Goal: Task Accomplishment & Management: Complete application form

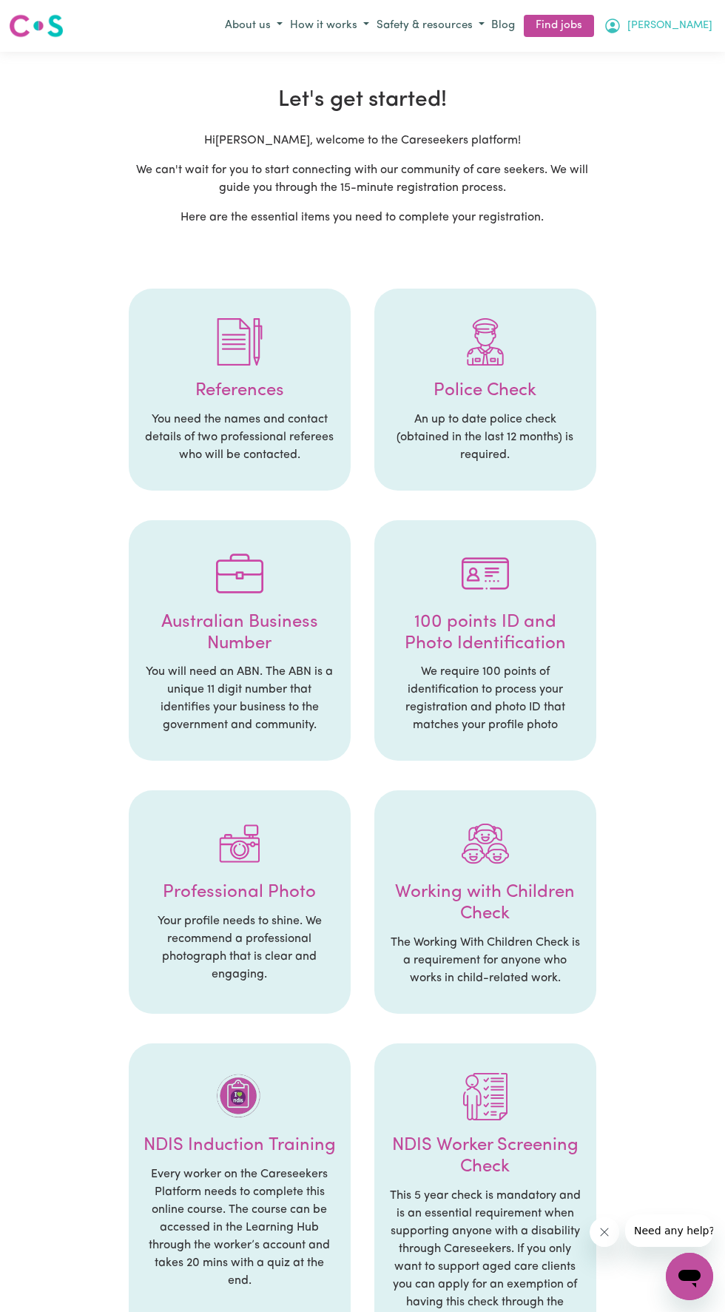
click at [700, 18] on span "[PERSON_NAME]" at bounding box center [670, 26] width 85 height 16
click at [631, 54] on link "My Account" at bounding box center [657, 55] width 117 height 28
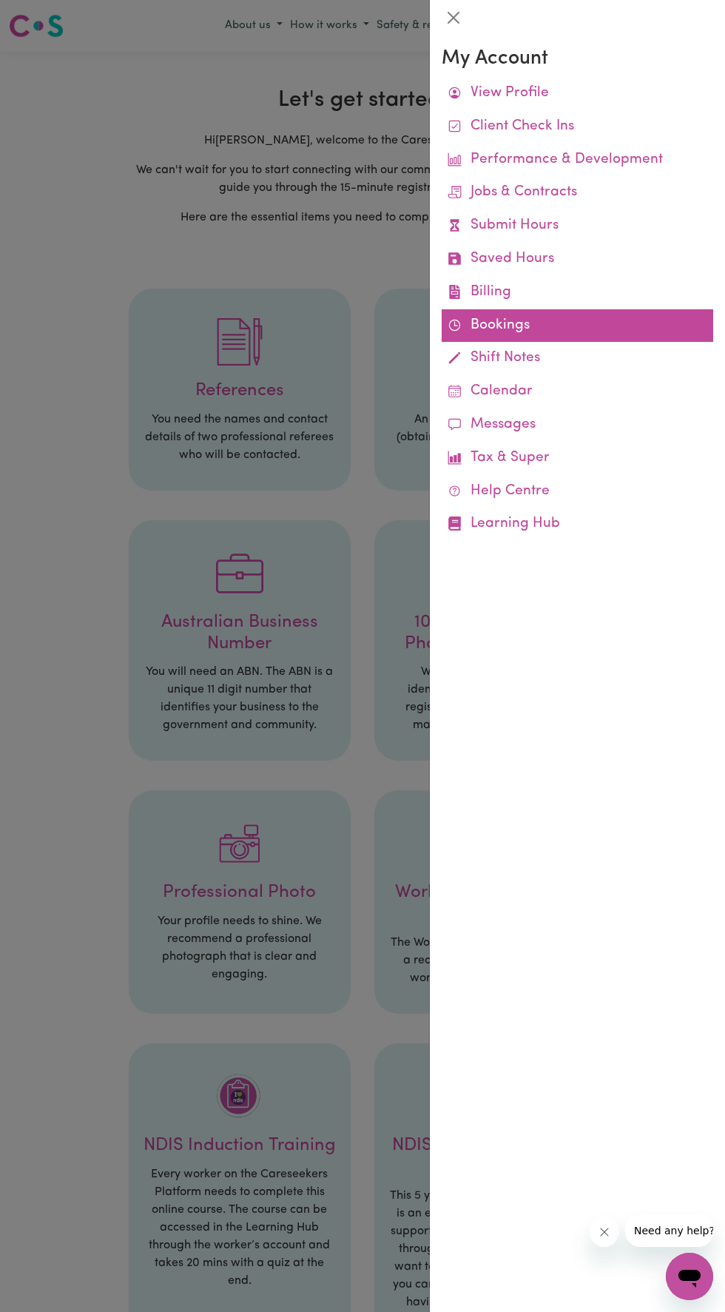
click at [490, 324] on link "Bookings" at bounding box center [578, 325] width 272 height 33
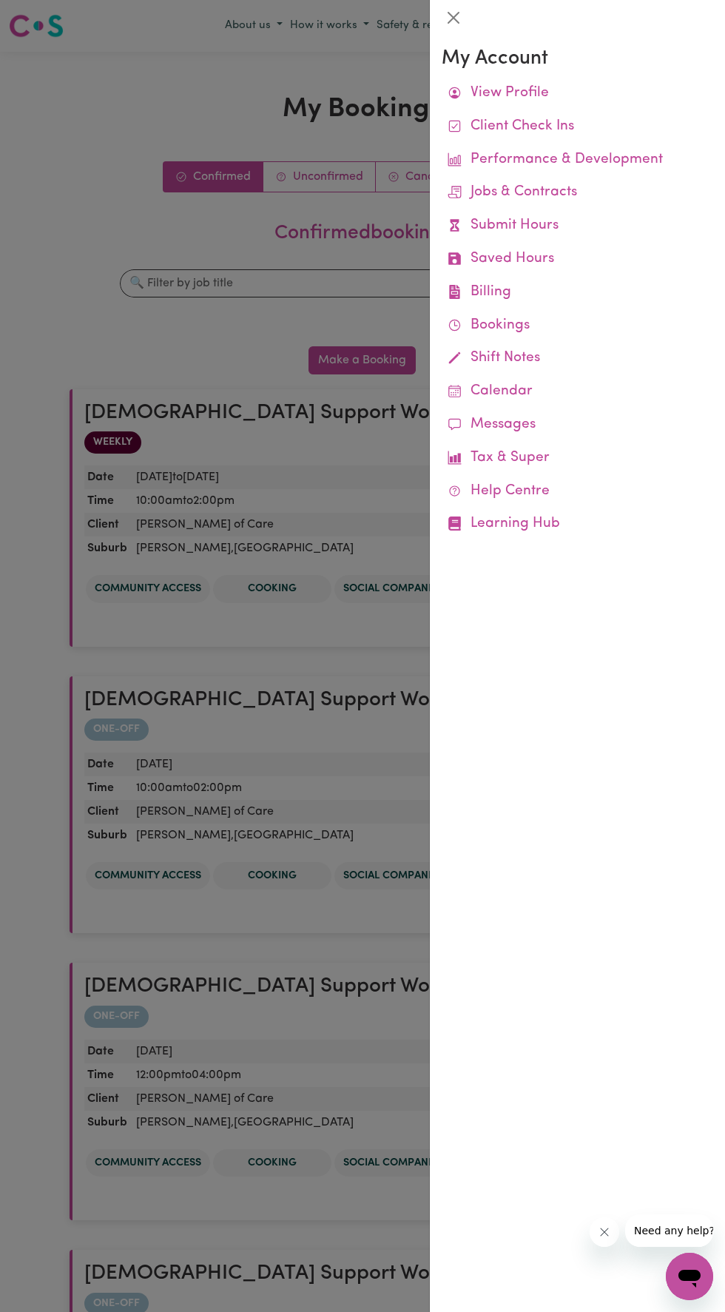
click at [67, 168] on div at bounding box center [362, 656] width 725 height 1312
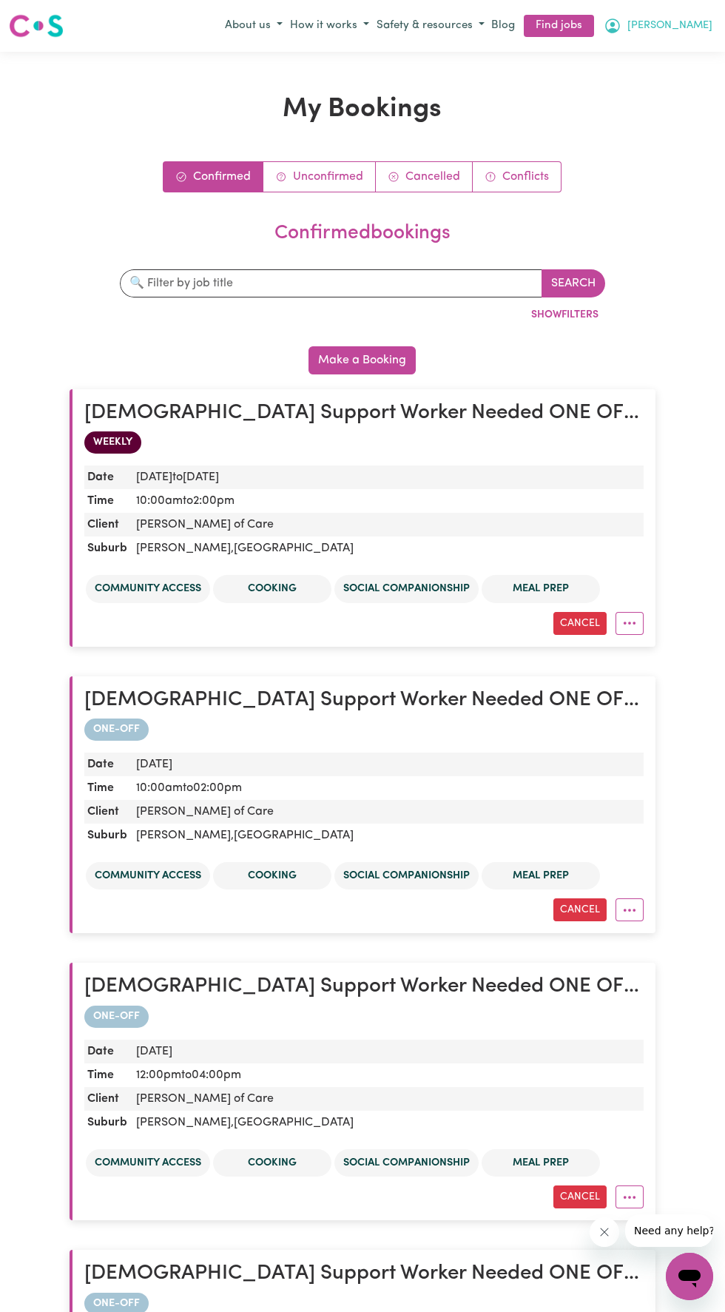
click at [695, 33] on button "[PERSON_NAME]" at bounding box center [658, 25] width 116 height 25
click at [617, 69] on link "My Dashboard" at bounding box center [657, 83] width 117 height 28
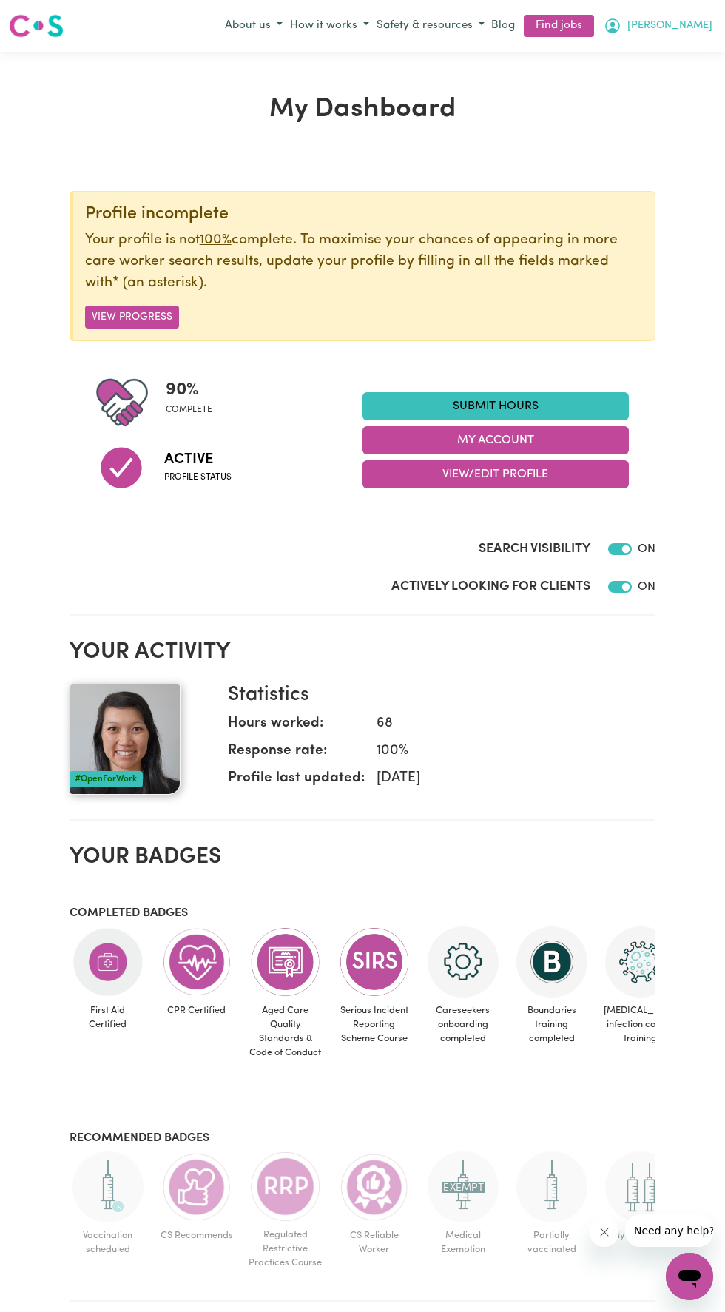
click at [704, 26] on button "[PERSON_NAME]" at bounding box center [658, 25] width 116 height 25
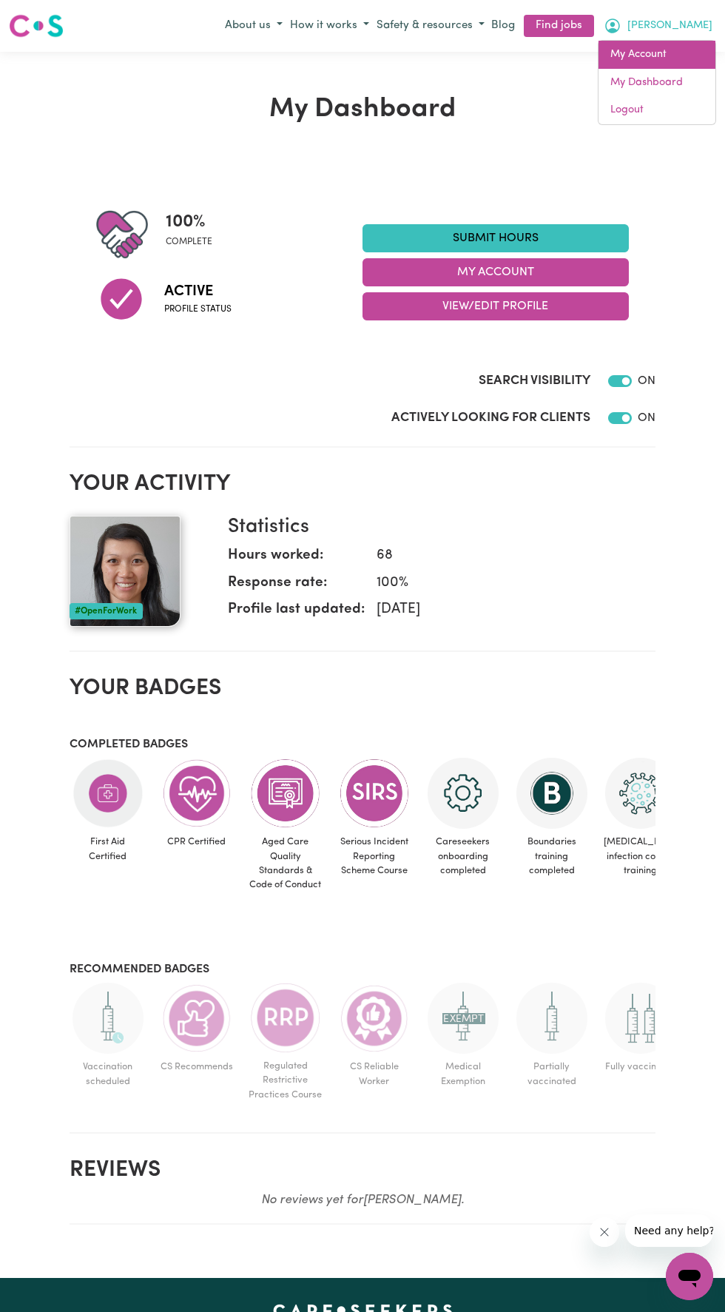
click at [630, 54] on link "My Account" at bounding box center [657, 55] width 117 height 28
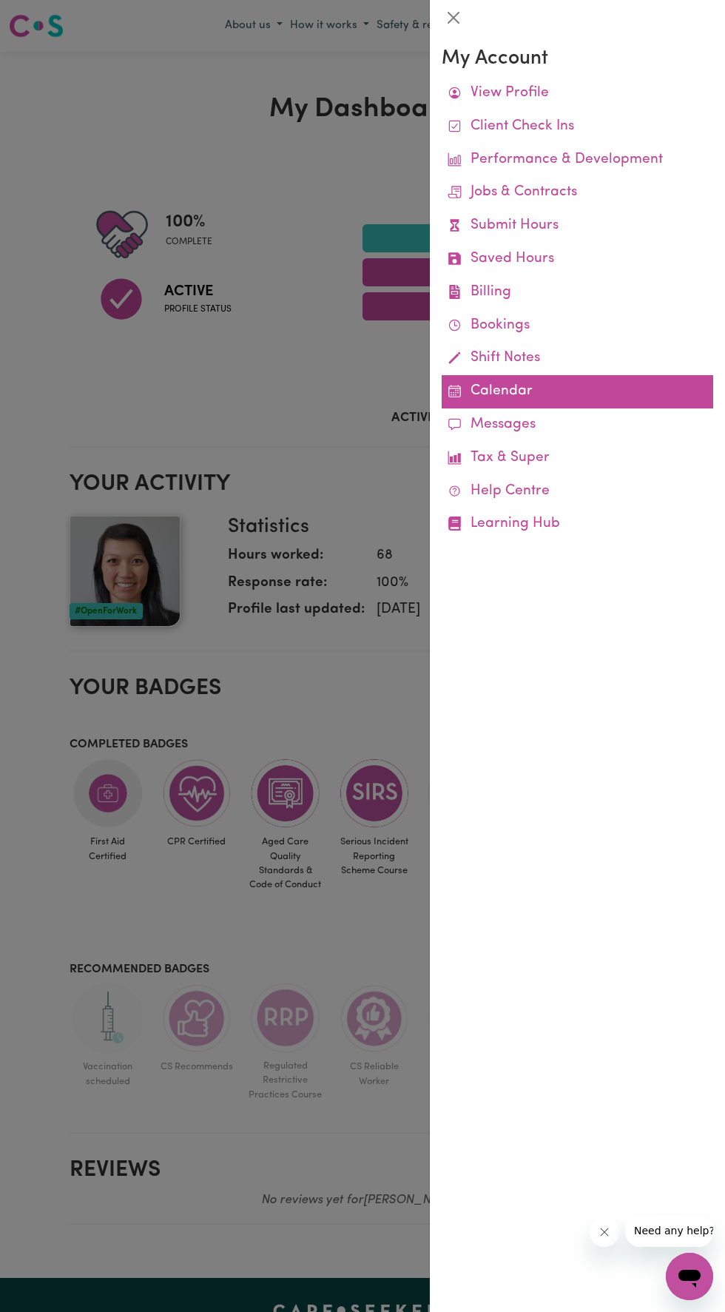
click at [499, 394] on link "Calendar" at bounding box center [578, 391] width 272 height 33
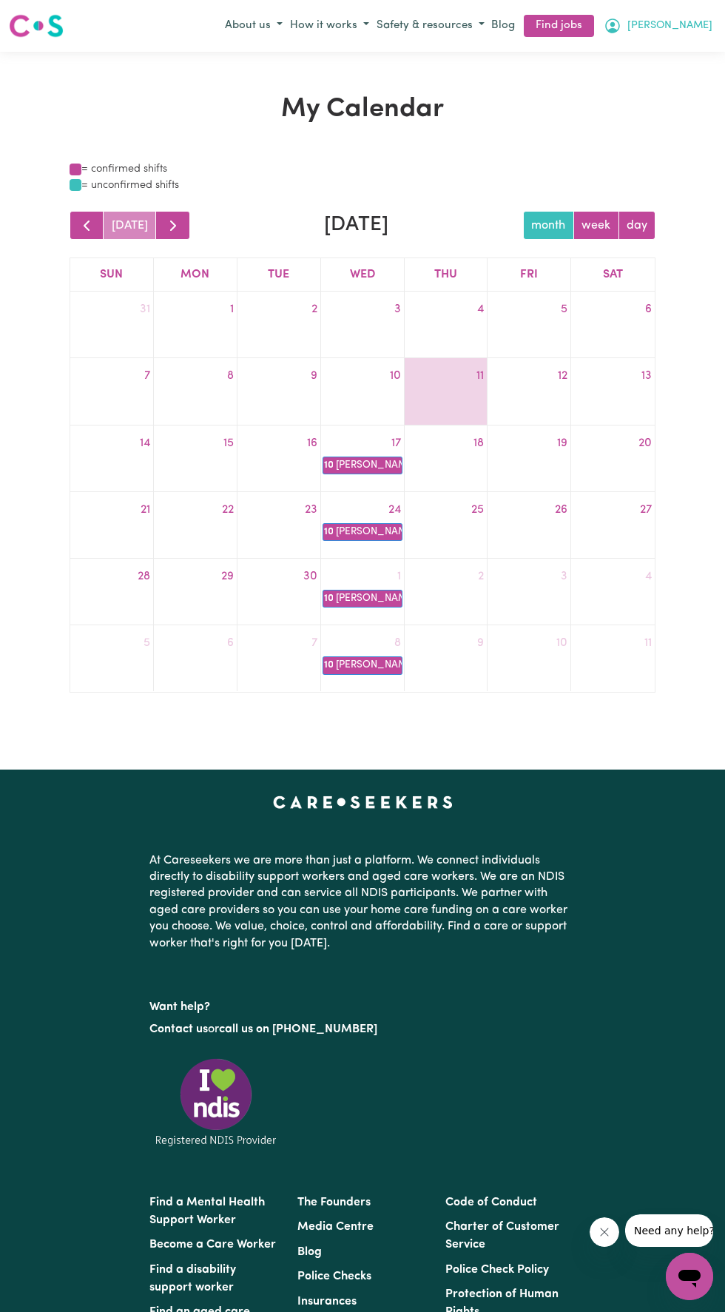
click at [704, 26] on span "[PERSON_NAME]" at bounding box center [670, 26] width 85 height 16
click at [629, 54] on link "My Account" at bounding box center [657, 55] width 117 height 28
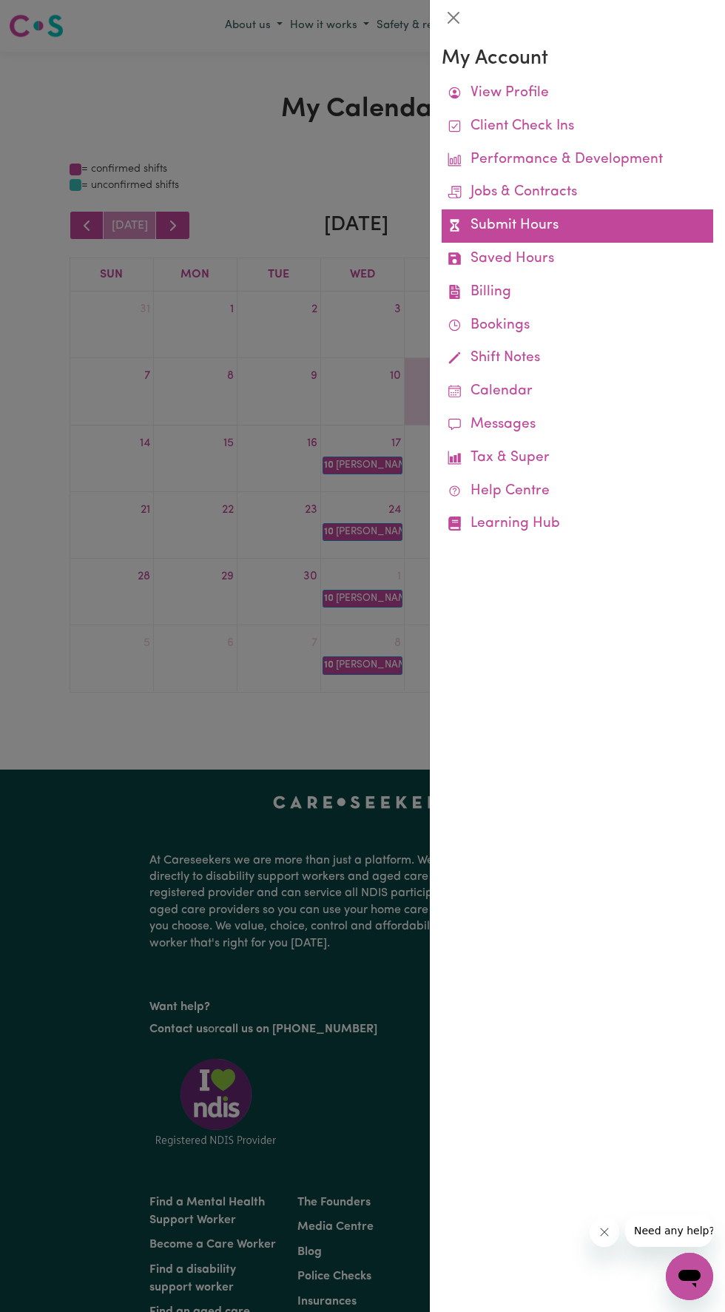
click at [498, 223] on link "Submit Hours" at bounding box center [578, 225] width 272 height 33
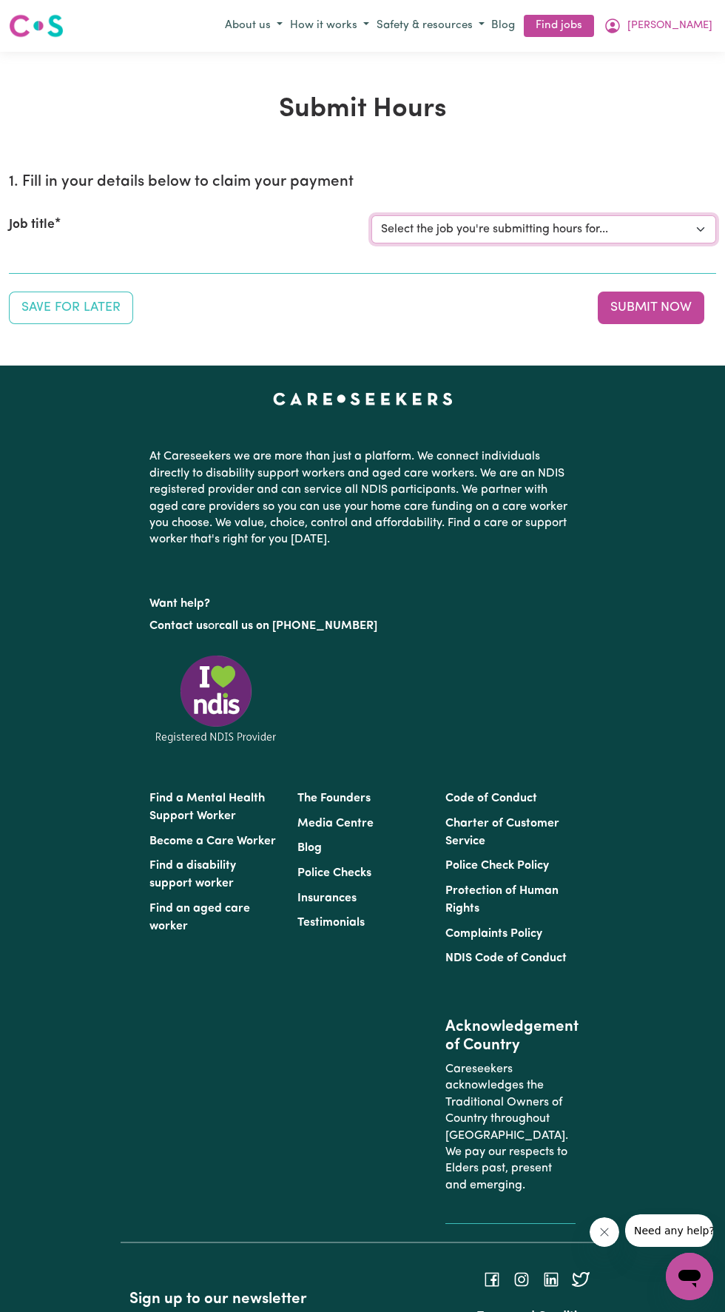
click at [432, 227] on select "Select the job you're submitting hours for... [Linda Hands of Care] Female Supp…" at bounding box center [544, 229] width 345 height 28
select select "14425"
click at [372, 215] on select "Select the job you're submitting hours for... [Linda Hands of Care] Female Supp…" at bounding box center [544, 229] width 345 height 28
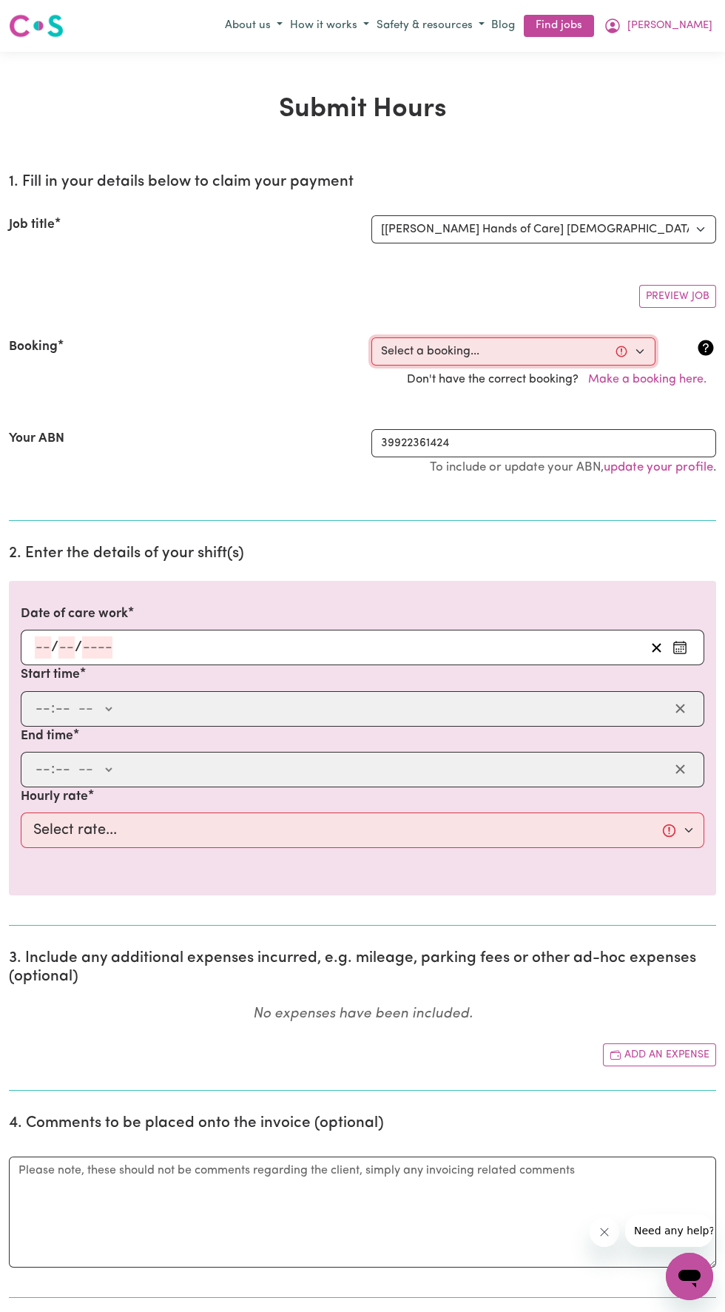
click at [410, 348] on select "Select a booking... Wed, August 20, 2025 - 10:00am to 02:00pm (ONE-OFF) Wed, Au…" at bounding box center [514, 352] width 284 height 28
select select "360507"
click at [372, 338] on select "Select a booking... Wed, August 20, 2025 - 10:00am to 02:00pm (ONE-OFF) Wed, Au…" at bounding box center [514, 352] width 284 height 28
type input "2025-09-10"
type input "10"
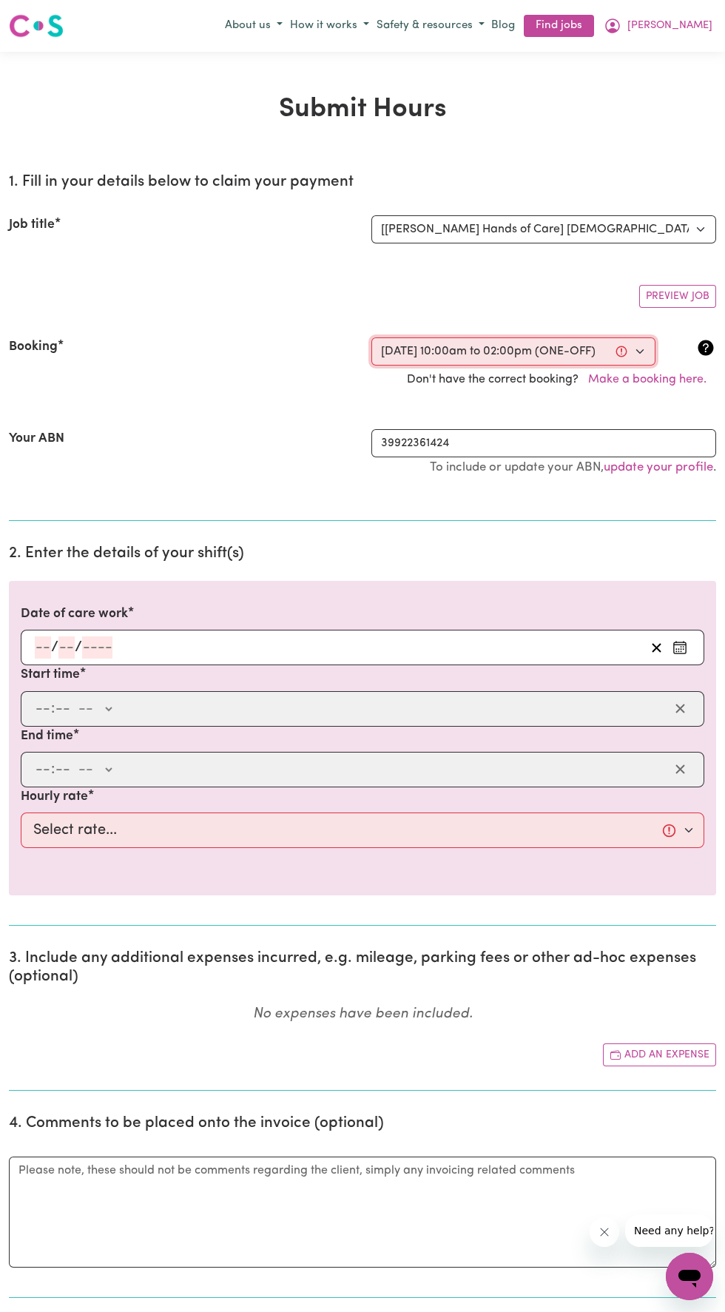
type input "9"
type input "2025"
type input "10:00"
type input "10"
type input "0"
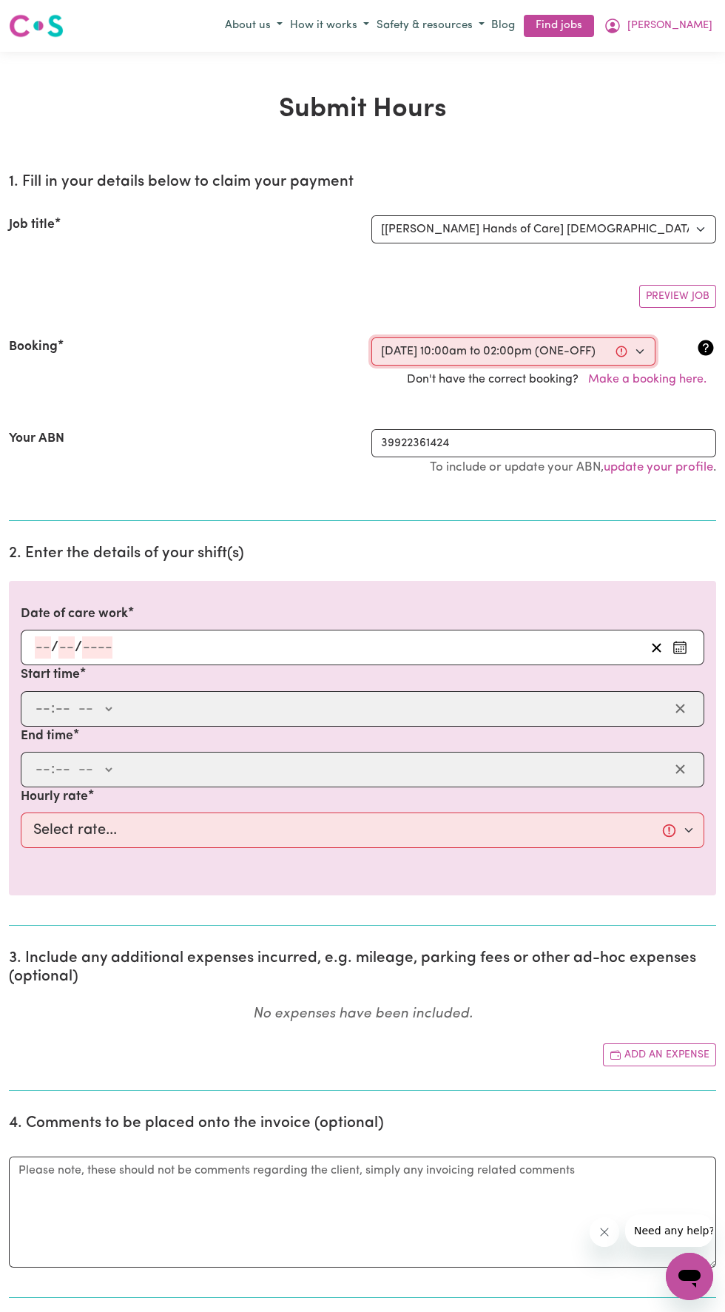
select select "am"
type input "14:00"
type input "2"
type input "0"
select select "pm"
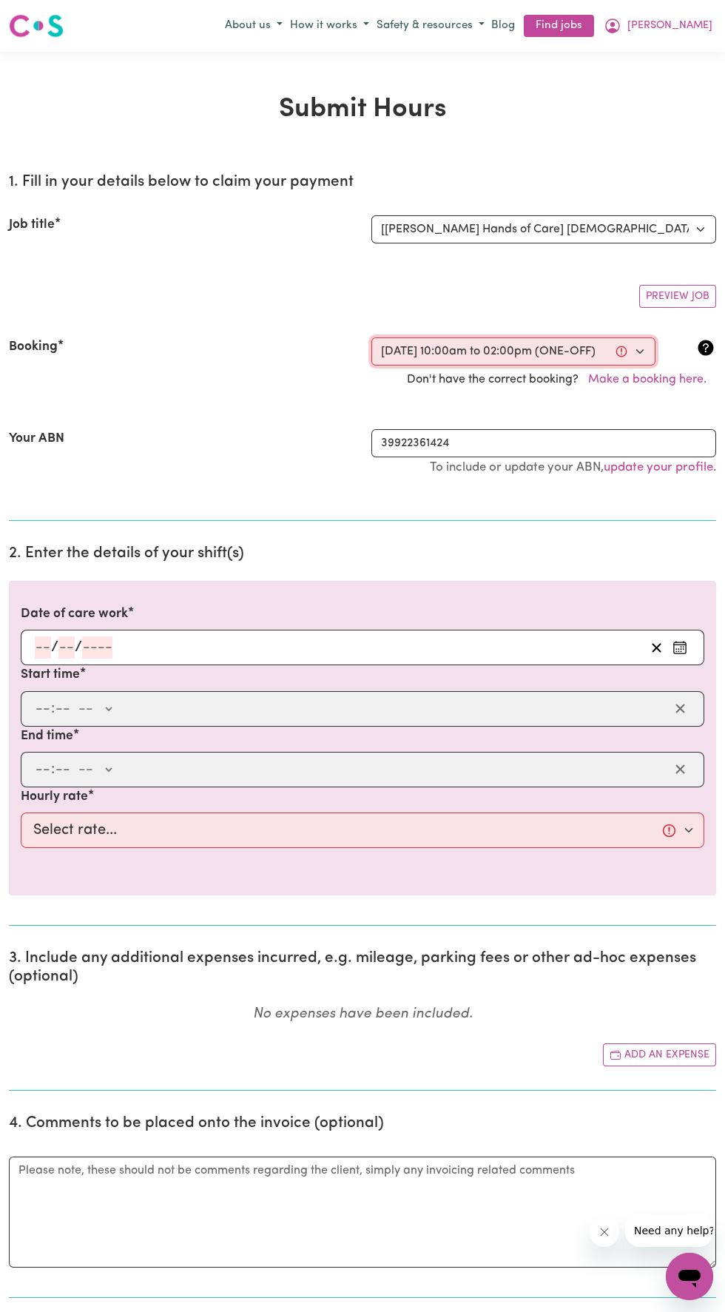
select select "42-Weekday"
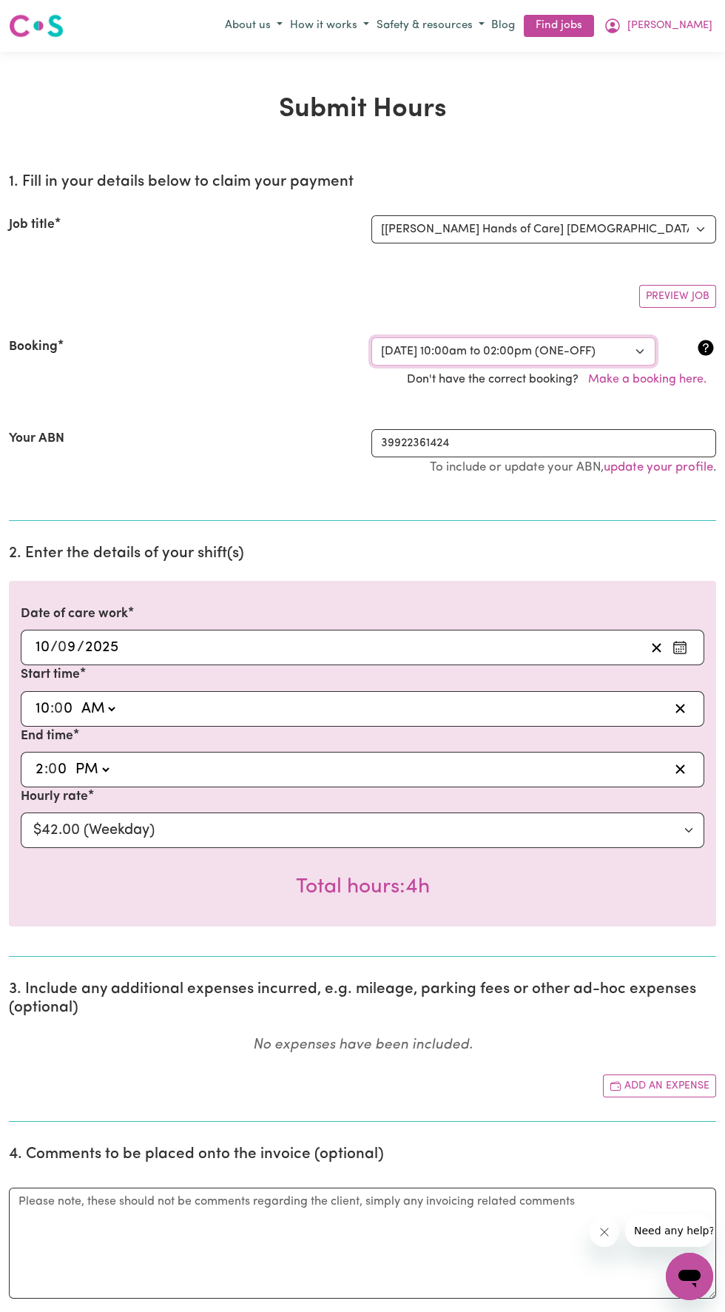
click at [419, 355] on select "Select a booking... Wed, August 20, 2025 - 10:00am to 02:00pm (ONE-OFF) Wed, Au…" at bounding box center [514, 352] width 284 height 28
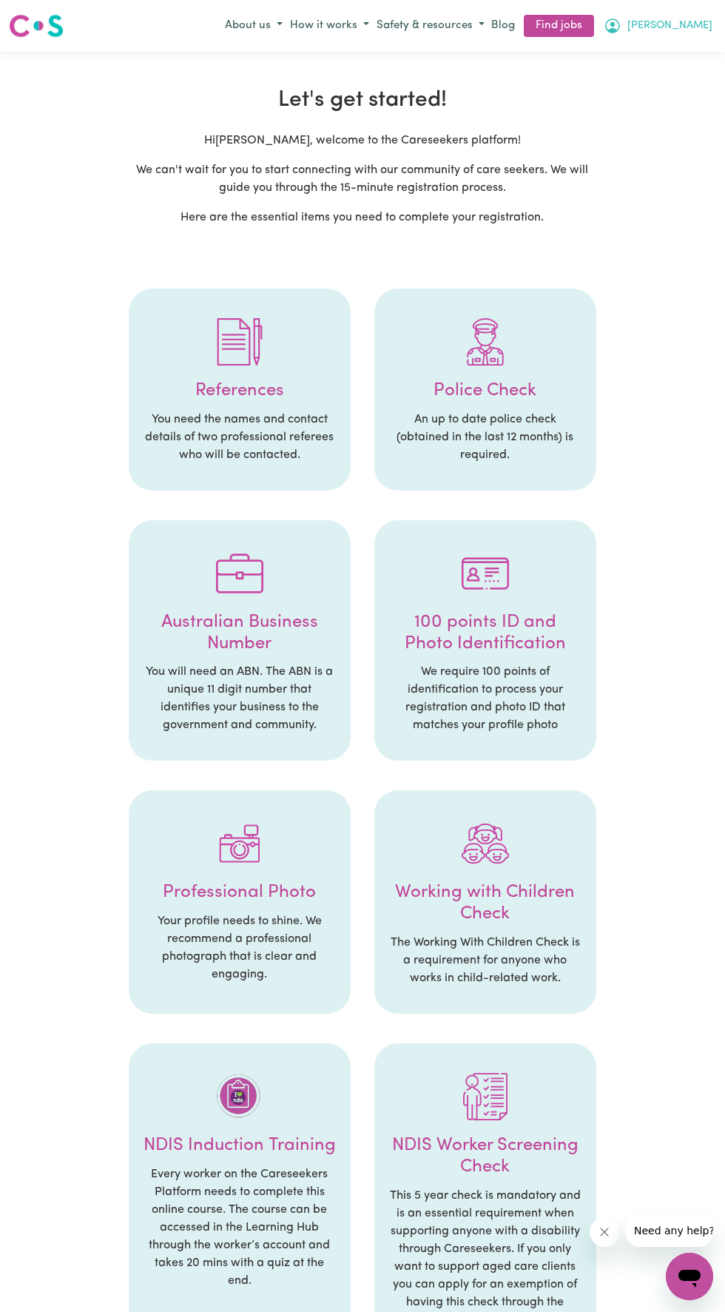
click at [615, 26] on icon "My Account" at bounding box center [613, 24] width 4 height 5
click at [634, 51] on link "My Account" at bounding box center [657, 55] width 117 height 28
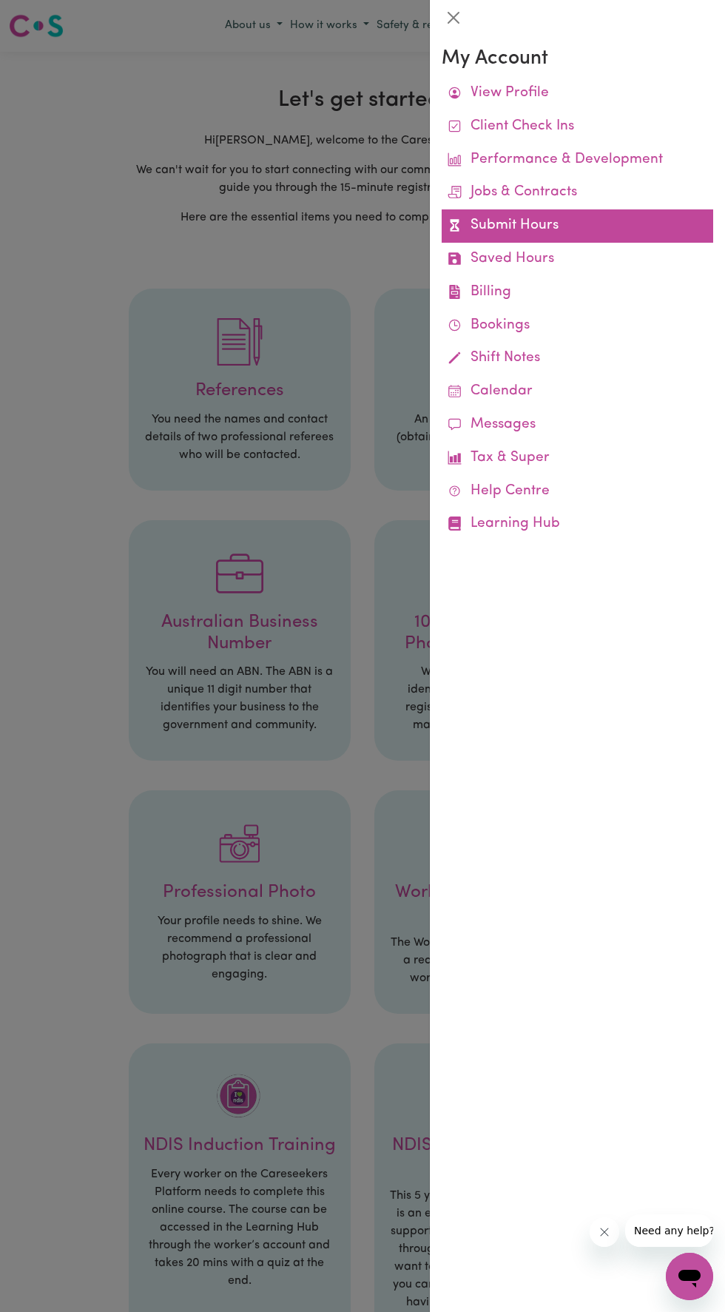
click at [498, 231] on link "Submit Hours" at bounding box center [578, 225] width 272 height 33
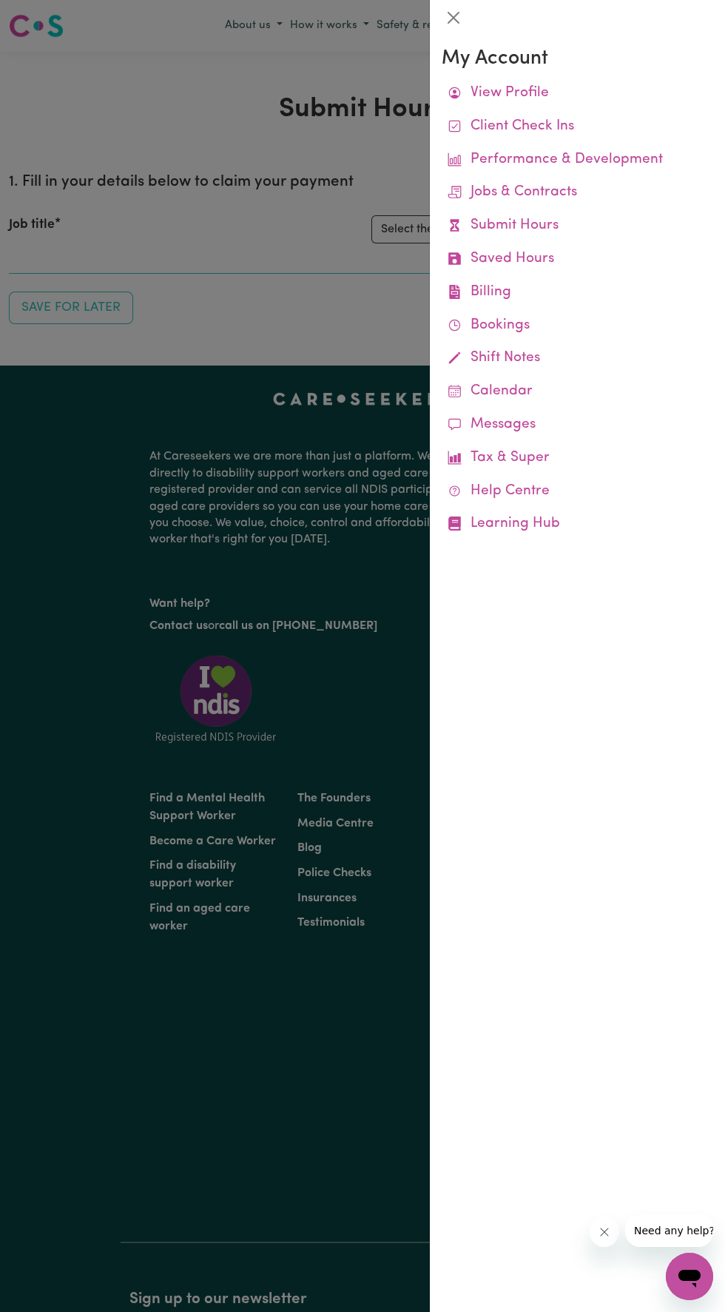
click at [173, 158] on div at bounding box center [362, 656] width 725 height 1312
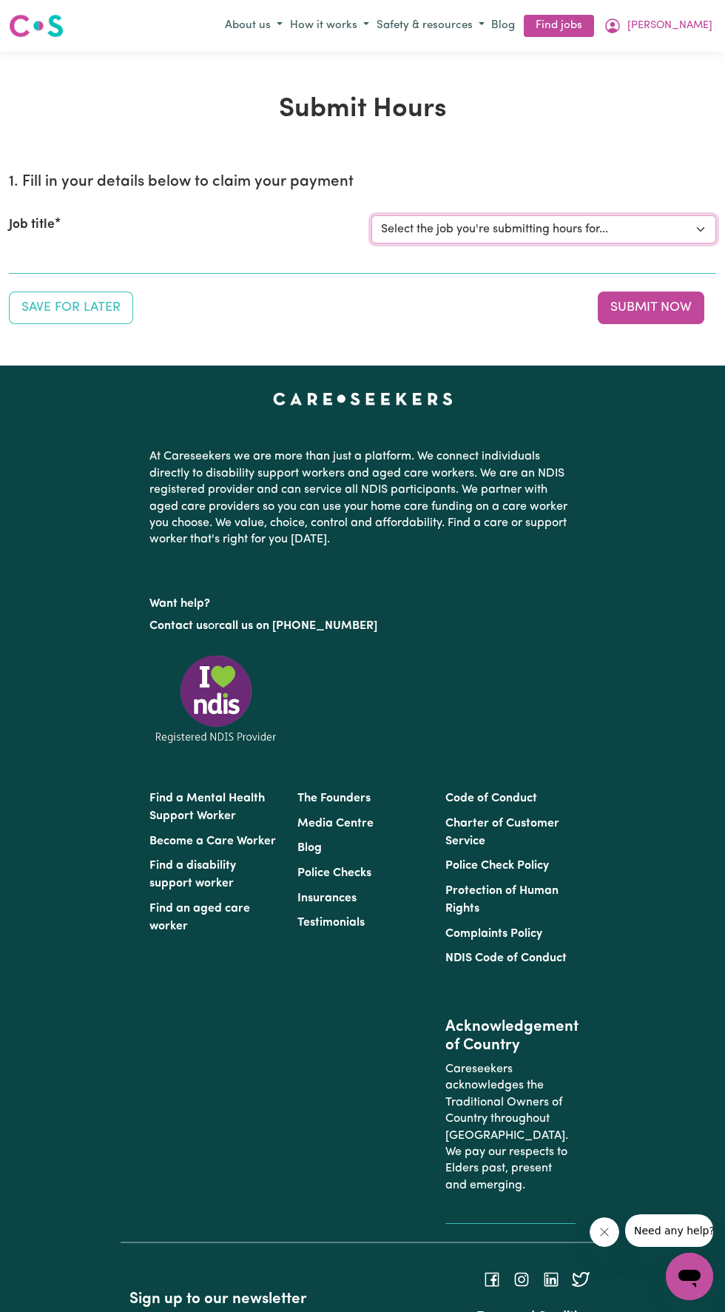
click at [432, 229] on select "Select the job you're submitting hours for... [Linda Hands of Care] Female Supp…" at bounding box center [544, 229] width 345 height 28
select select "14425"
click at [372, 215] on select "Select the job you're submitting hours for... [Linda Hands of Care] Female Supp…" at bounding box center [544, 229] width 345 height 28
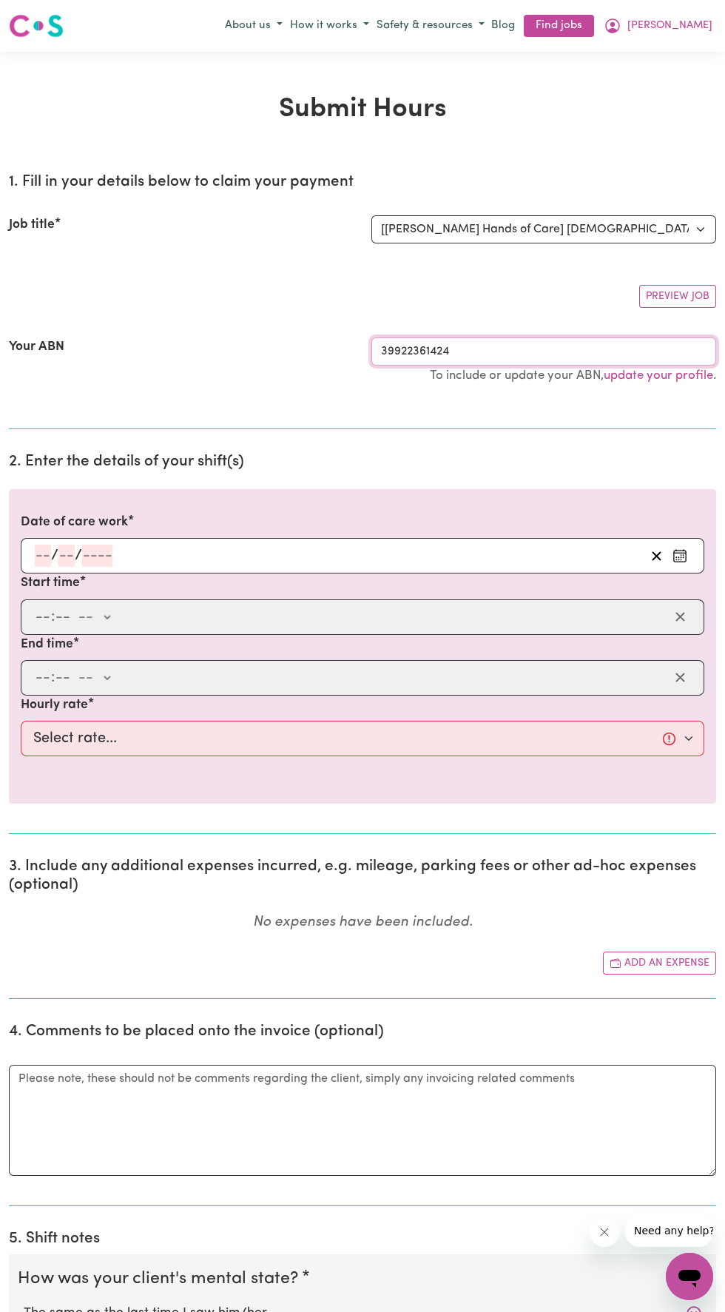
click at [416, 354] on input "39922361424" at bounding box center [544, 352] width 345 height 28
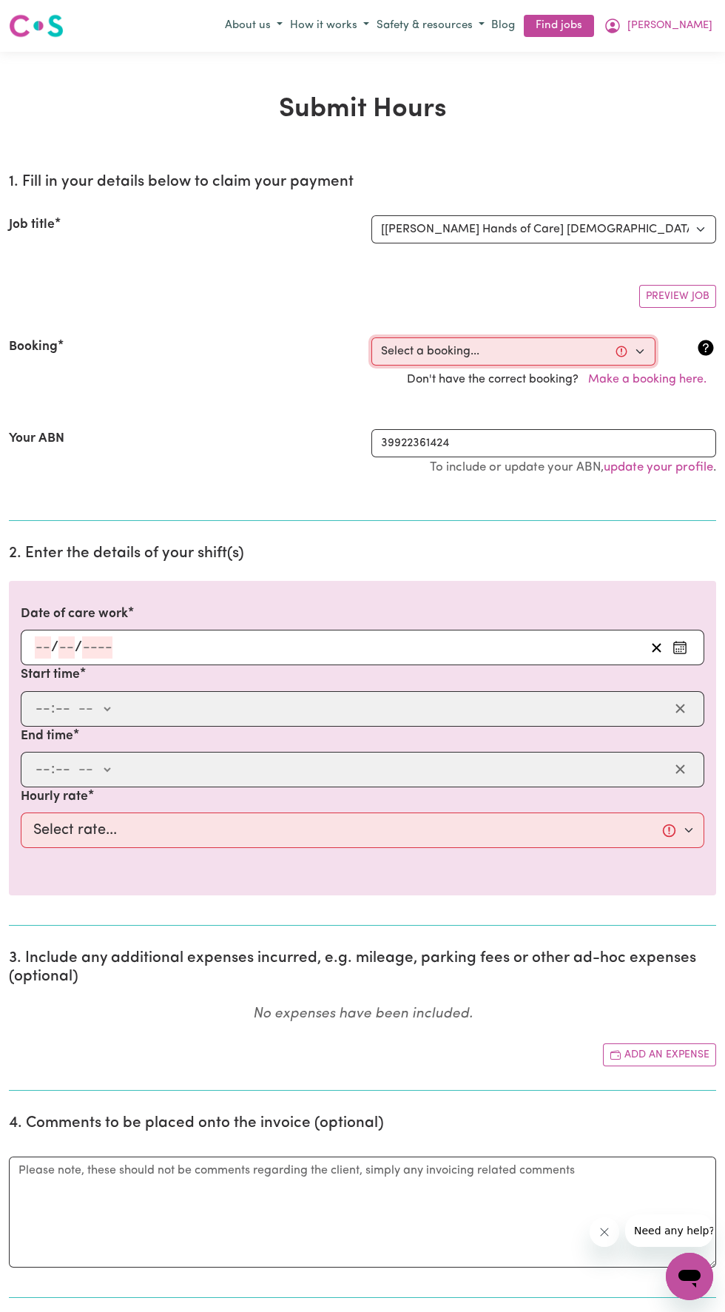
click at [399, 352] on select "Select a booking... Wed, August 20, 2025 - 10:00am to 02:00pm (ONE-OFF) Wed, Au…" at bounding box center [514, 352] width 284 height 28
select select "355197"
click at [372, 338] on select "Select a booking... Wed, August 20, 2025 - 10:00am to 02:00pm (ONE-OFF) Wed, Au…" at bounding box center [514, 352] width 284 height 28
type input "2025-08-20"
type input "20"
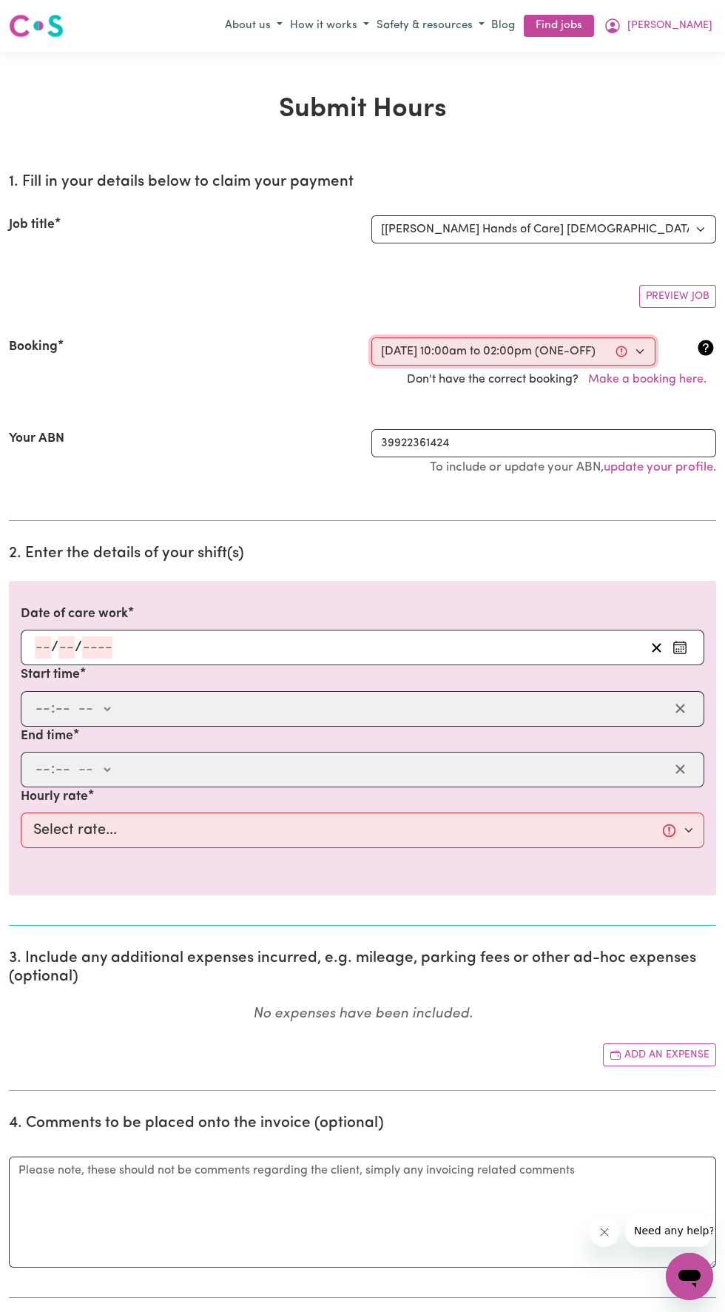
type input "8"
type input "2025"
type input "10:00"
type input "10"
type input "0"
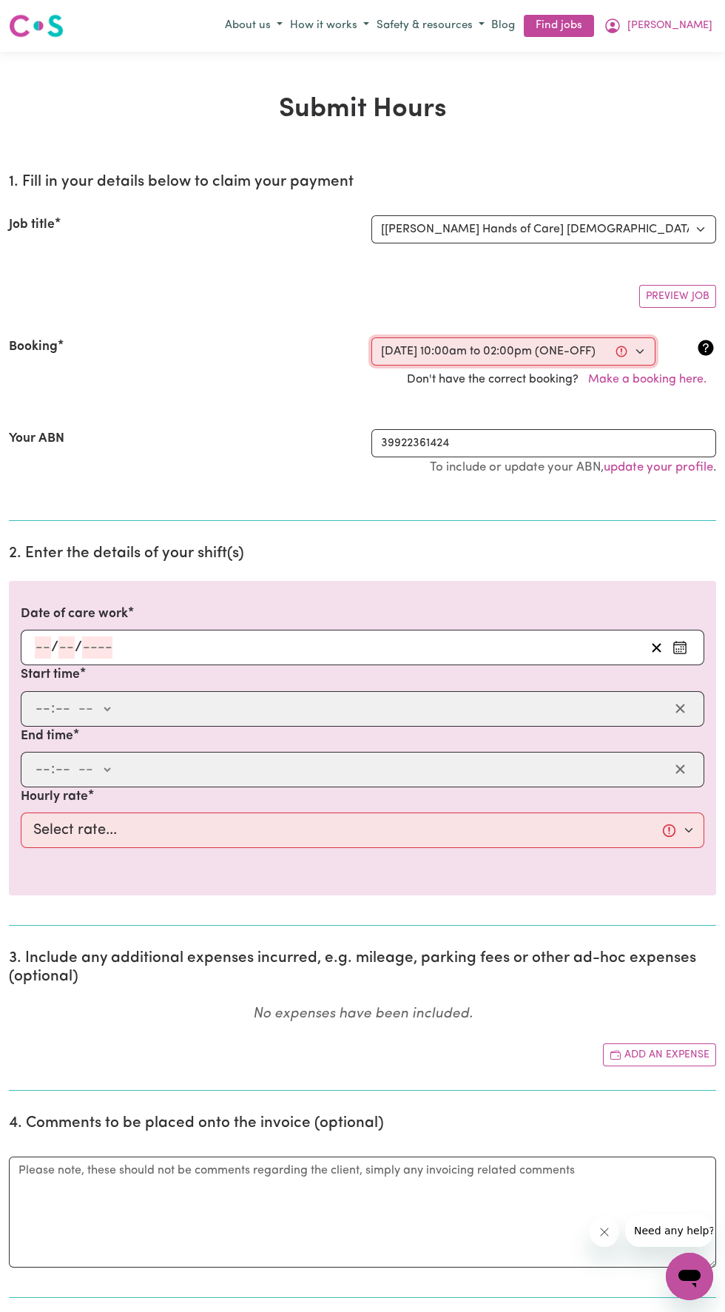
select select "am"
type input "14:00"
type input "2"
type input "0"
select select "pm"
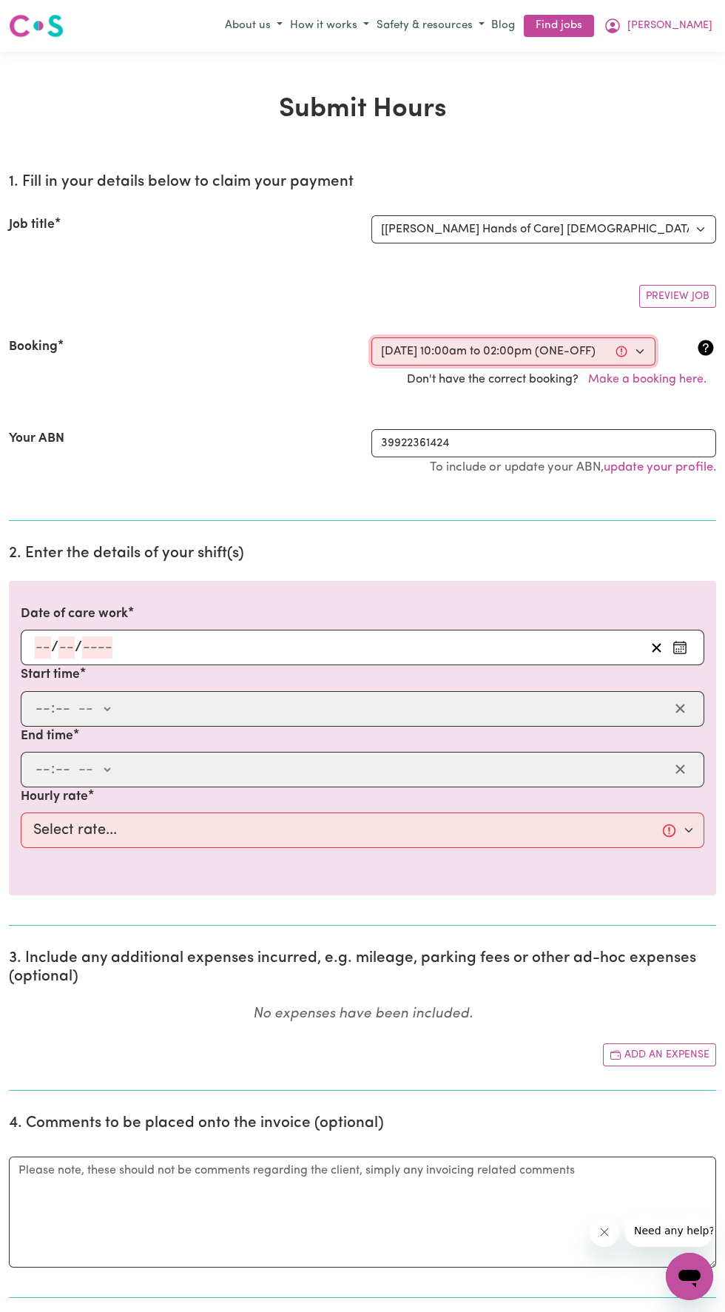
select select "42-Weekday"
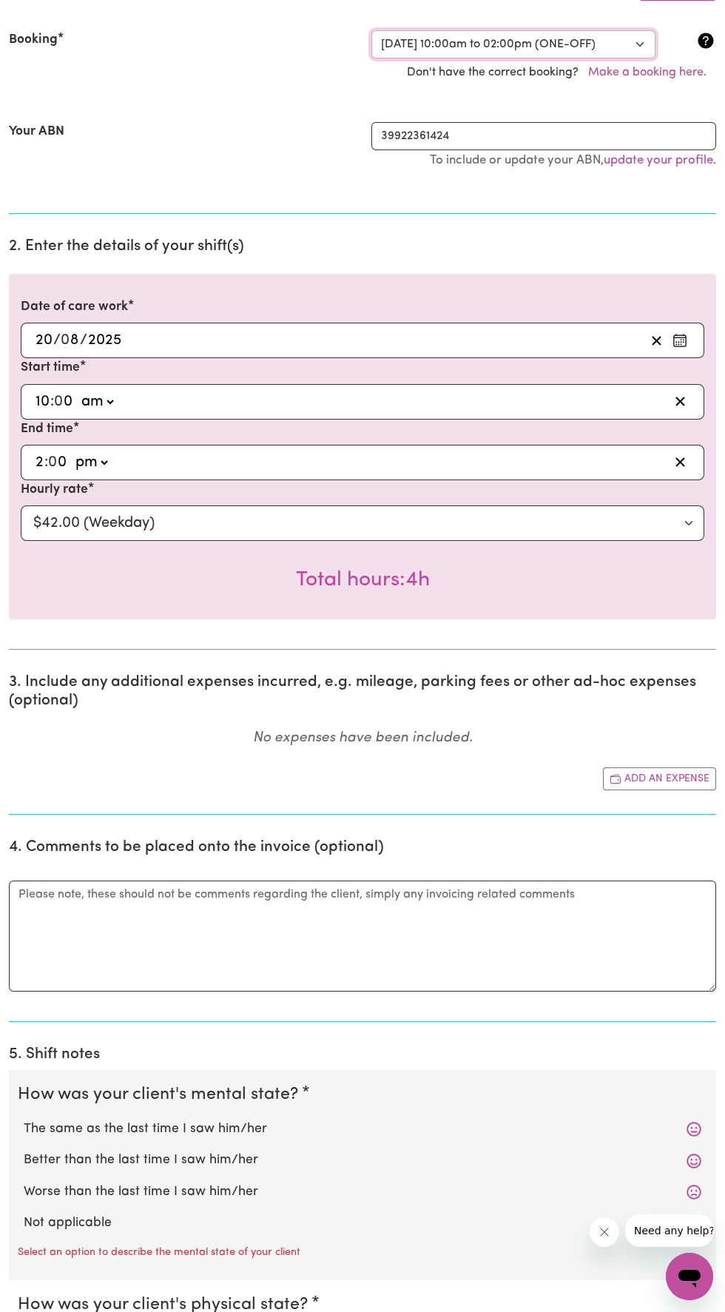
scroll to position [308, 0]
click at [674, 773] on button "Add an expense" at bounding box center [659, 778] width 113 height 23
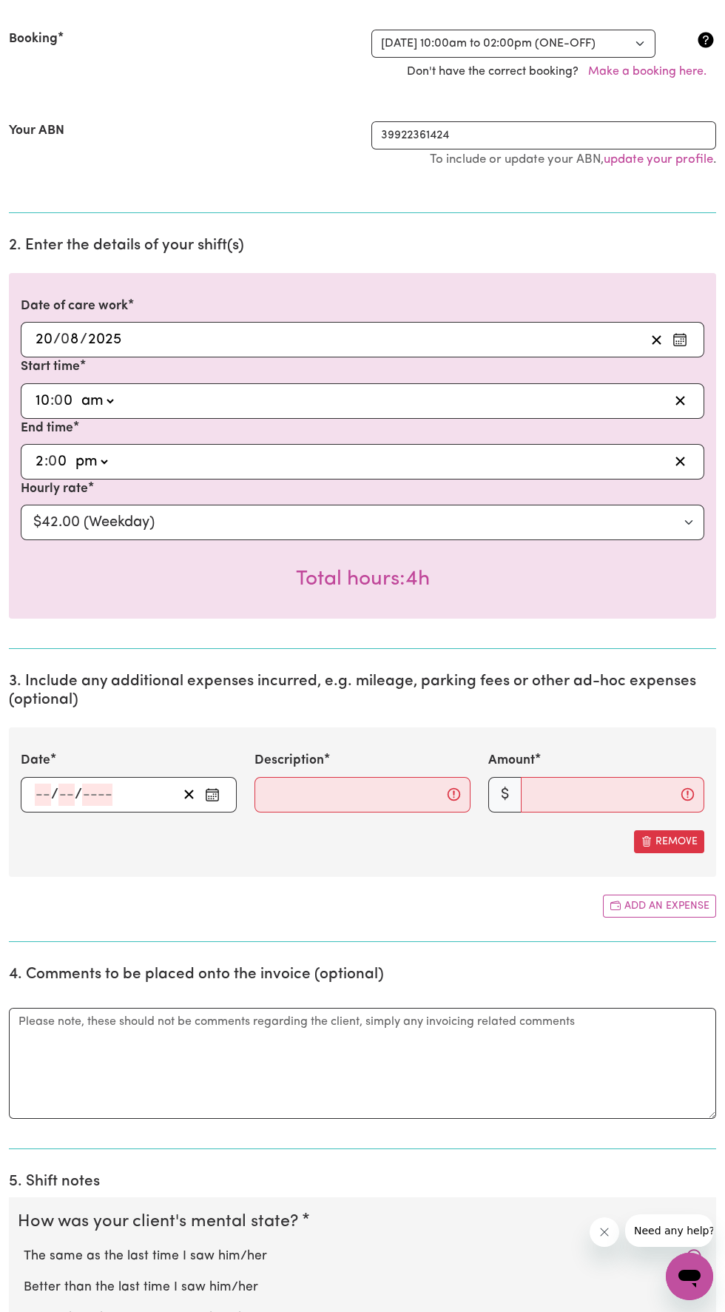
click at [212, 794] on icon "Enter the date of expense" at bounding box center [212, 795] width 15 height 15
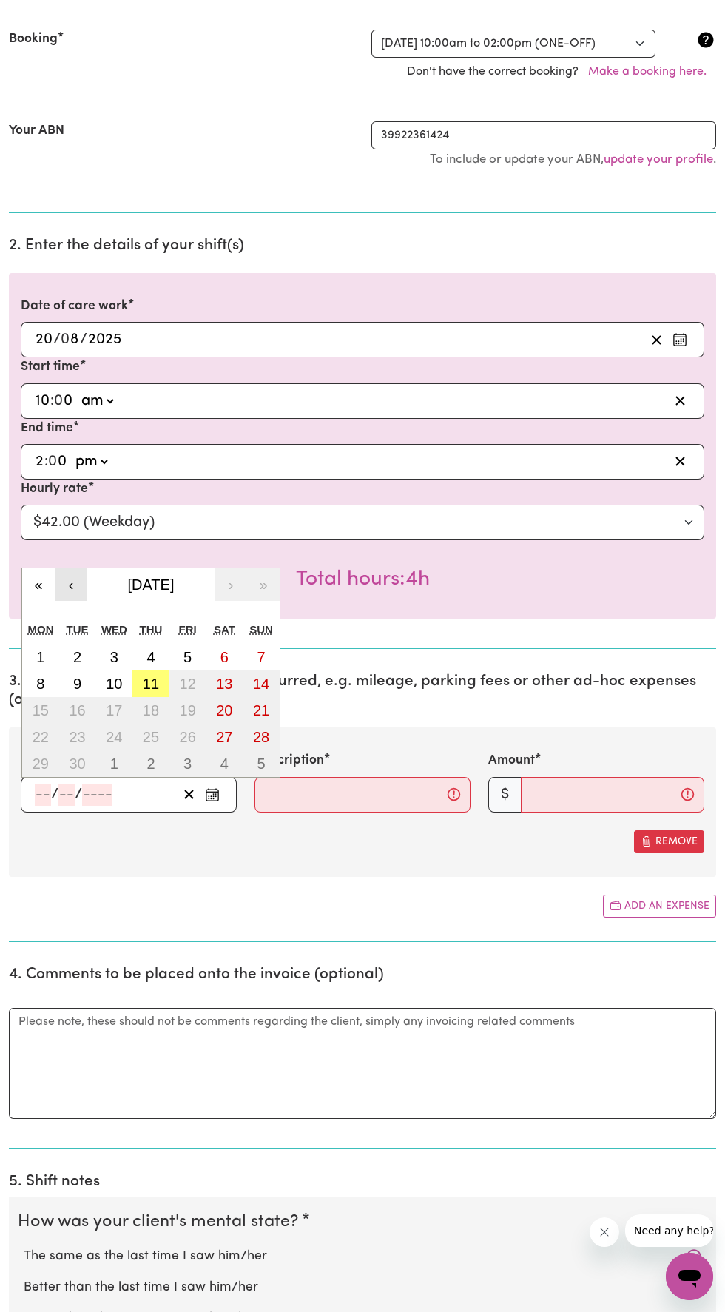
click at [71, 584] on button "‹" at bounding box center [71, 584] width 33 height 33
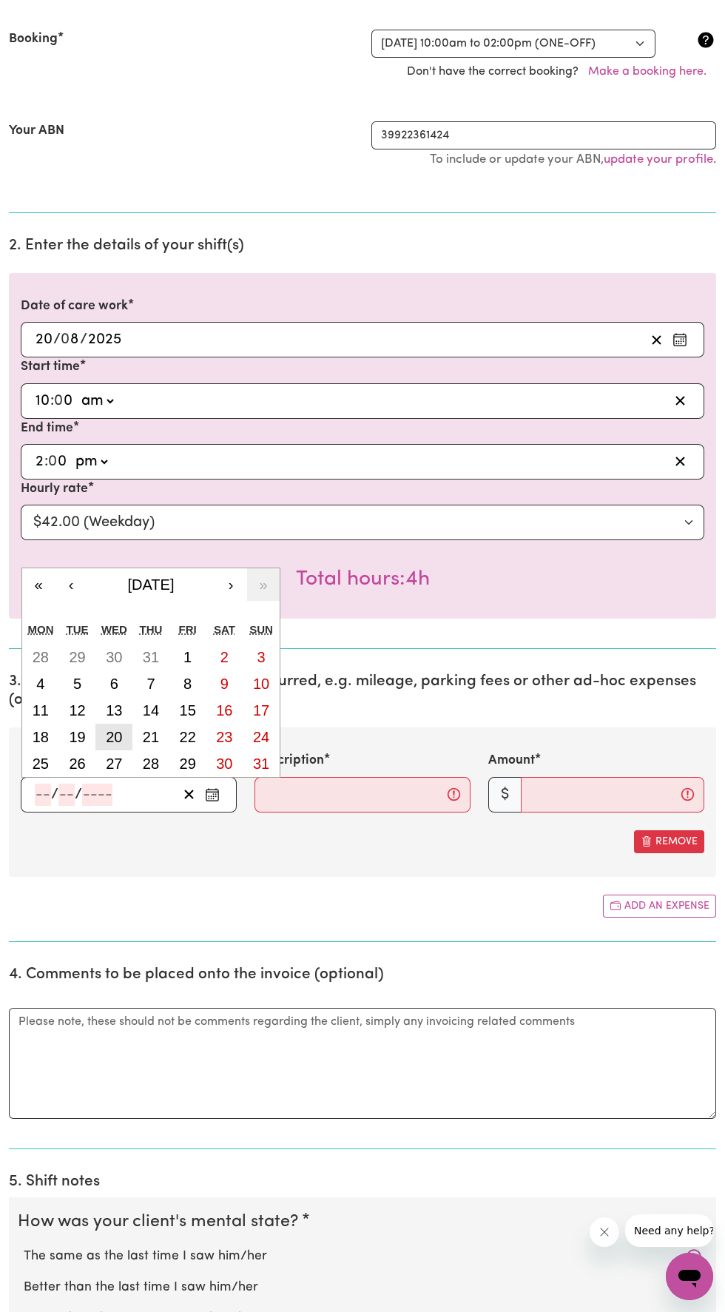
click at [108, 731] on abbr "20" at bounding box center [114, 737] width 16 height 16
type input "2025-08-20"
type input "20"
type input "8"
type input "2025"
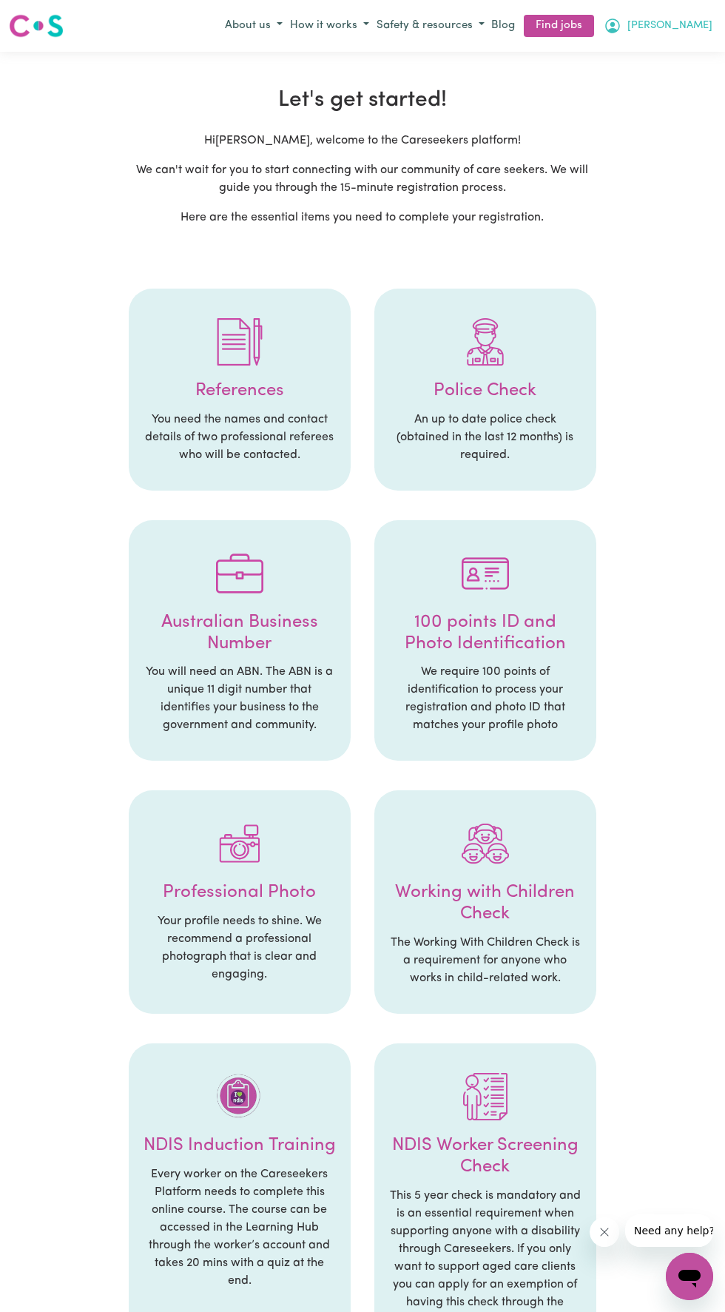
click at [615, 24] on icon "My Account" at bounding box center [613, 24] width 4 height 5
click at [613, 58] on link "My Account" at bounding box center [657, 55] width 117 height 28
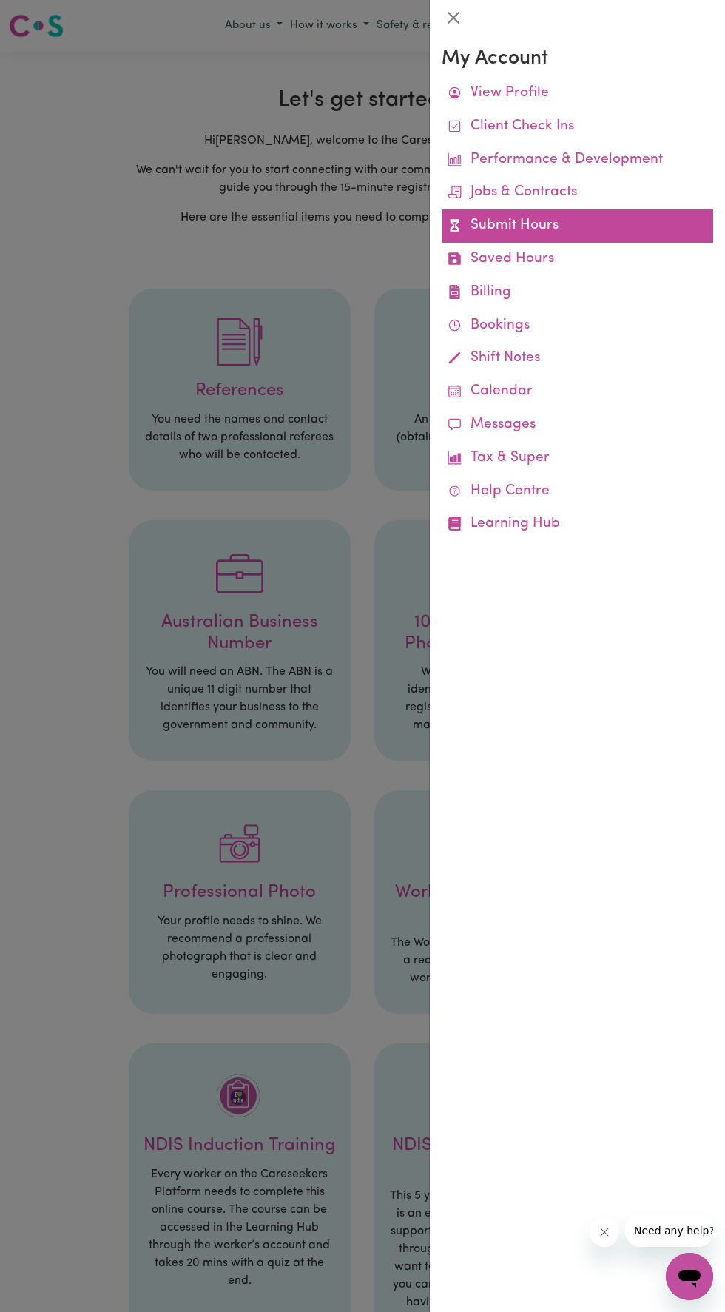
click at [479, 222] on link "Submit Hours" at bounding box center [578, 225] width 272 height 33
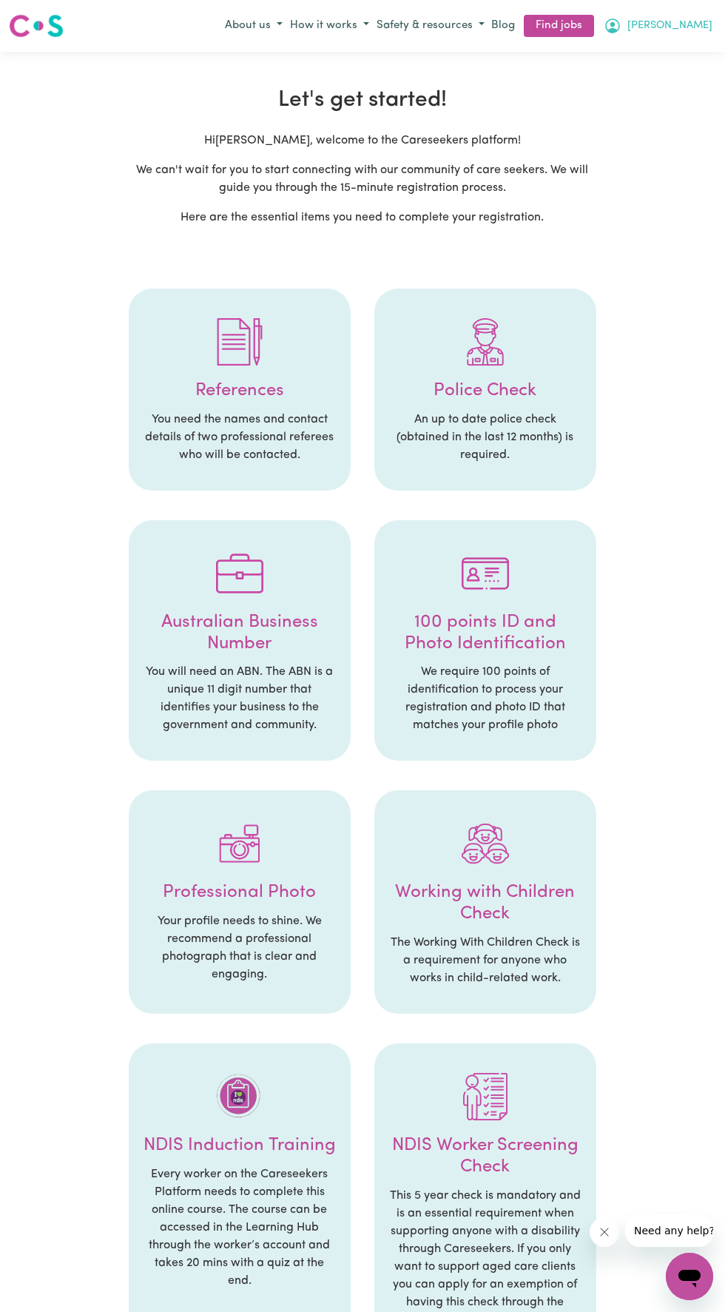
click at [615, 24] on icon "My Account" at bounding box center [613, 24] width 4 height 5
click at [608, 49] on link "My Account" at bounding box center [657, 55] width 117 height 28
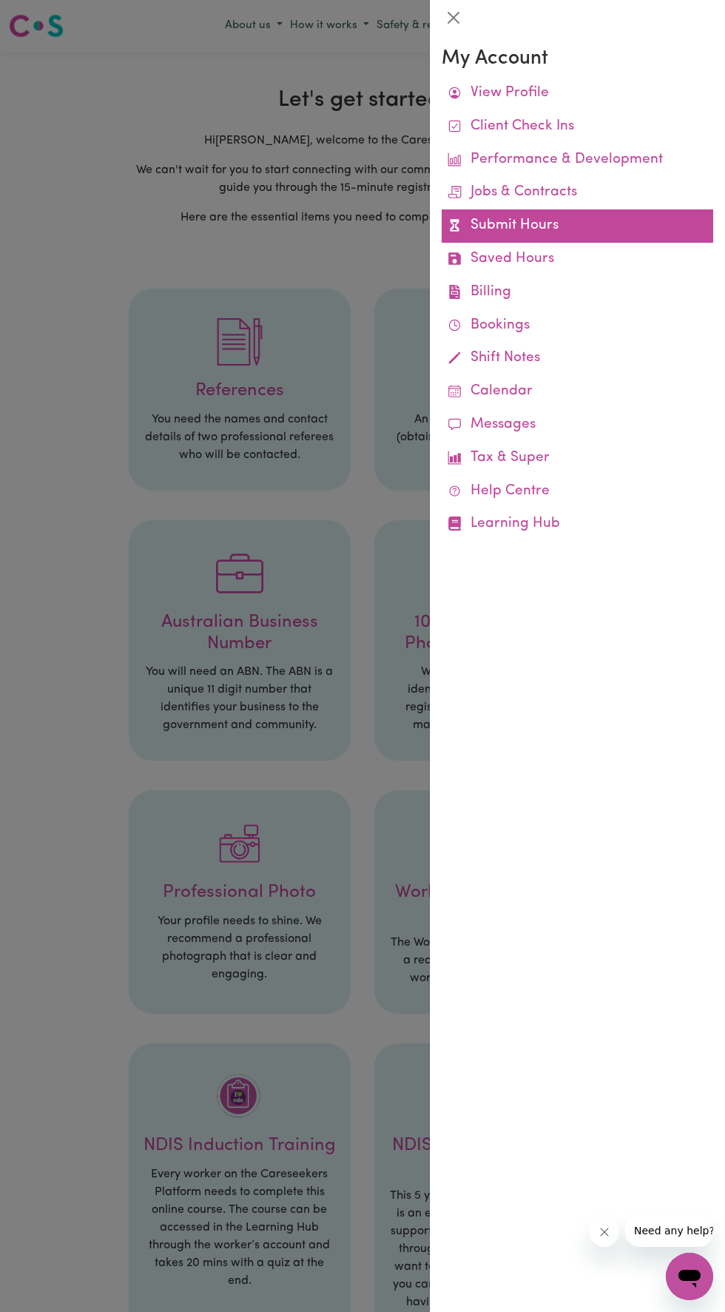
click at [482, 230] on link "Submit Hours" at bounding box center [578, 225] width 272 height 33
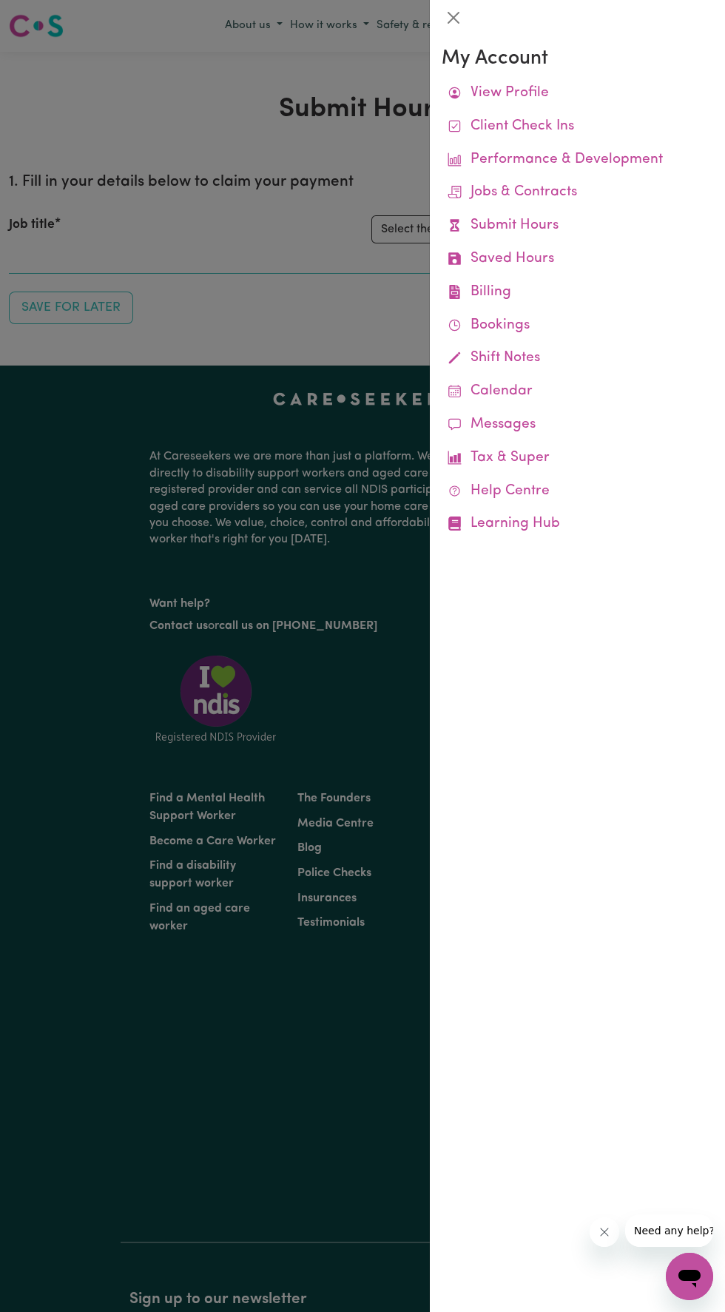
click at [176, 129] on div at bounding box center [362, 656] width 725 height 1312
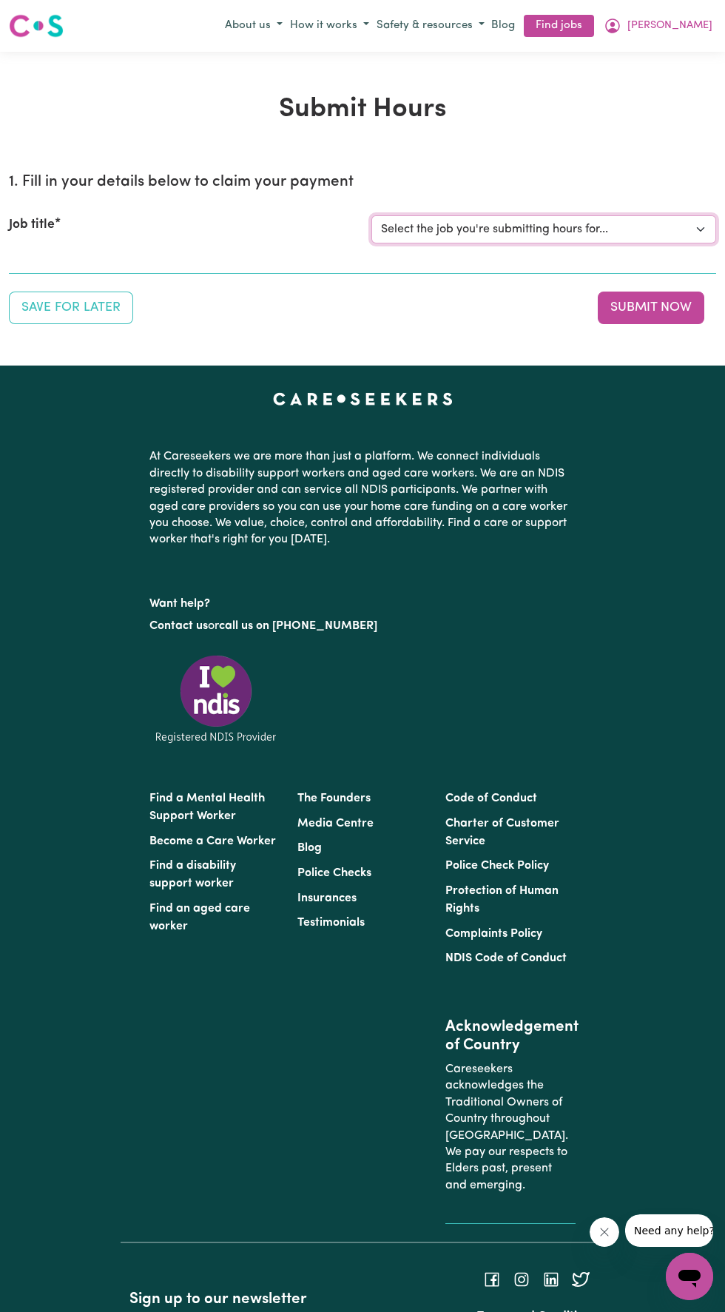
click at [426, 223] on select "Select the job you're submitting hours for... [Linda Hands of Care] Female Supp…" at bounding box center [544, 229] width 345 height 28
select select "14425"
click at [372, 215] on select "Select the job you're submitting hours for... [Linda Hands of Care] Female Supp…" at bounding box center [544, 229] width 345 height 28
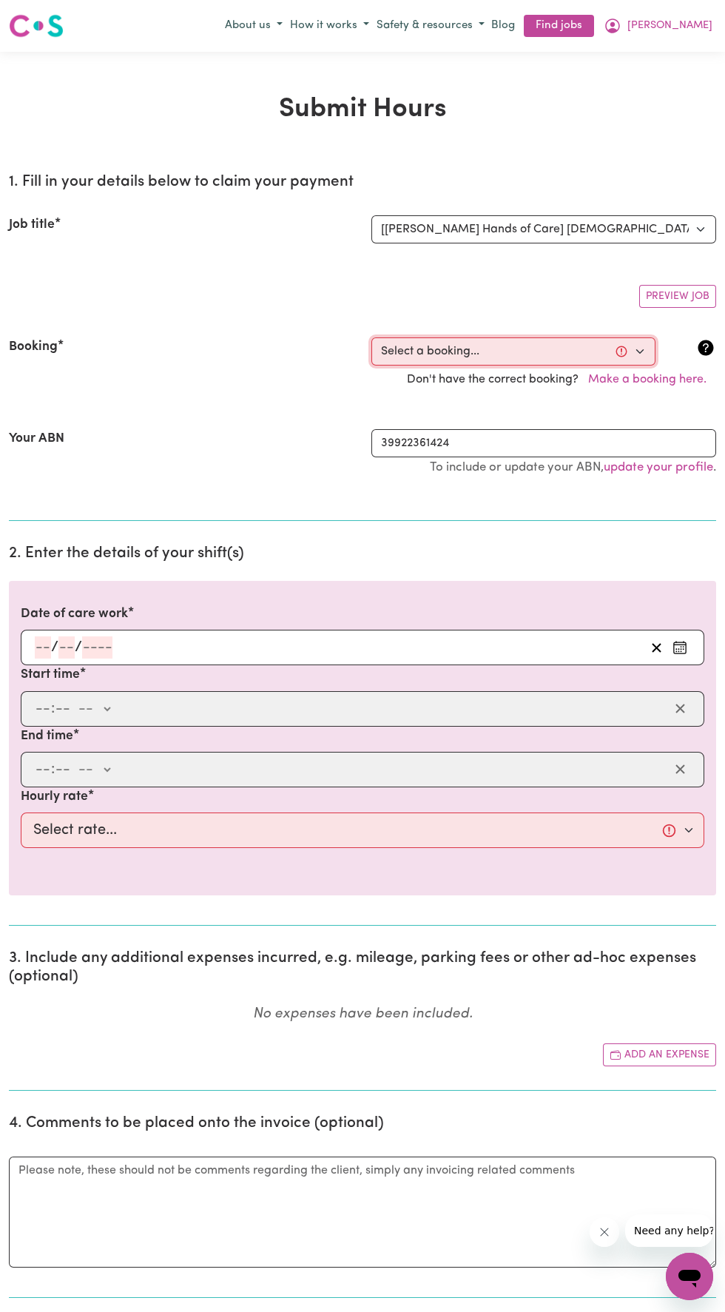
click at [394, 352] on select "Select a booking... Wed, August 20, 2025 - 10:00am to 02:00pm (ONE-OFF) Wed, Au…" at bounding box center [514, 352] width 284 height 28
select select "355197"
click at [372, 338] on select "Select a booking... Wed, August 20, 2025 - 10:00am to 02:00pm (ONE-OFF) Wed, Au…" at bounding box center [514, 352] width 284 height 28
type input "2025-08-20"
type input "20"
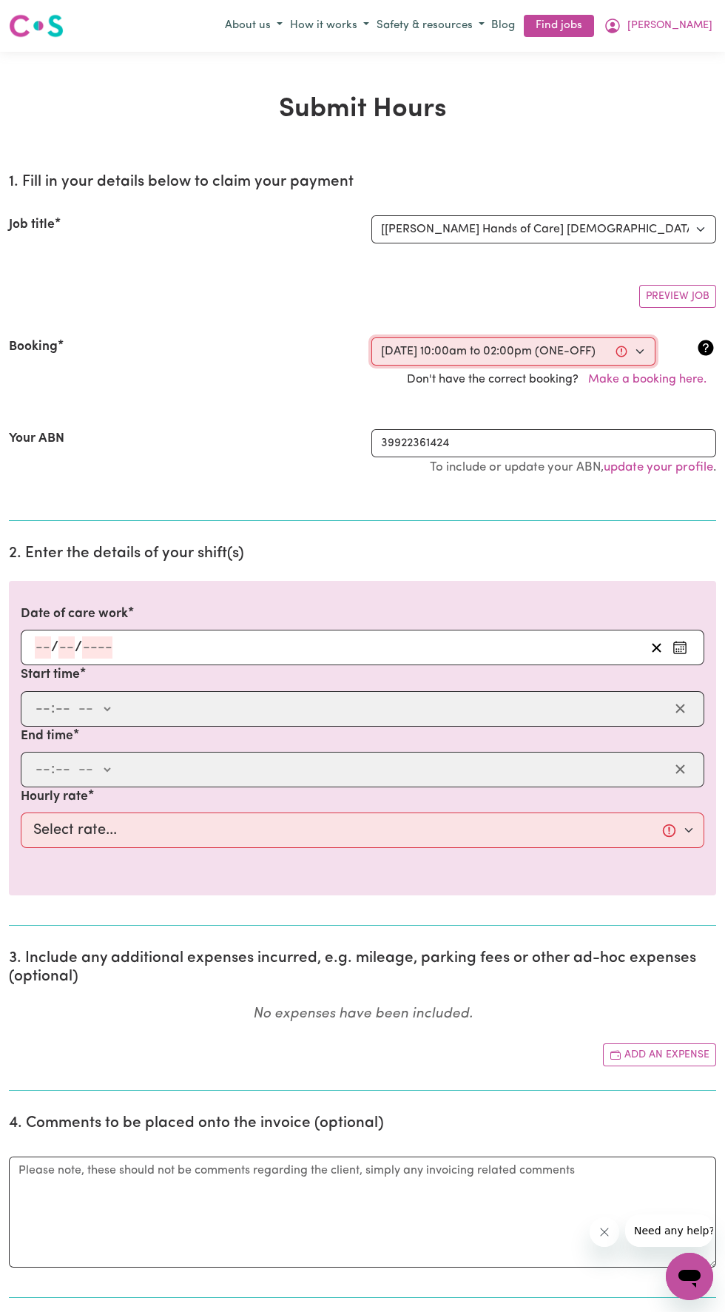
type input "8"
type input "2025"
type input "10:00"
type input "10"
type input "0"
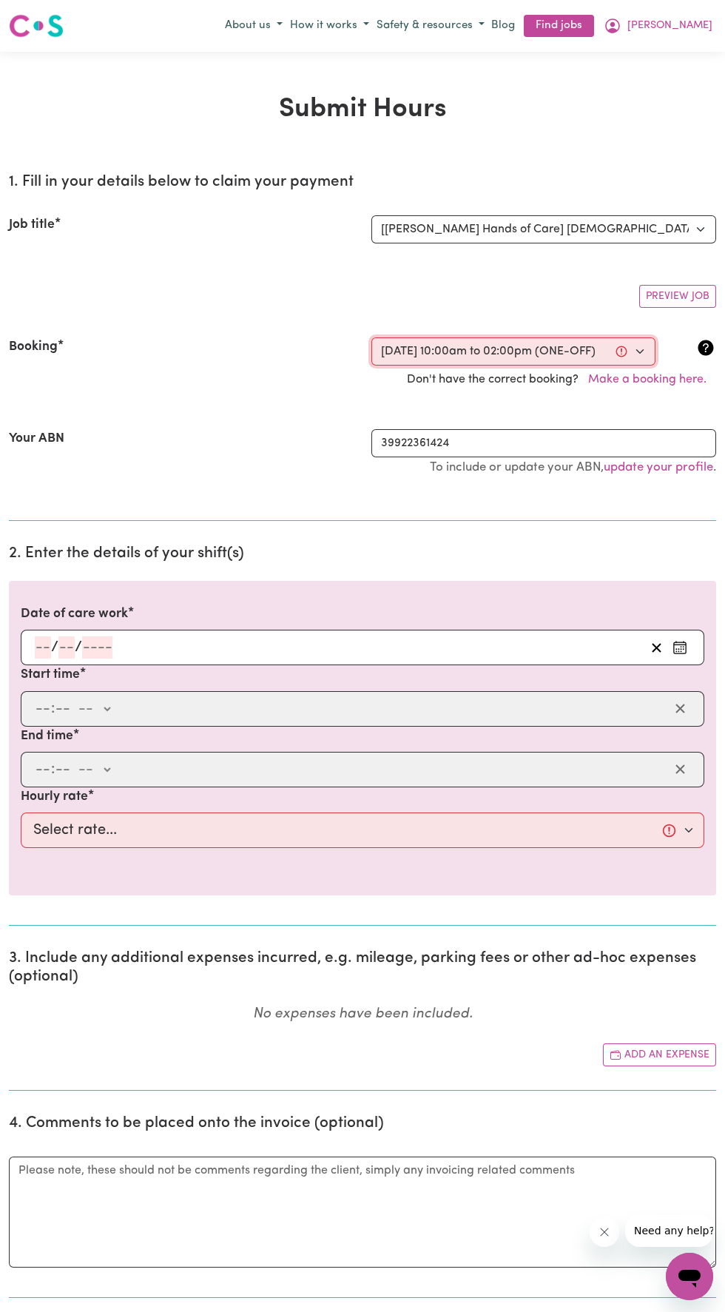
select select "am"
type input "14:00"
type input "2"
type input "0"
select select "pm"
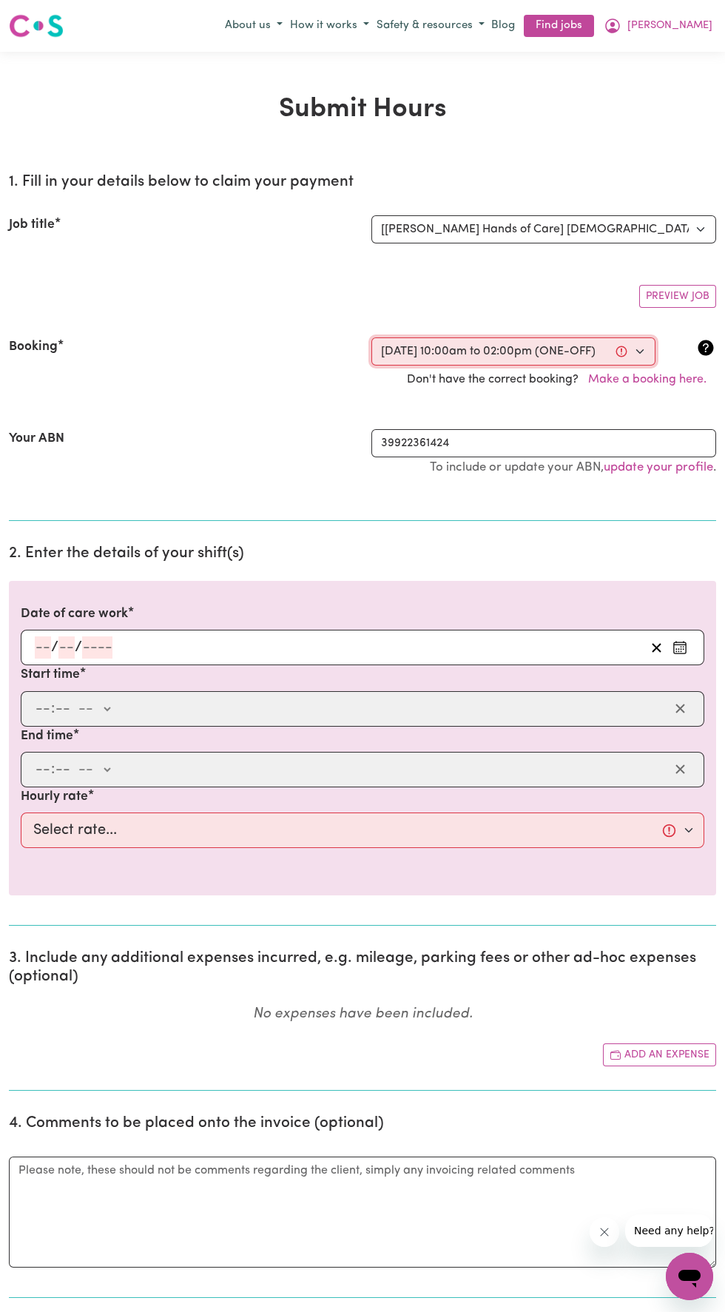
select select "42-Weekday"
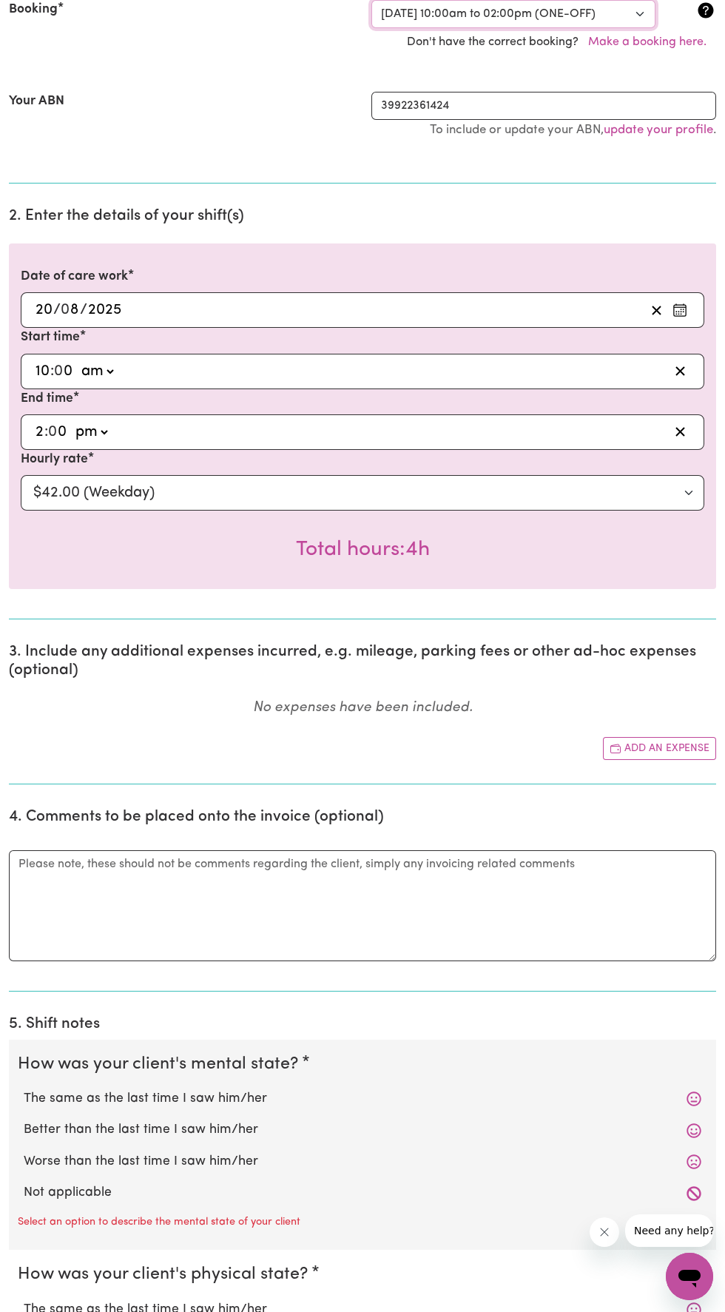
scroll to position [349, 0]
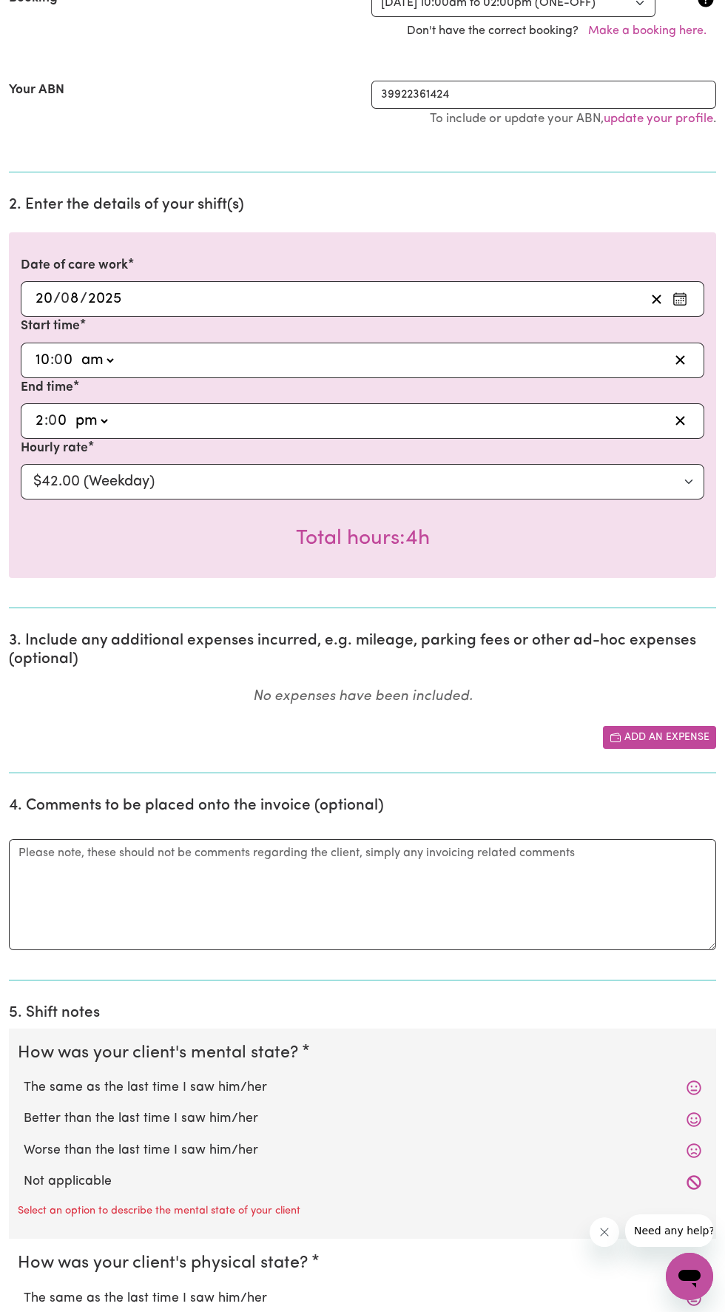
click at [657, 740] on button "Add an expense" at bounding box center [659, 737] width 113 height 23
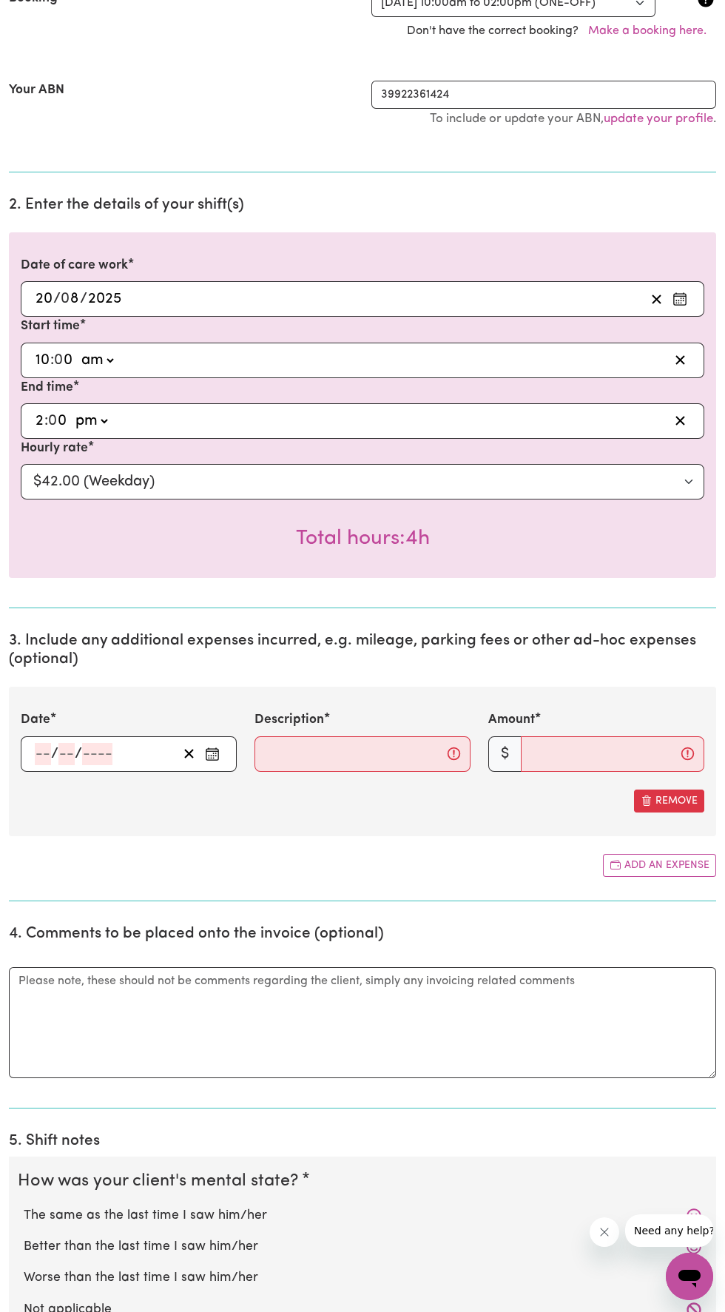
click at [67, 753] on input "number" at bounding box center [66, 754] width 16 height 22
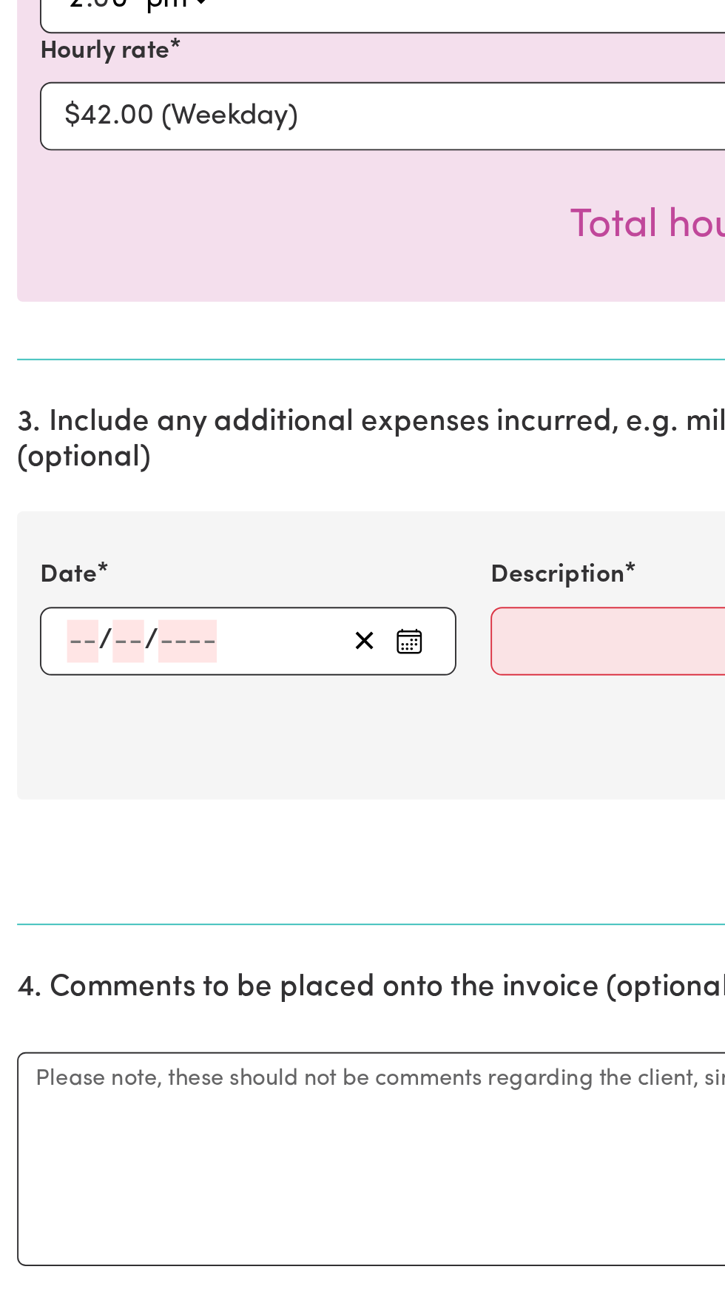
click at [221, 753] on button "Enter the date of expense" at bounding box center [213, 754] width 24 height 22
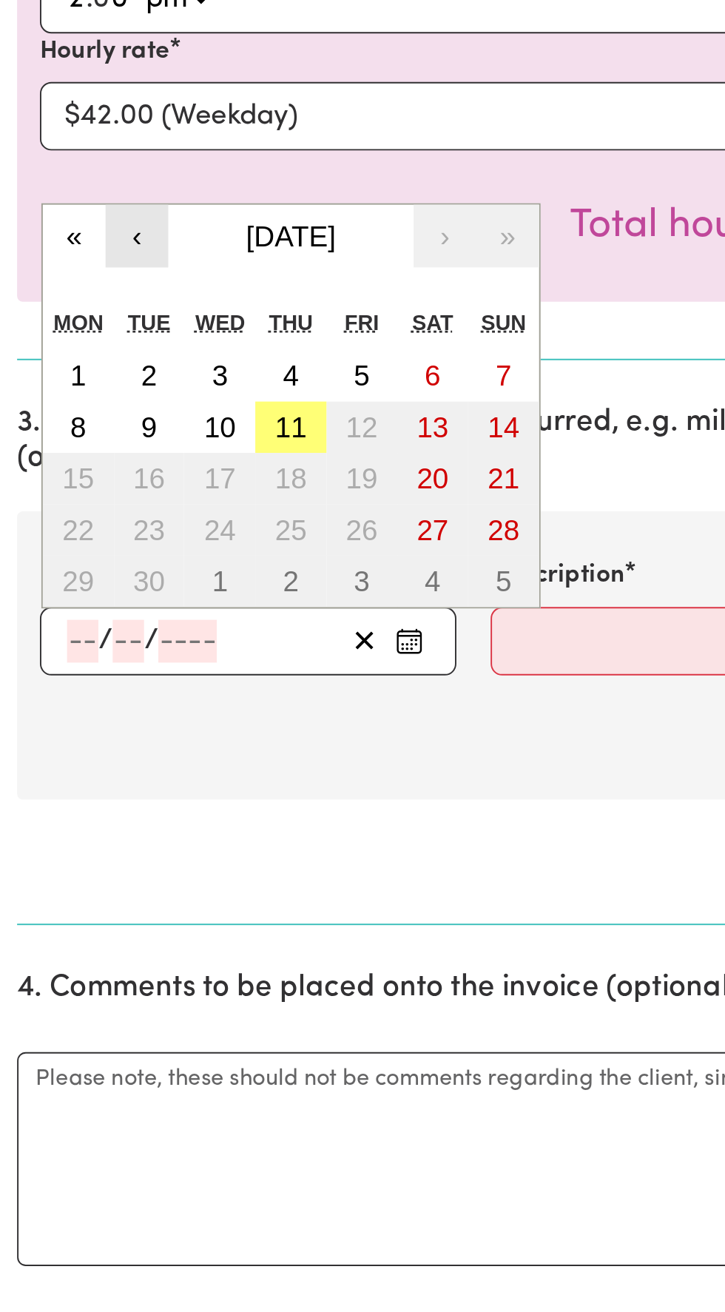
click at [70, 551] on button "‹" at bounding box center [71, 544] width 33 height 33
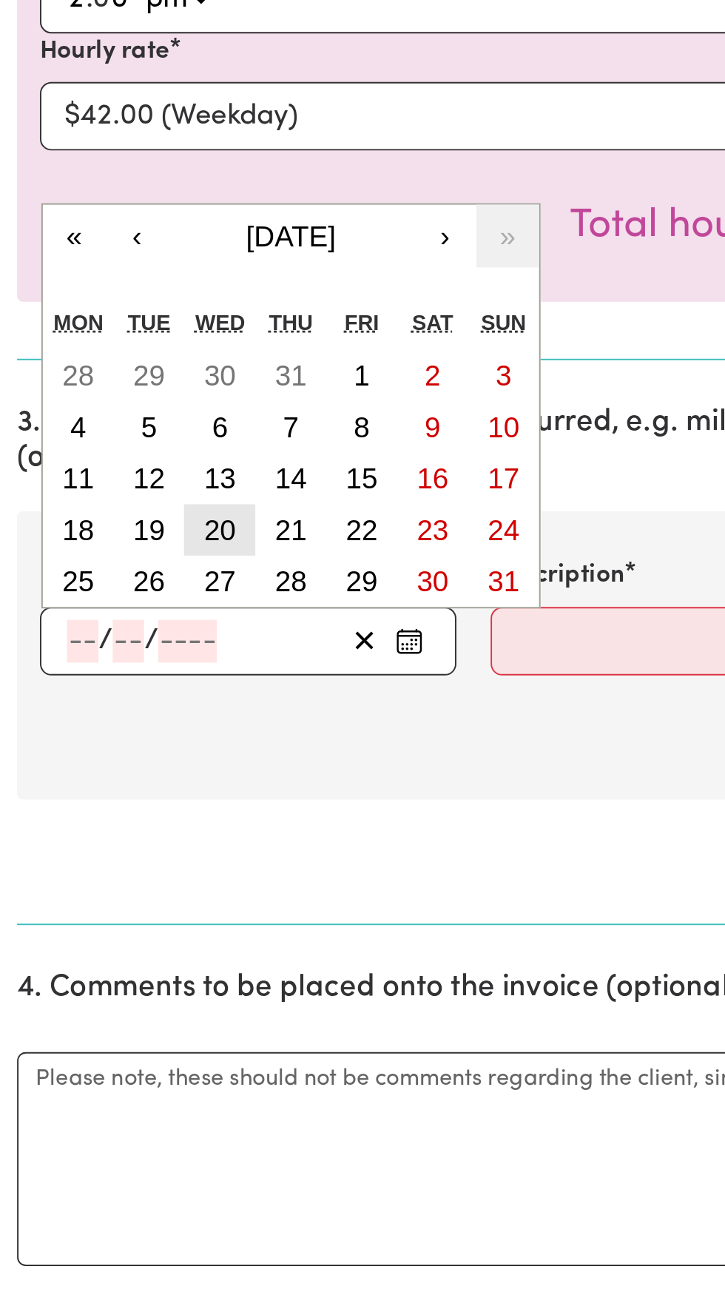
click at [107, 697] on abbr "20" at bounding box center [114, 696] width 16 height 16
type input "2025-08-20"
type input "20"
type input "8"
type input "2025"
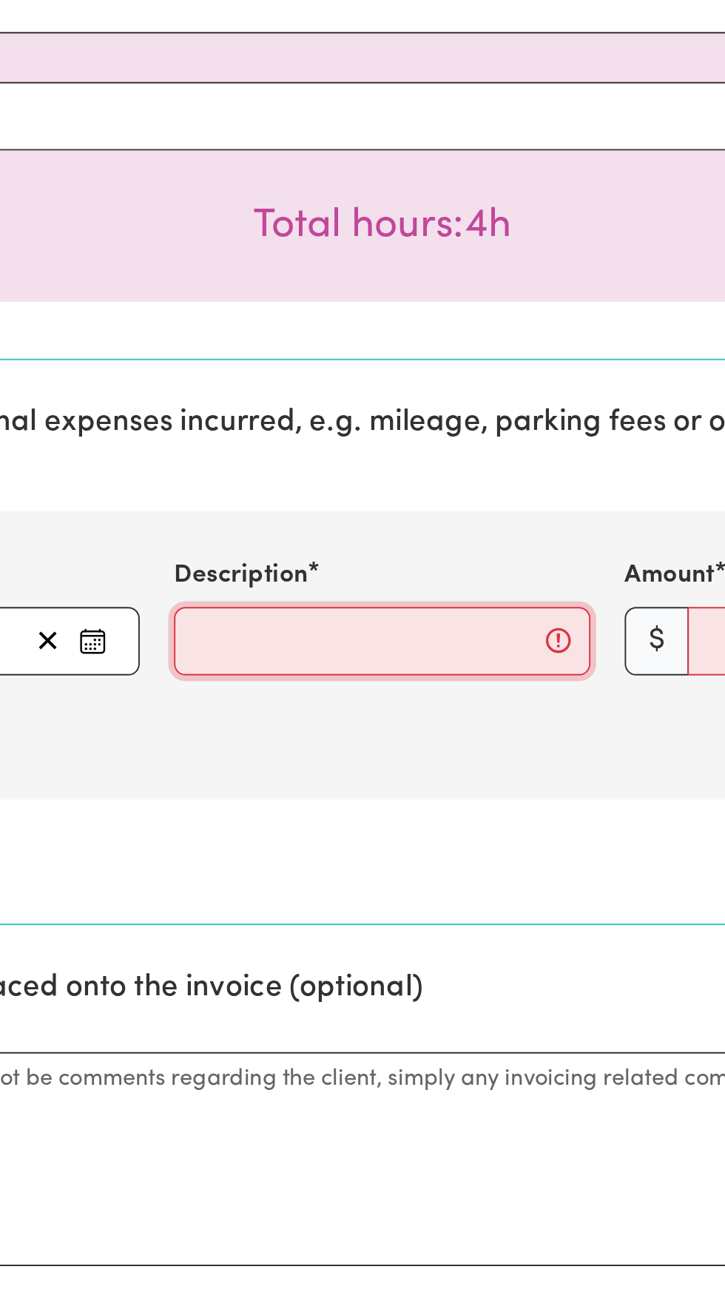
click at [283, 753] on input "Description" at bounding box center [363, 754] width 216 height 36
type input "3km @ $0.85/km"
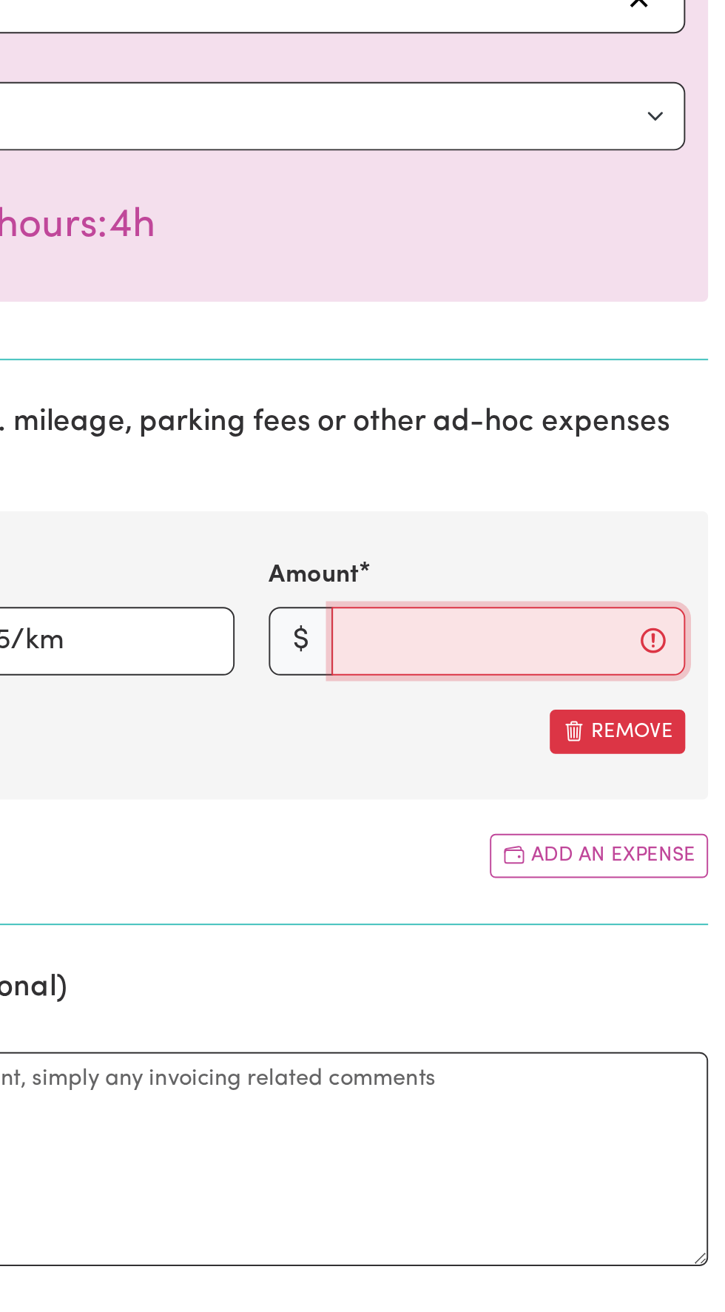
click at [558, 756] on input "Amount" at bounding box center [613, 754] width 184 height 36
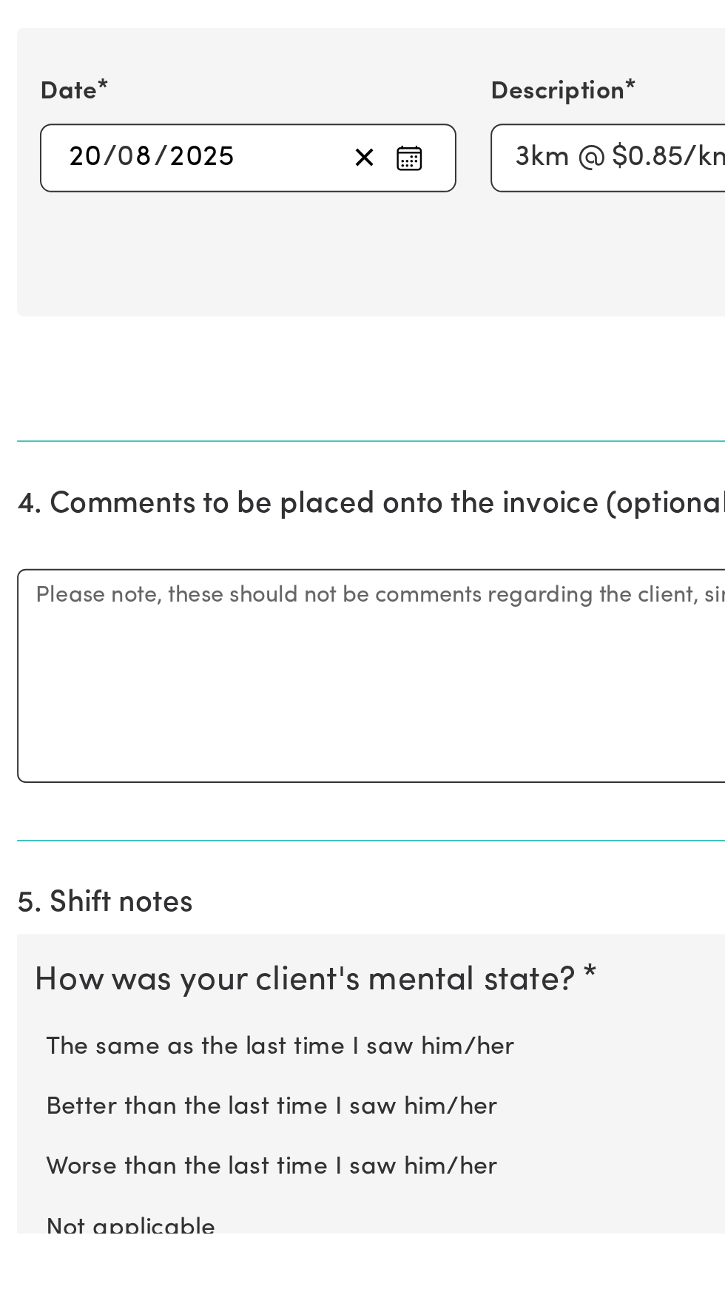
scroll to position [357, 0]
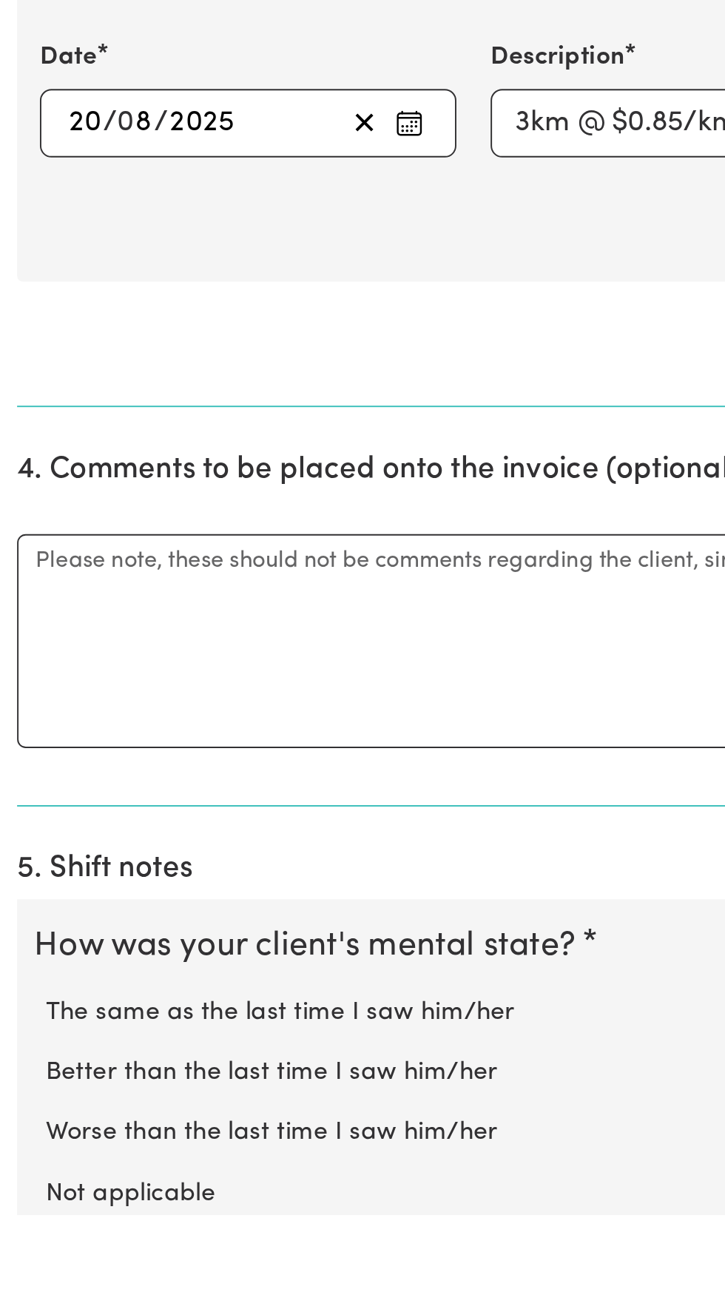
type input "2.55"
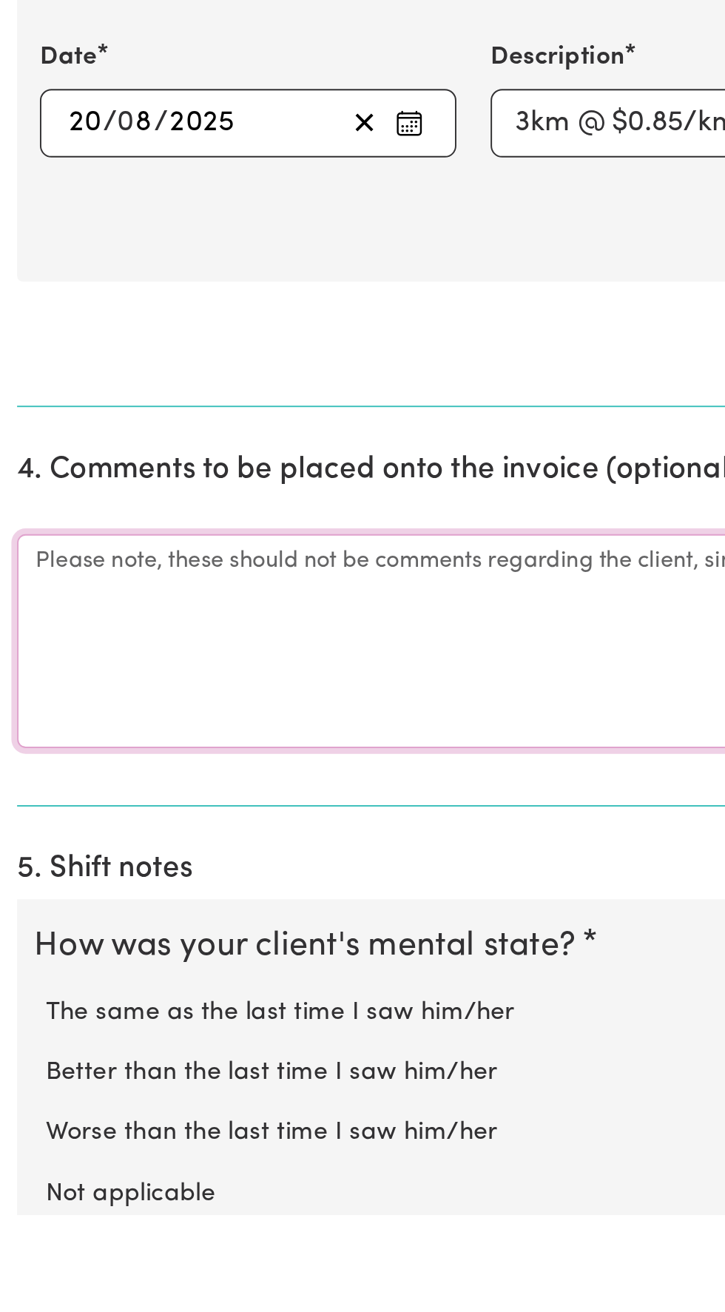
click at [41, 976] on textarea "Comments" at bounding box center [363, 1014] width 708 height 111
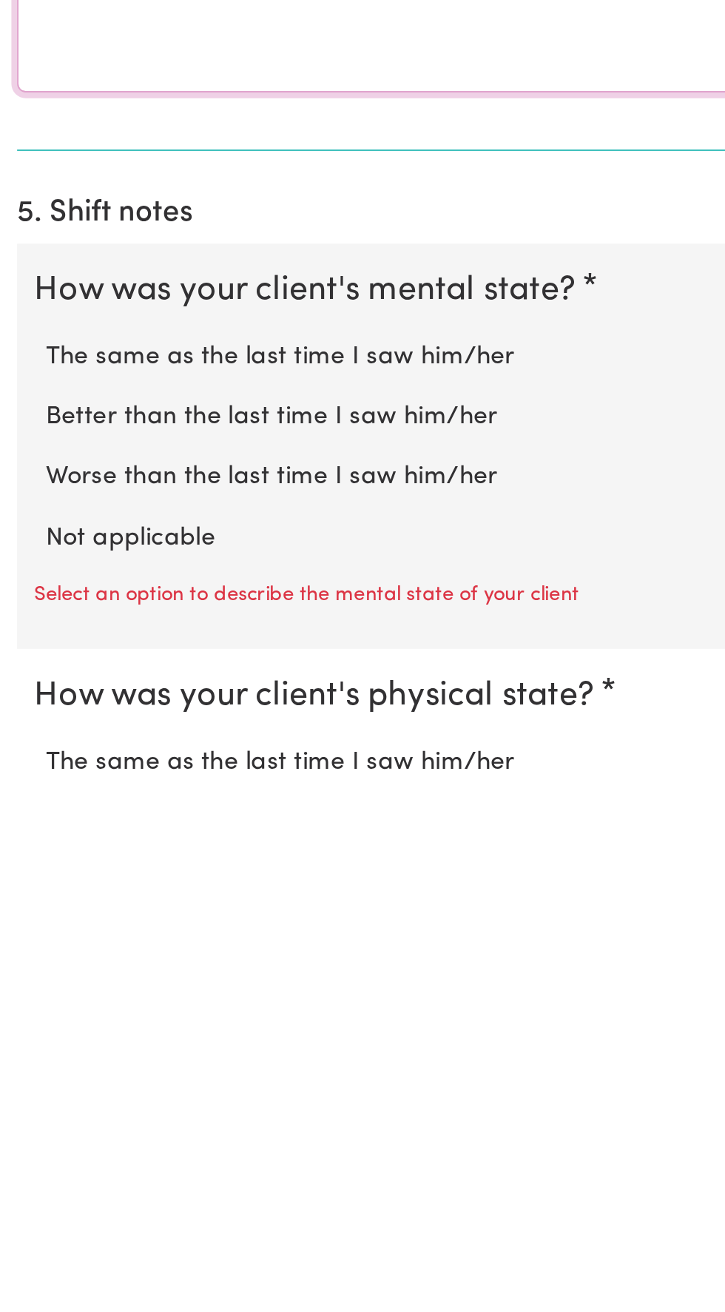
scroll to position [471, 0]
type textarea "Drove from client's house to shops and back"
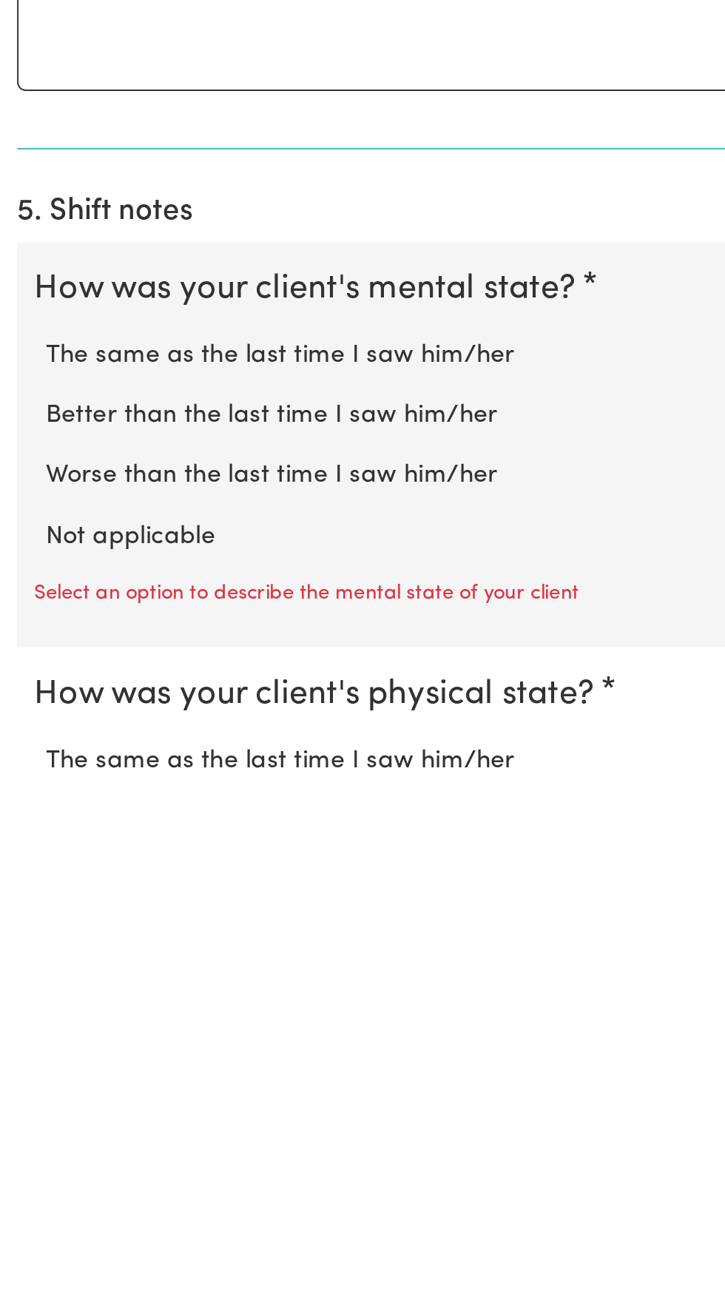
click at [50, 1090] on label "The same as the last time I saw him/her" at bounding box center [363, 1093] width 678 height 19
click at [24, 1084] on input "The same as the last time I saw him/her" at bounding box center [23, 1084] width 1 height 1
radio input "true"
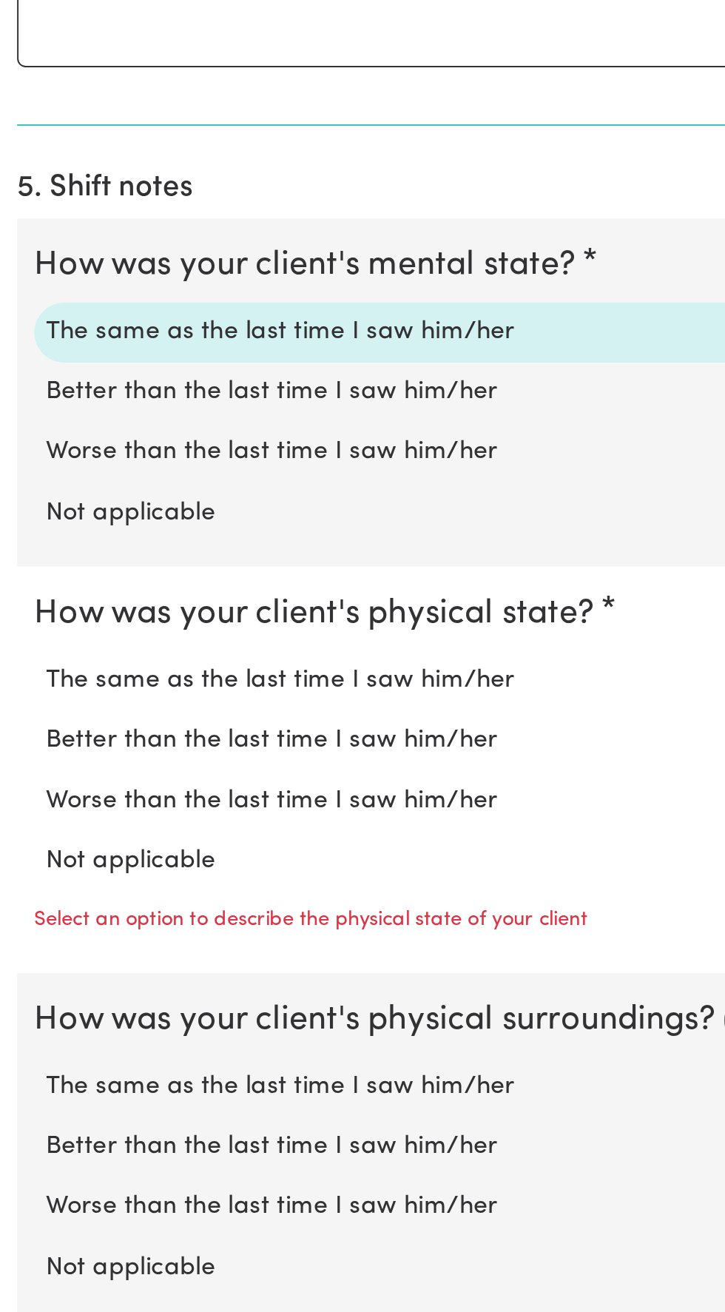
scroll to position [761, 0]
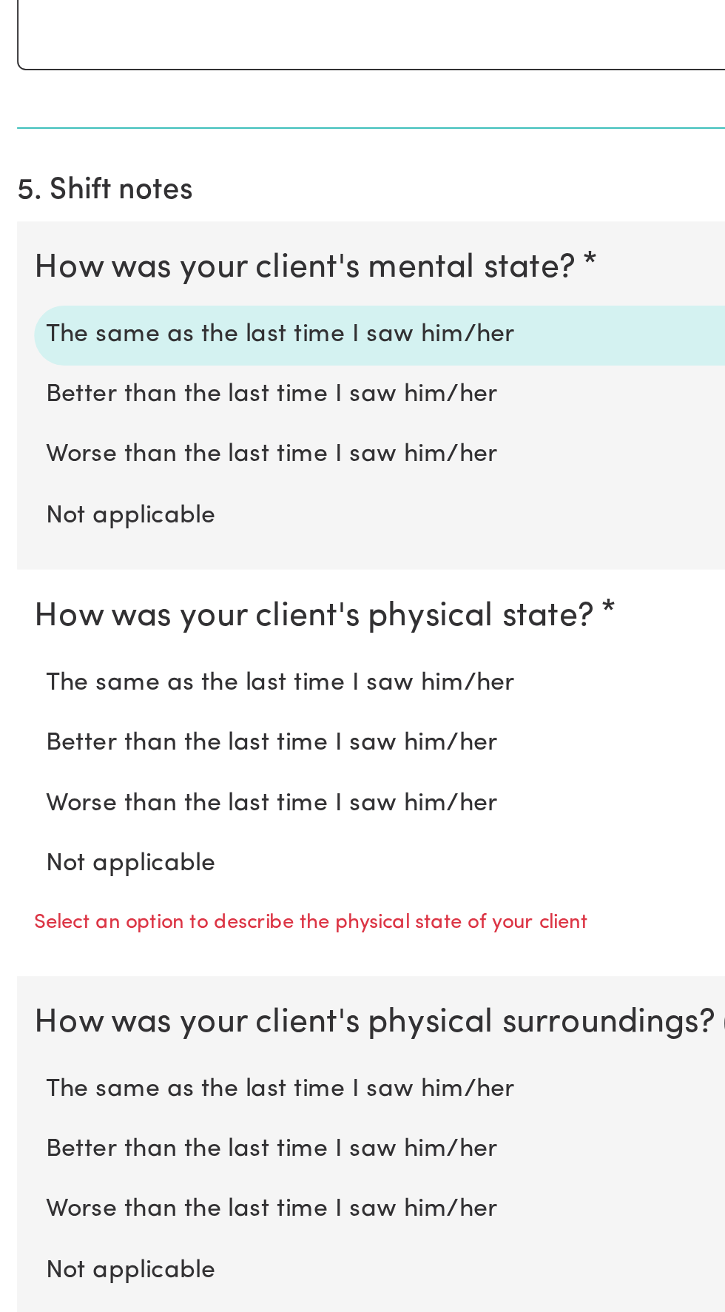
click at [47, 989] on label "The same as the last time I saw him/her" at bounding box center [363, 984] width 678 height 19
click at [24, 975] on input "The same as the last time I saw him/her" at bounding box center [23, 974] width 1 height 1
radio input "true"
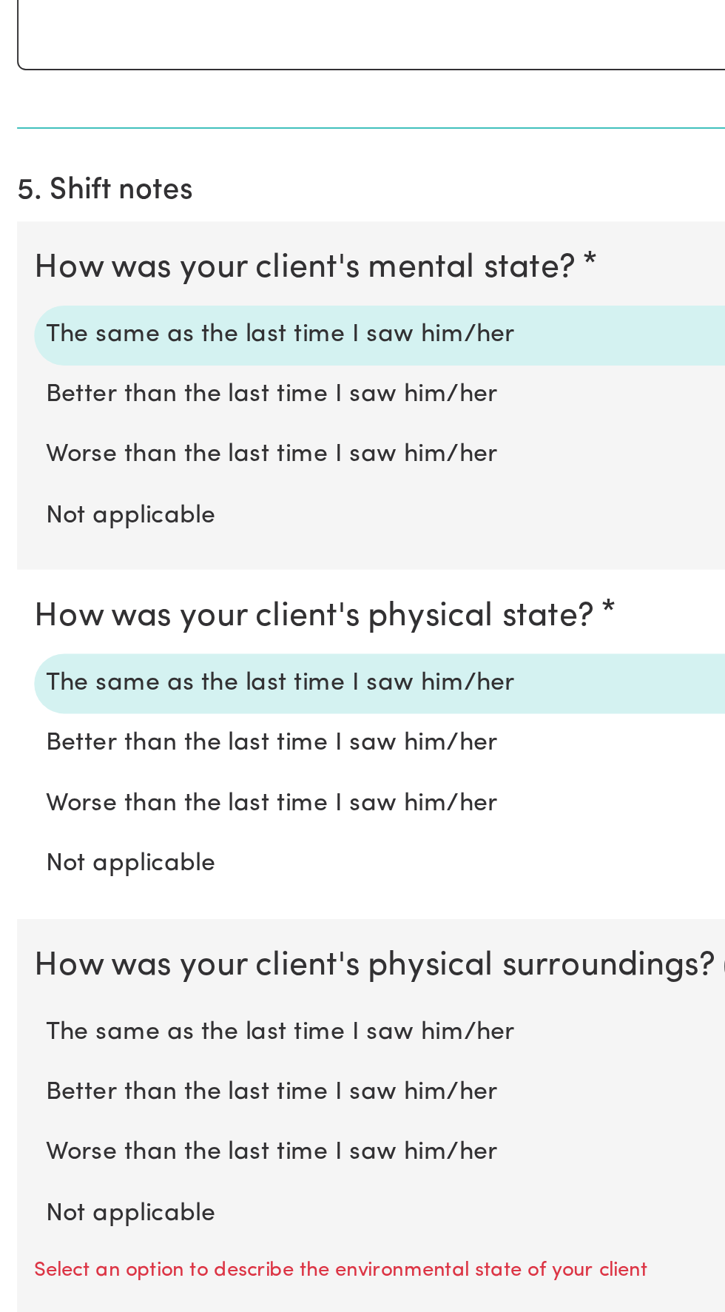
click at [238, 1164] on label "The same as the last time I saw him/her" at bounding box center [363, 1165] width 678 height 19
click at [24, 1156] on input "The same as the last time I saw him/her" at bounding box center [23, 1155] width 1 height 1
radio input "true"
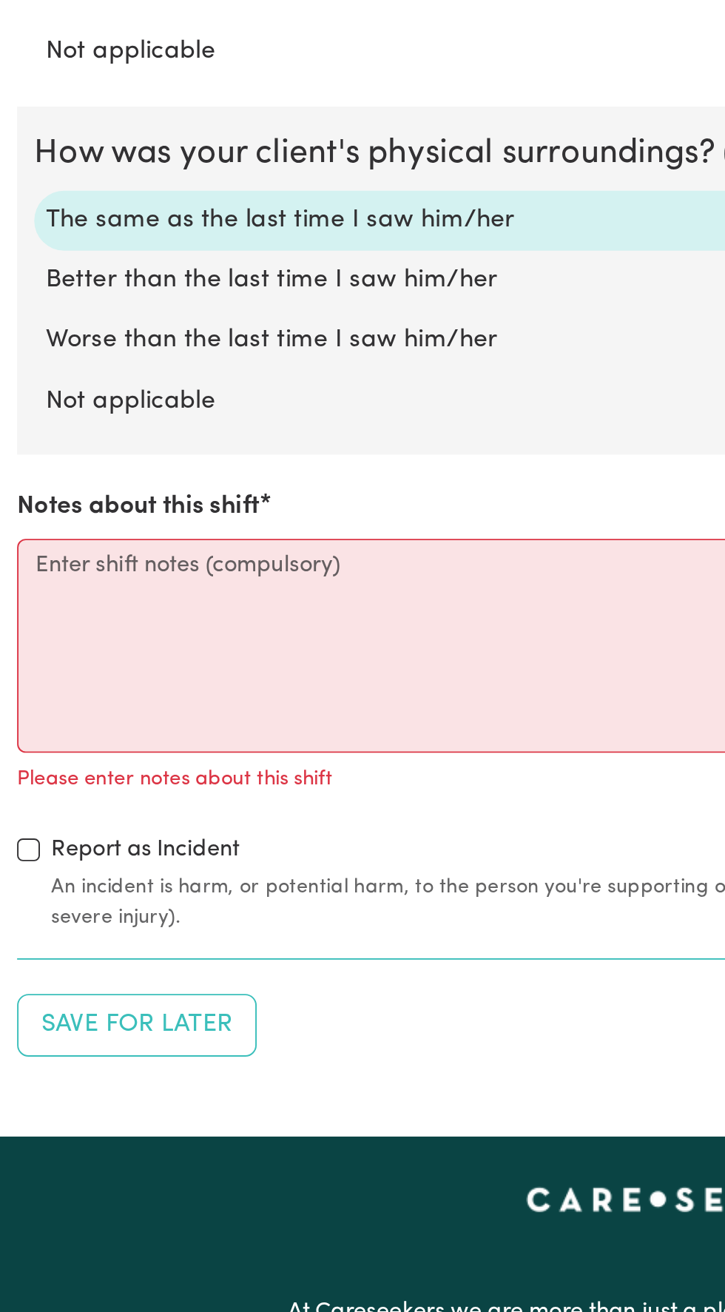
scroll to position [1187, 0]
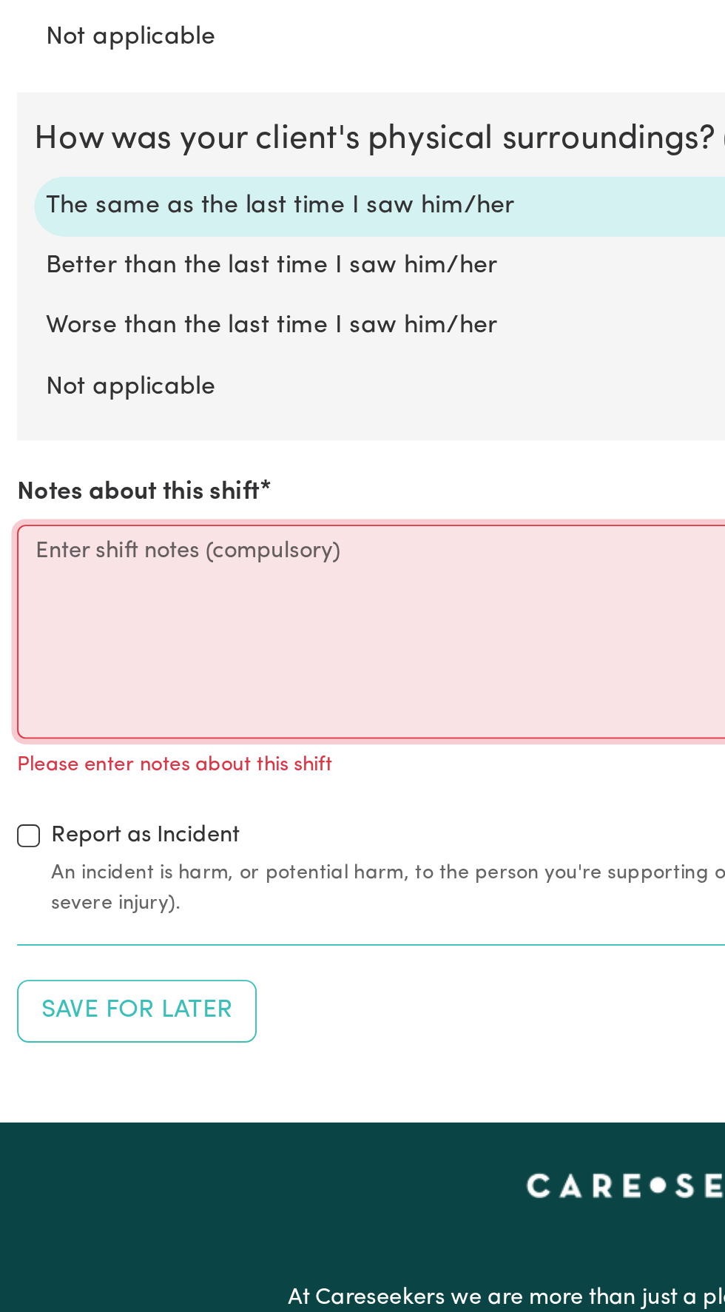
click at [26, 923] on textarea "Notes about this shift" at bounding box center [363, 959] width 708 height 111
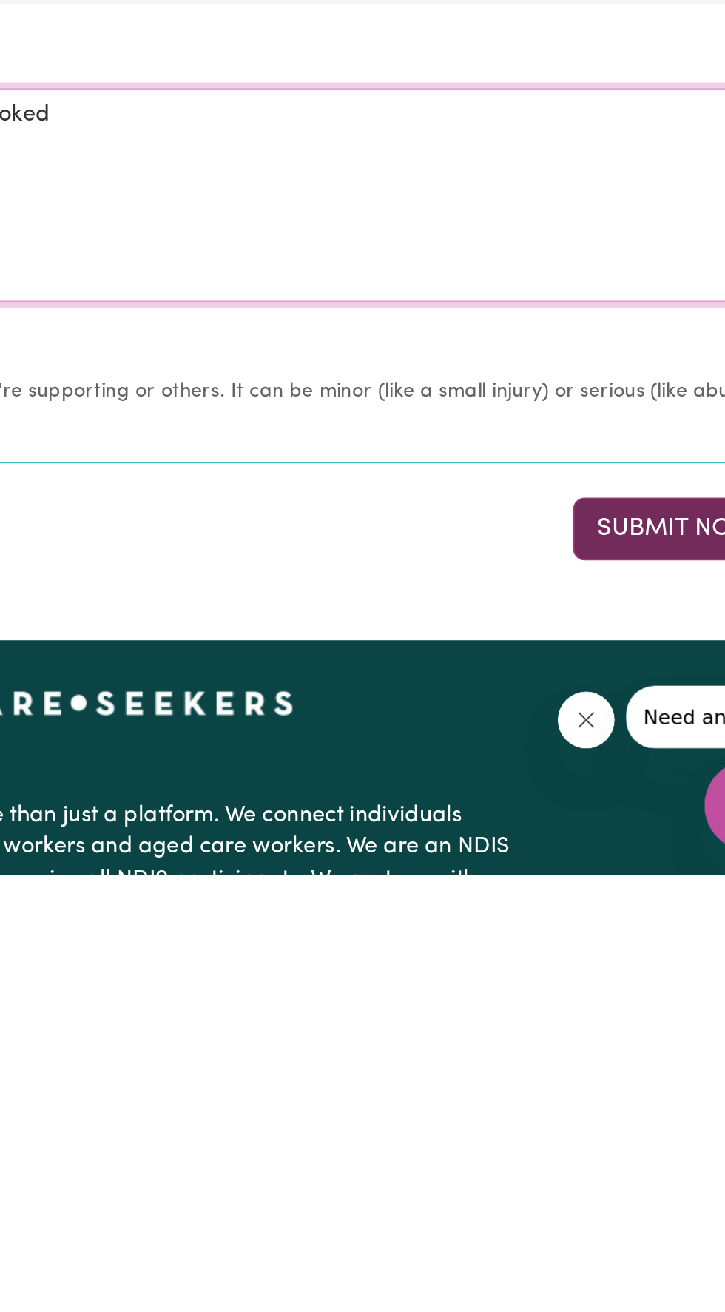
type textarea "Washed dishes, meal planned, went to shops and cooked"
click at [648, 1128] on button "Submit Now" at bounding box center [651, 1133] width 107 height 33
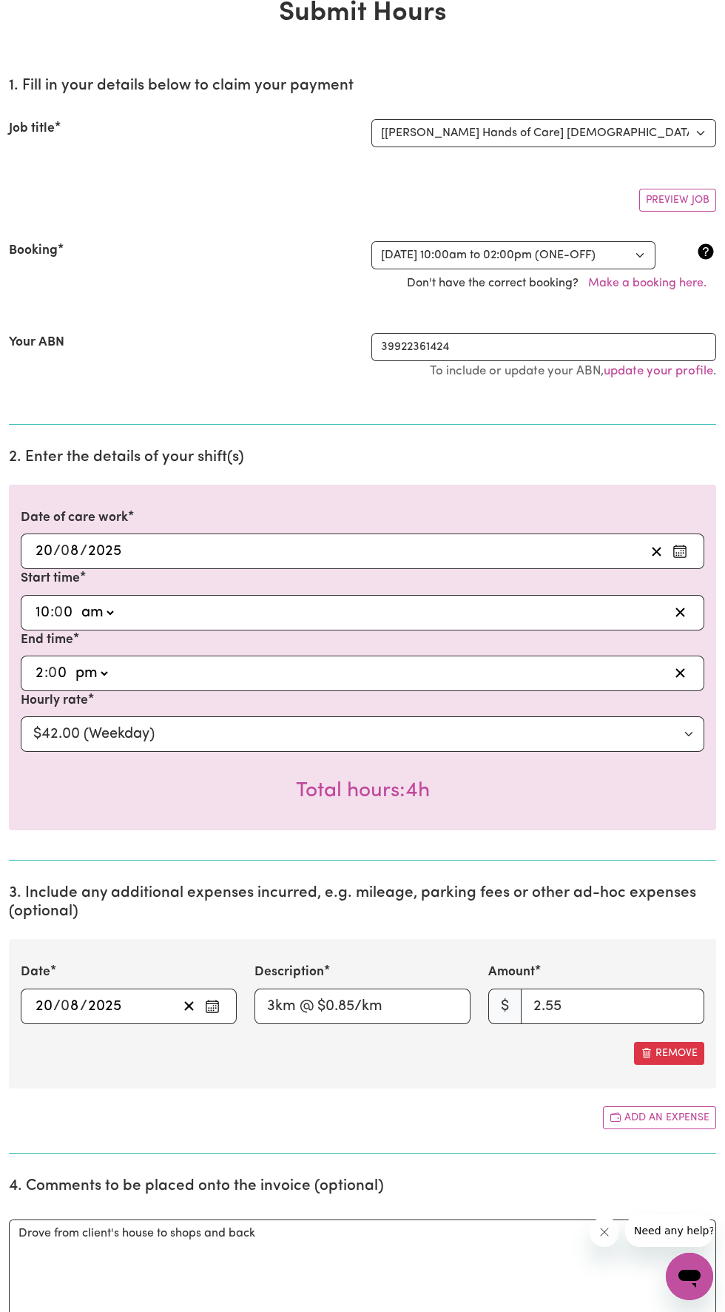
scroll to position [0, 0]
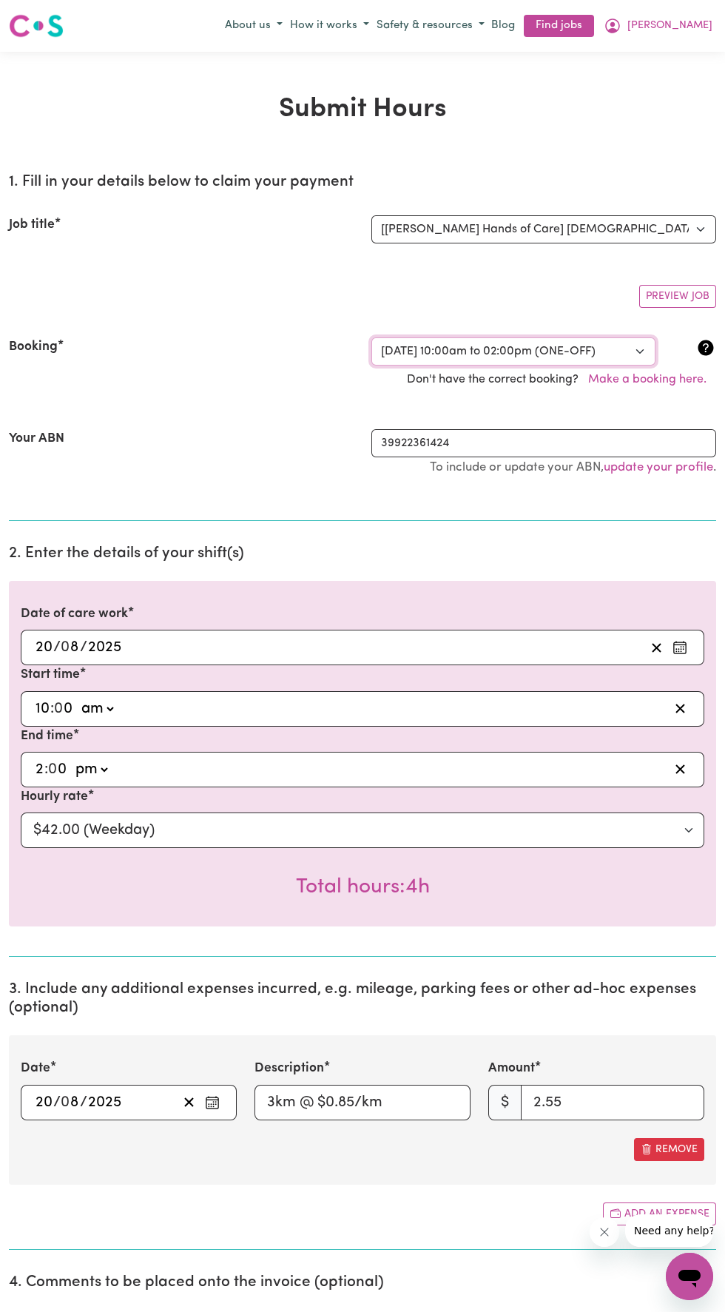
click at [604, 351] on select "Select a booking... Wed, August 20, 2025 - 10:00am to 02:00pm (ONE-OFF) Wed, Au…" at bounding box center [514, 352] width 284 height 28
select select "355198"
click at [372, 338] on select "Select a booking... Wed, August 20, 2025 - 10:00am to 02:00pm (ONE-OFF) Wed, Au…" at bounding box center [514, 352] width 284 height 28
select select "pm"
select select "42-Weekday"
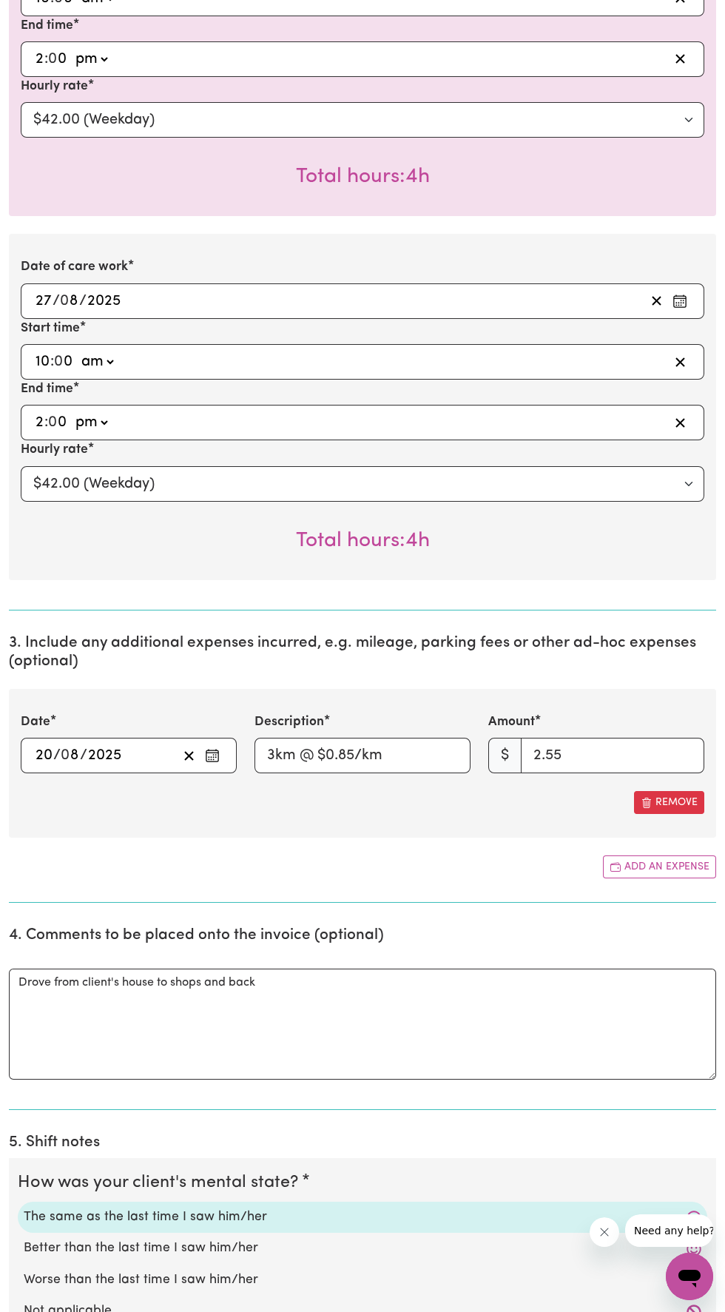
scroll to position [742, 0]
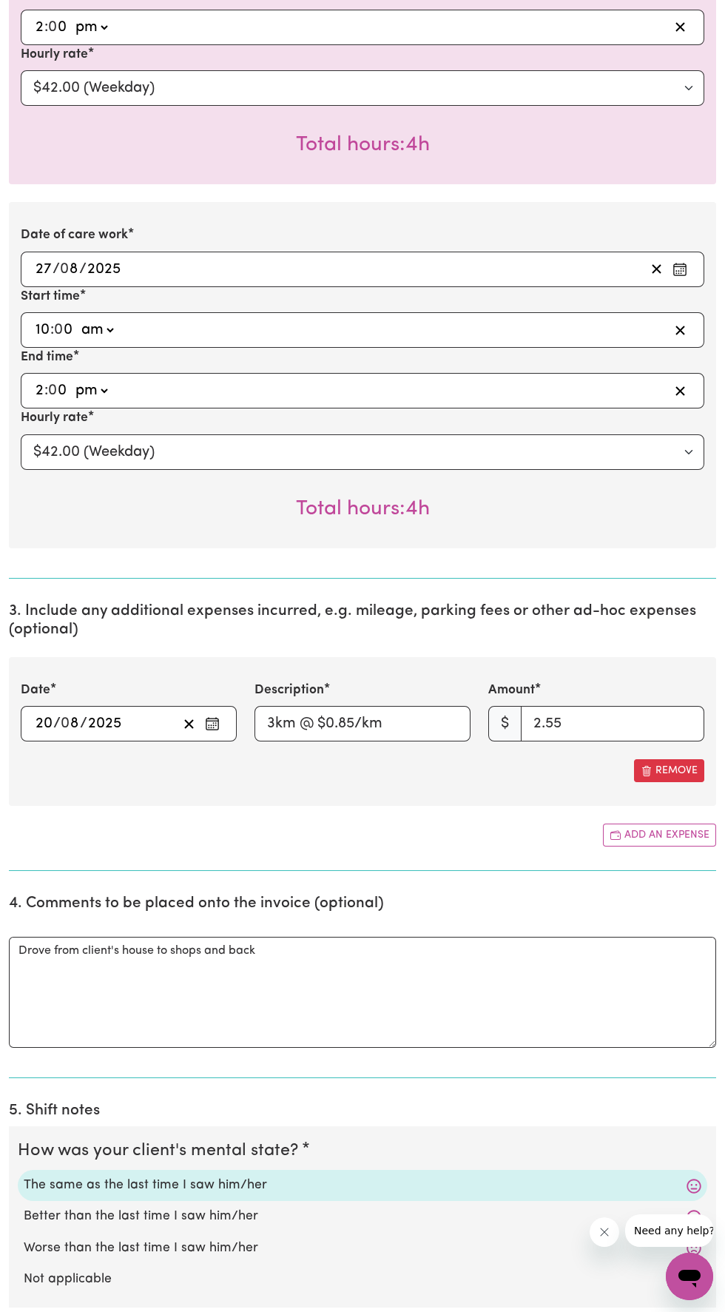
click at [217, 729] on rect "Enter the date of expense" at bounding box center [212, 724] width 12 height 11
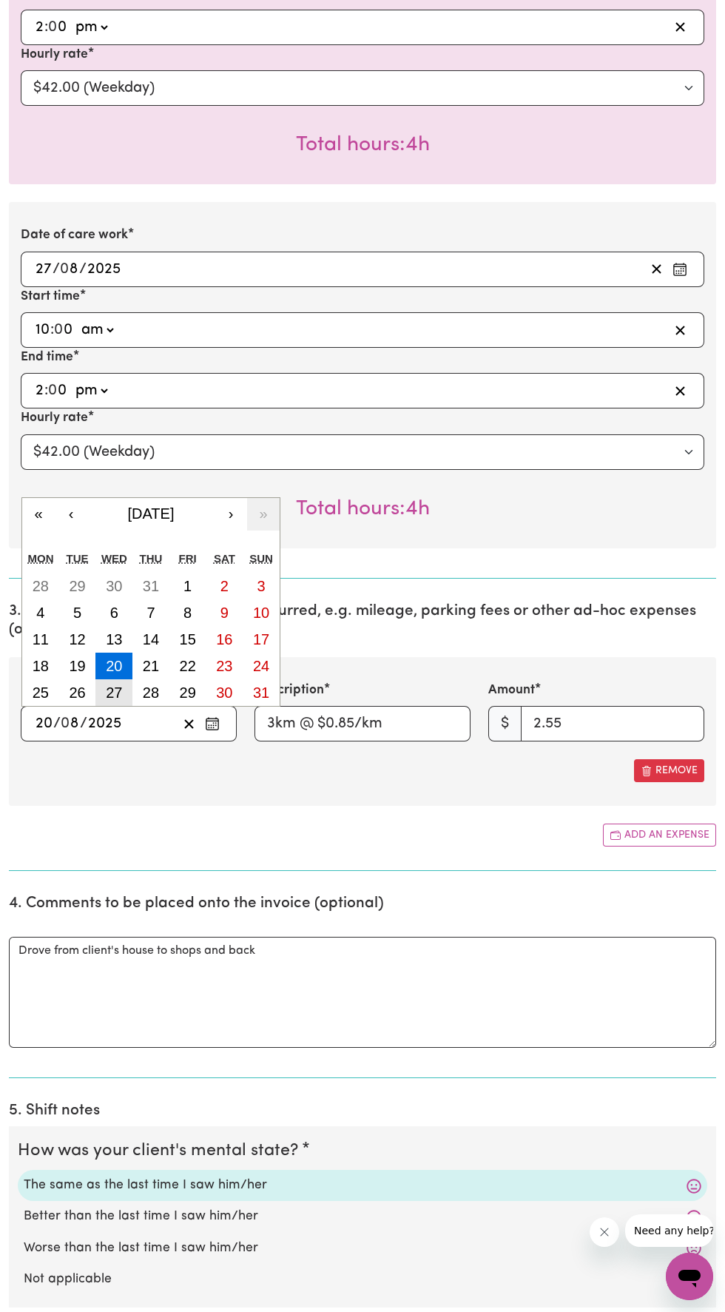
click at [107, 694] on abbr "27" at bounding box center [114, 693] width 16 height 16
type input "2025-08-27"
type input "27"
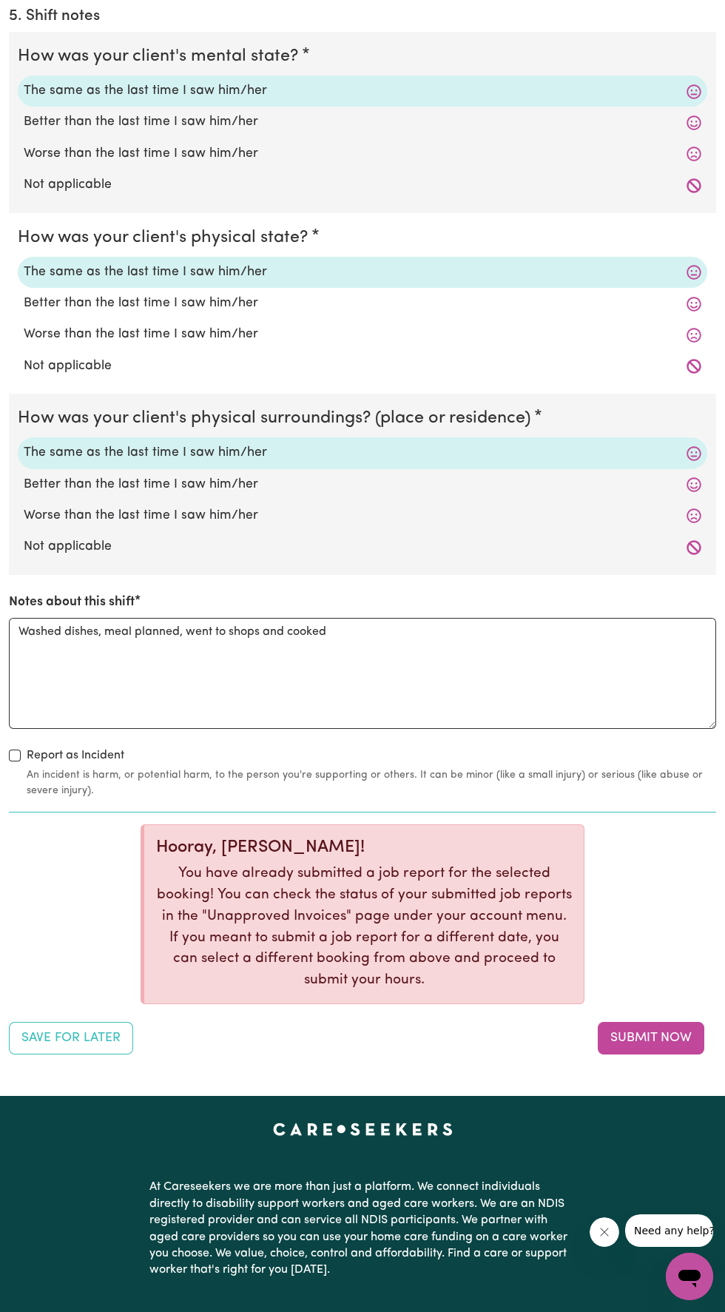
scroll to position [1842, 0]
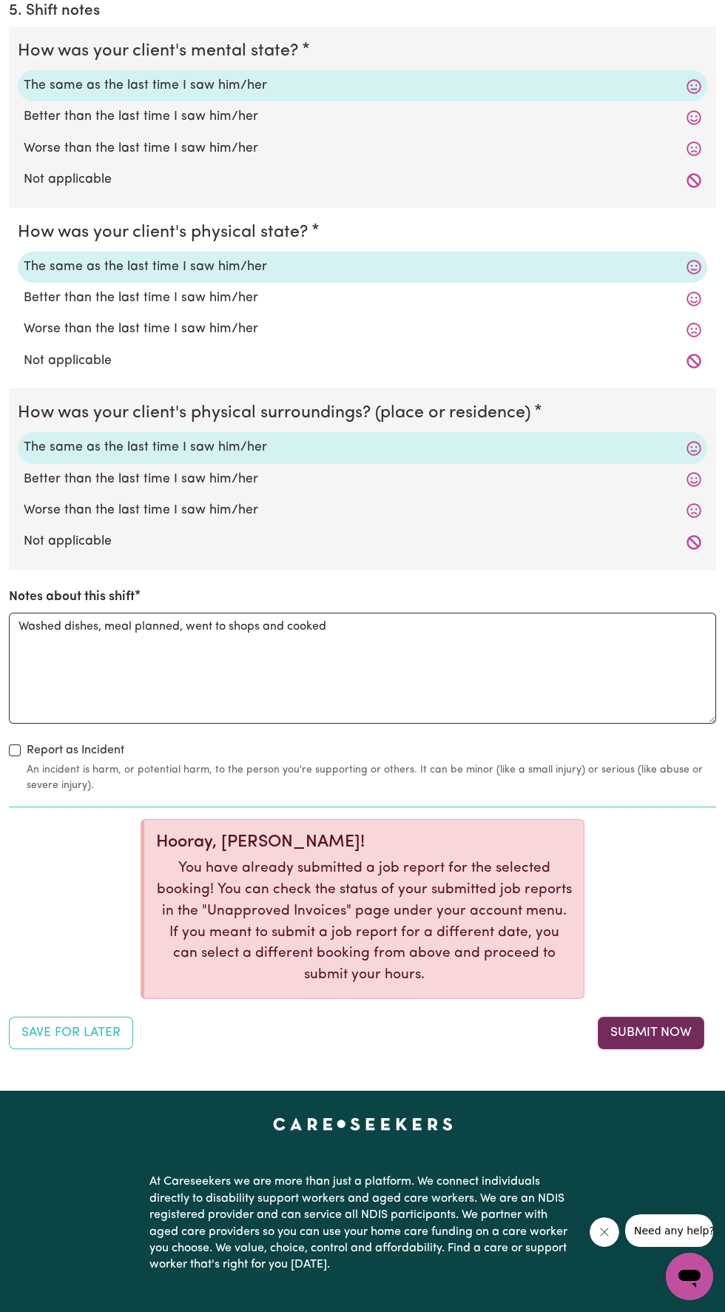
click at [668, 1040] on button "Submit Now" at bounding box center [651, 1033] width 107 height 33
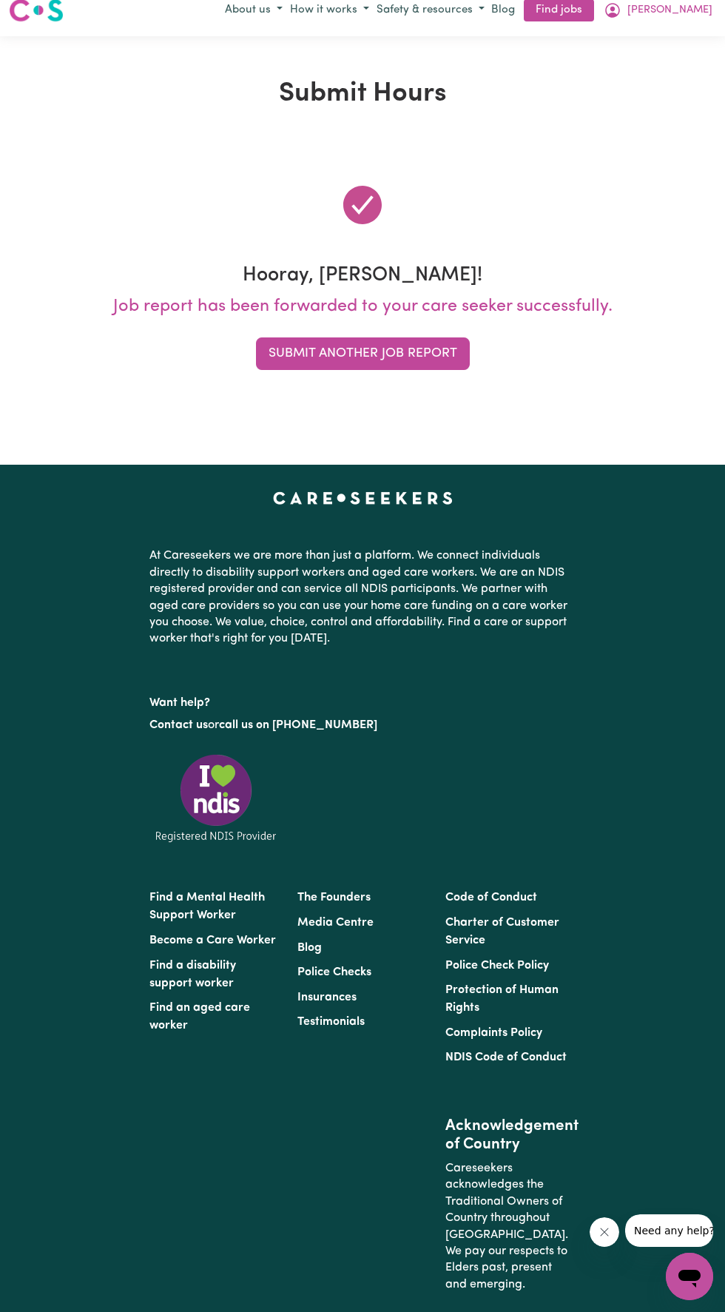
scroll to position [0, 0]
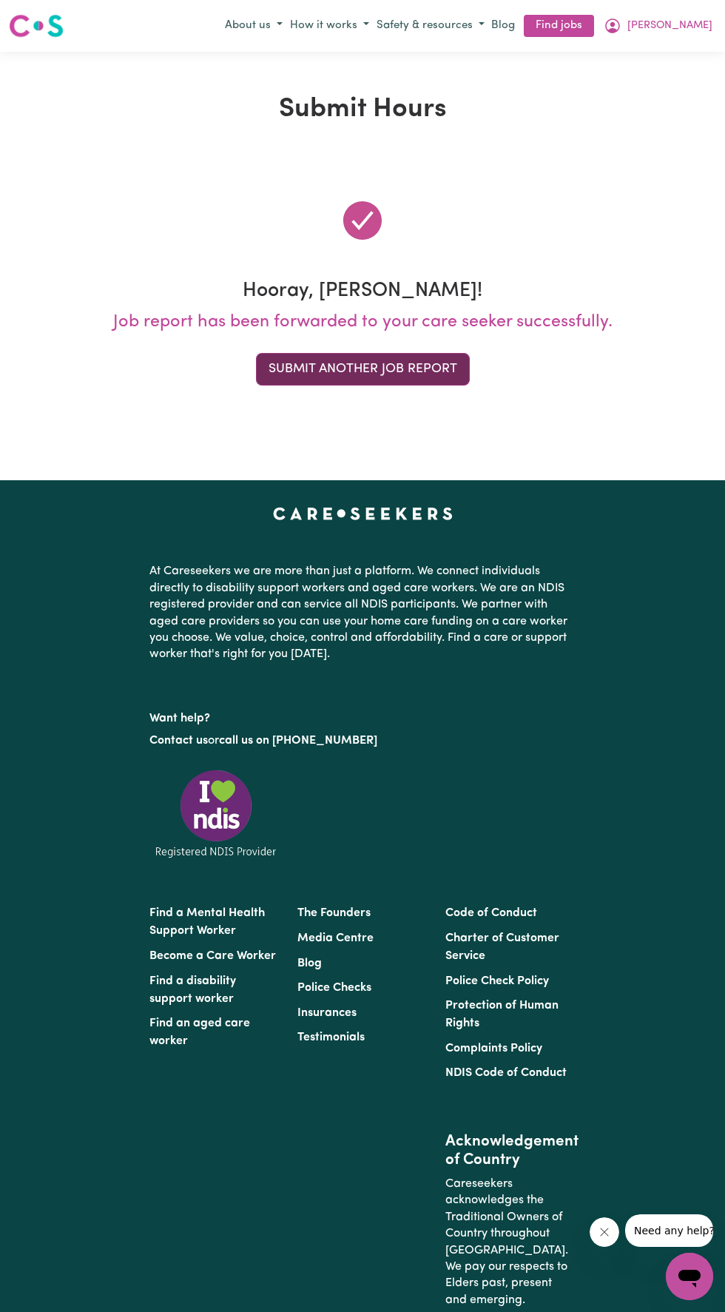
click at [423, 375] on button "Submit Another Job Report" at bounding box center [363, 369] width 214 height 33
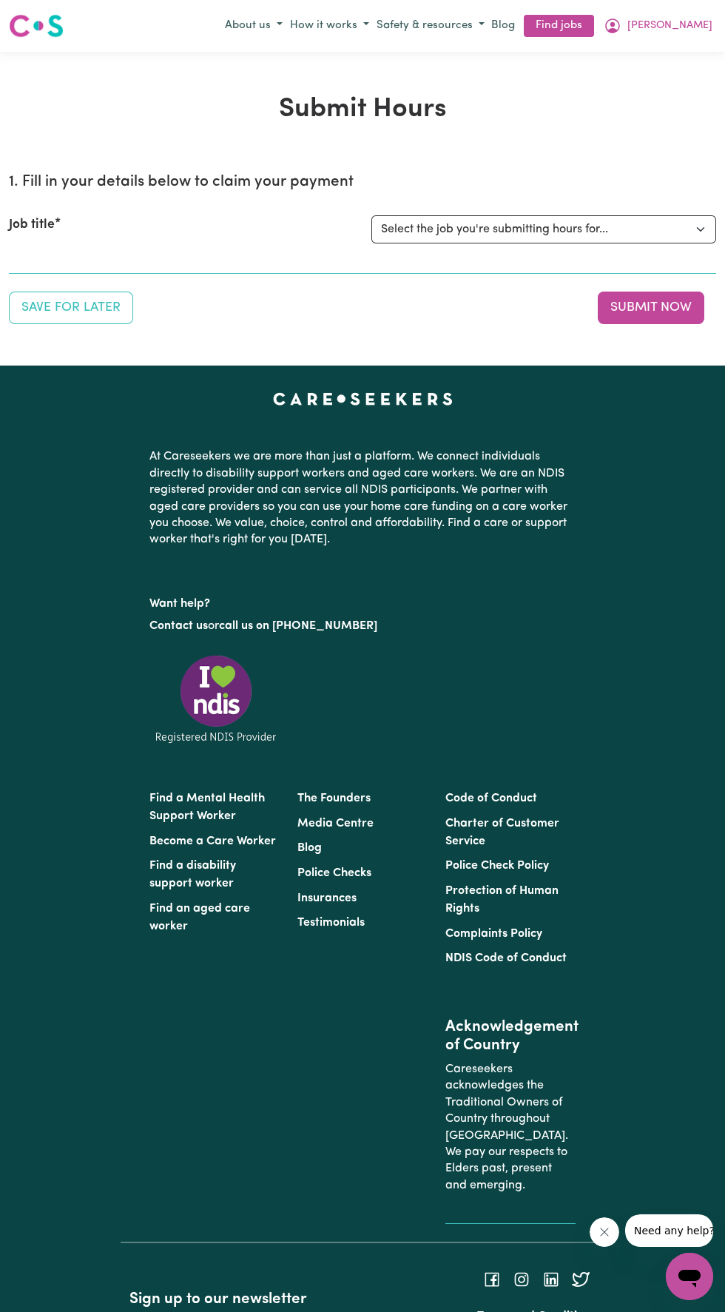
click at [591, 226] on select "Select the job you're submitting hours for... [Linda Hands of Care] Female Supp…" at bounding box center [544, 229] width 345 height 28
select select "14425"
click at [372, 215] on select "Select the job you're submitting hours for... [Linda Hands of Care] Female Supp…" at bounding box center [544, 229] width 345 height 28
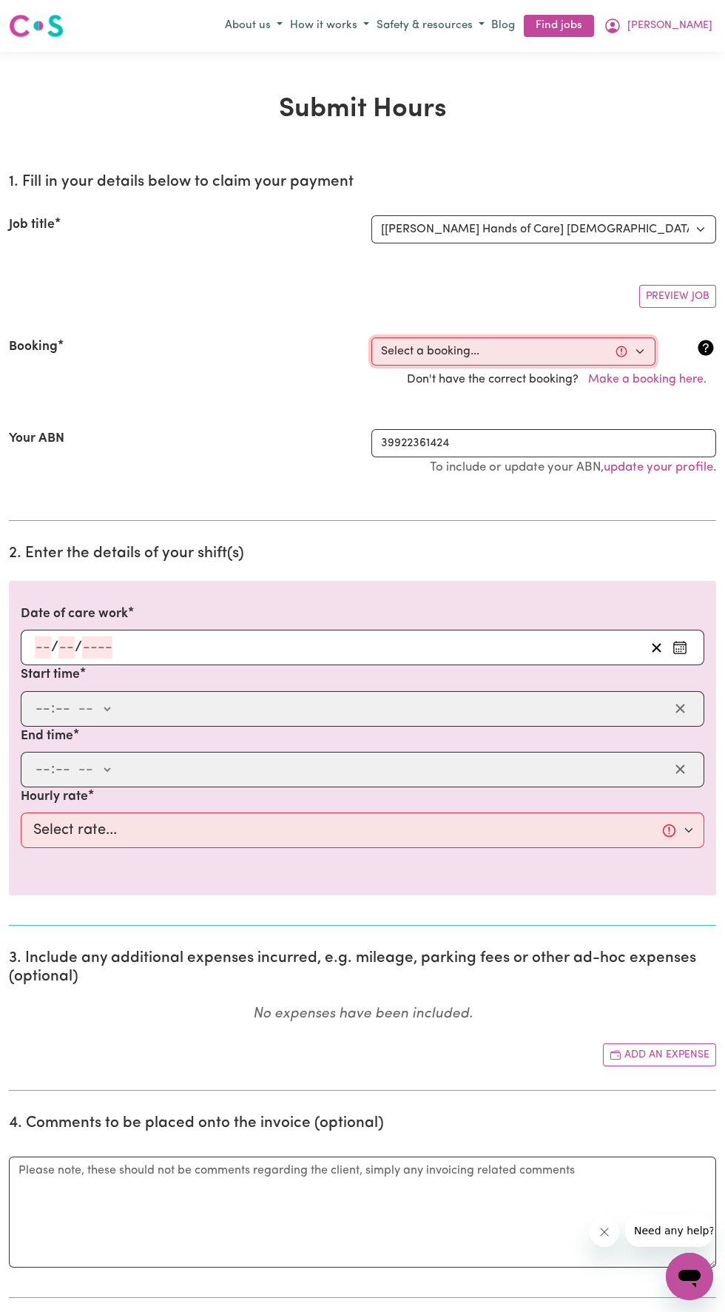
click at [571, 355] on select "Select a booking... Wed, August 20, 2025 - 10:00am to 02:00pm (ONE-OFF) Wed, Au…" at bounding box center [514, 352] width 284 height 28
select select "360507"
click at [372, 338] on select "Select a booking... Wed, August 20, 2025 - 10:00am to 02:00pm (ONE-OFF) Wed, Au…" at bounding box center [514, 352] width 284 height 28
type input "2025-09-10"
type input "10"
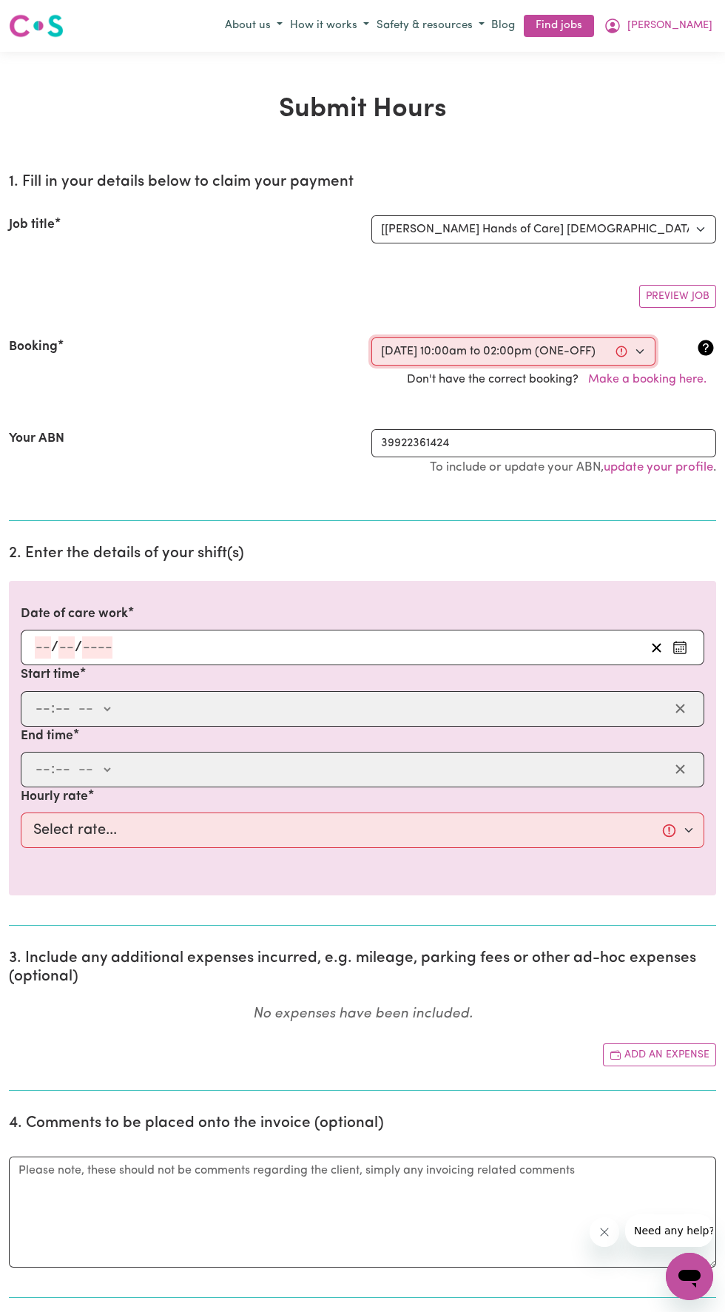
type input "9"
type input "2025"
type input "10:00"
type input "10"
type input "0"
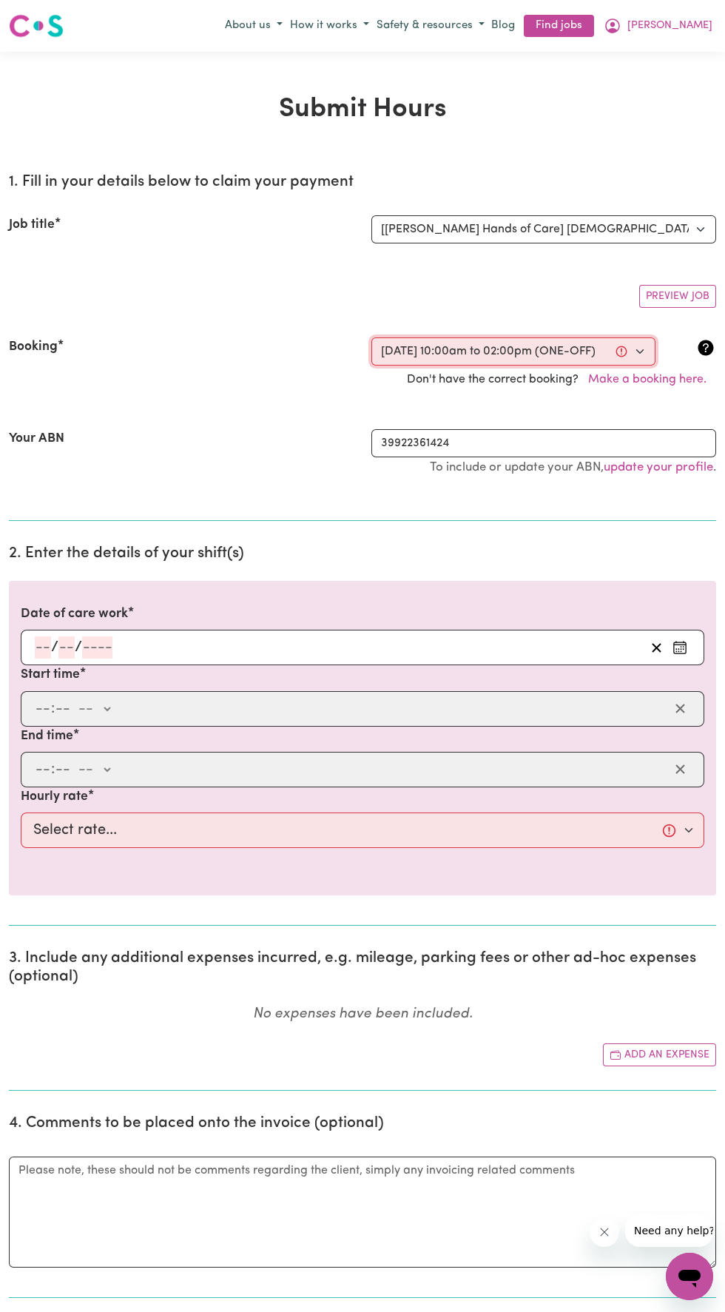
select select "am"
type input "14:00"
type input "2"
type input "0"
select select "pm"
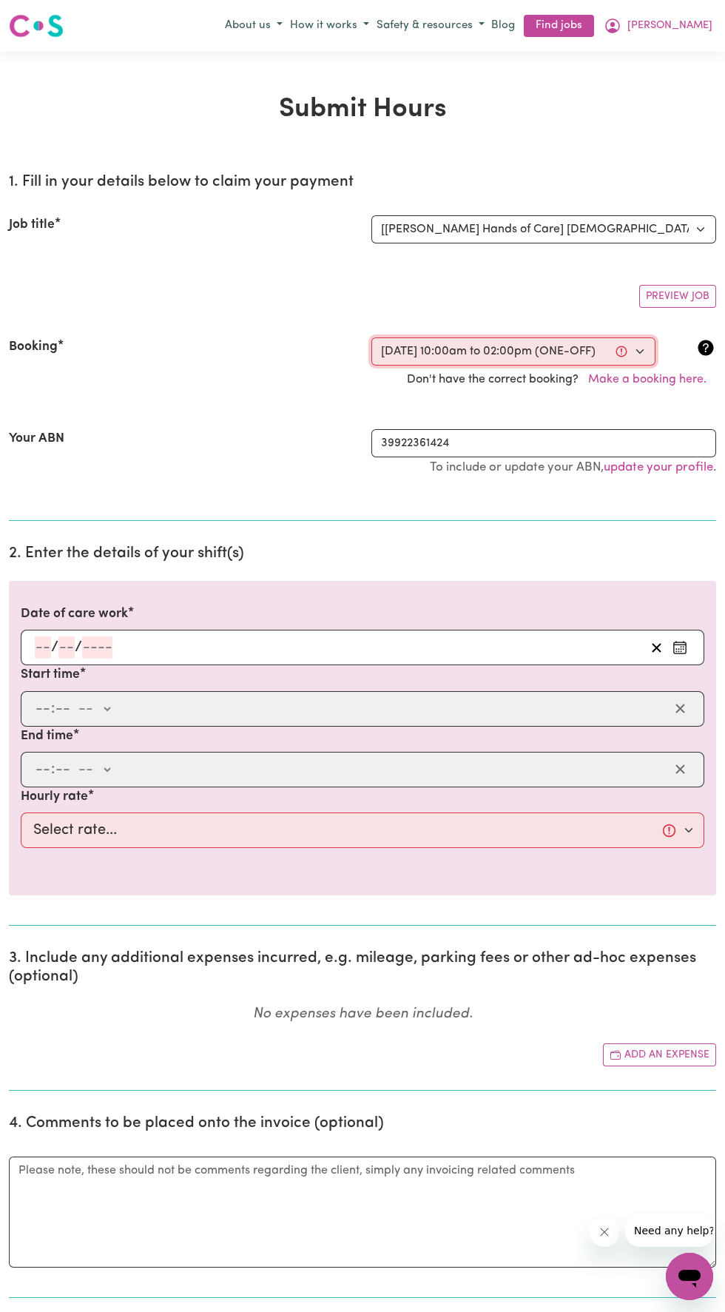
select select "42-Weekday"
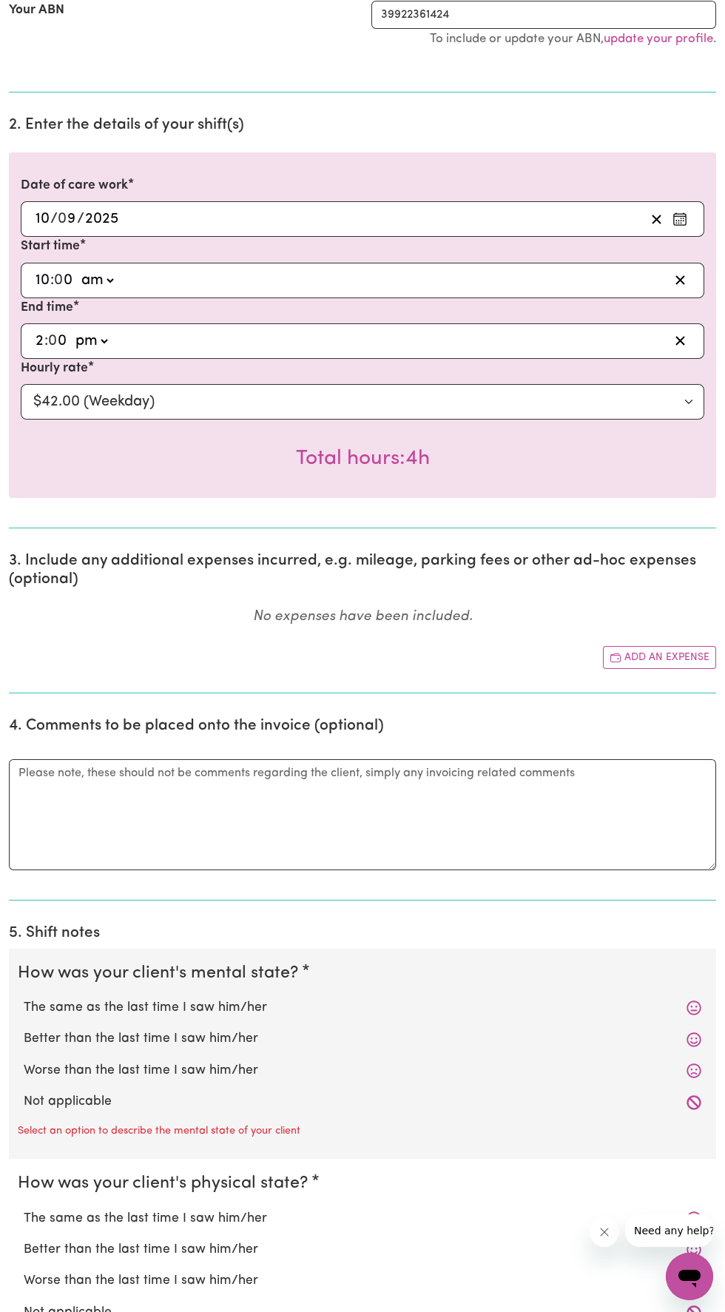
scroll to position [432, 0]
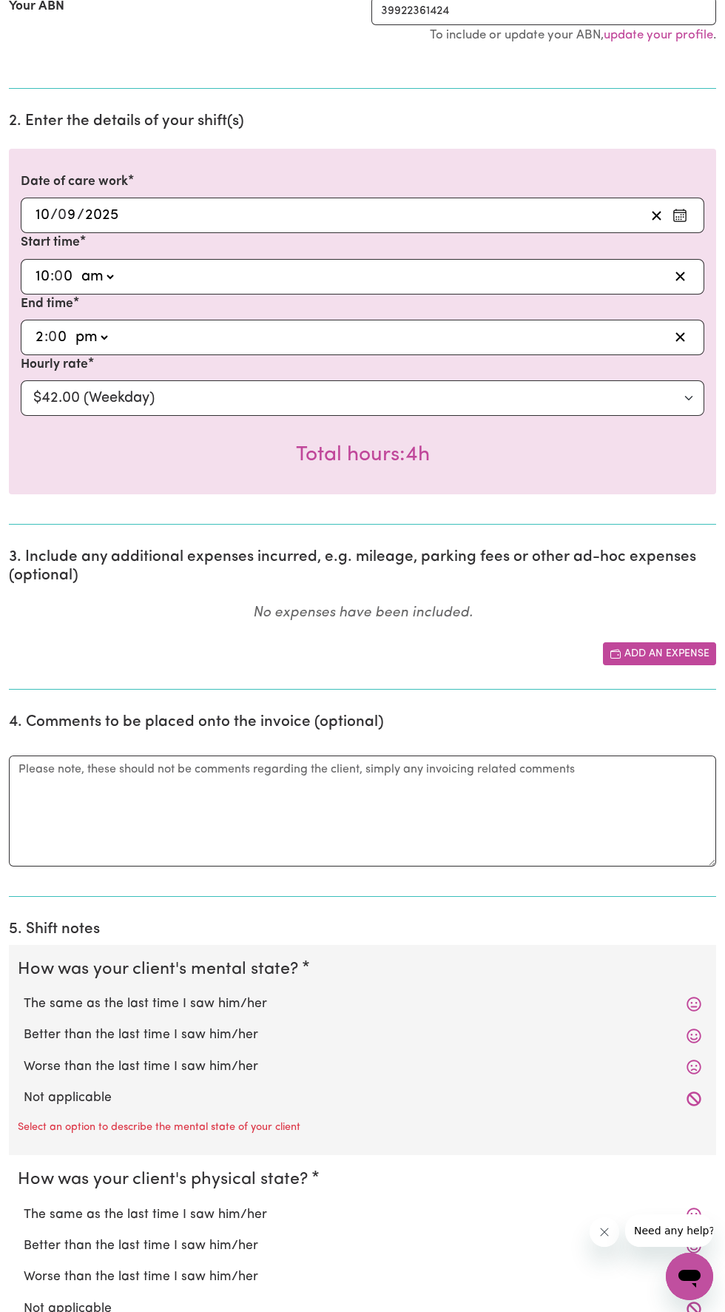
click at [683, 656] on button "Add an expense" at bounding box center [659, 653] width 113 height 23
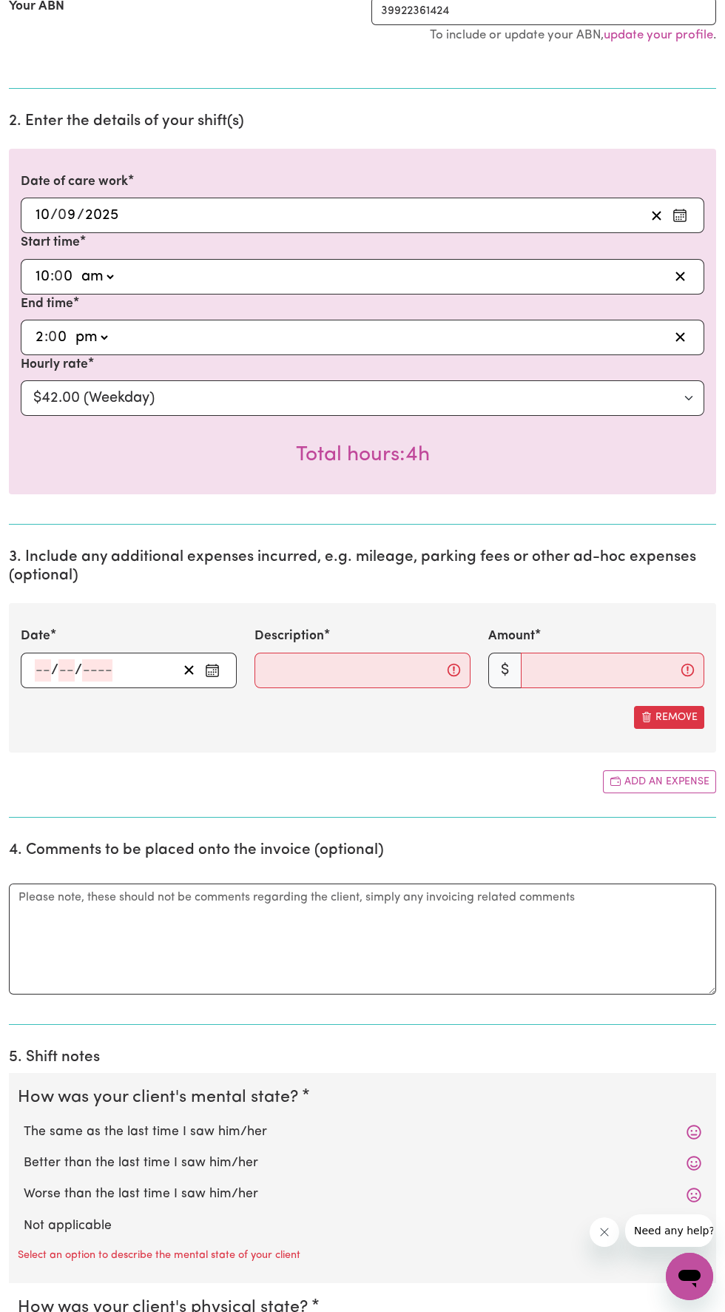
click at [107, 670] on input "number" at bounding box center [97, 670] width 30 height 22
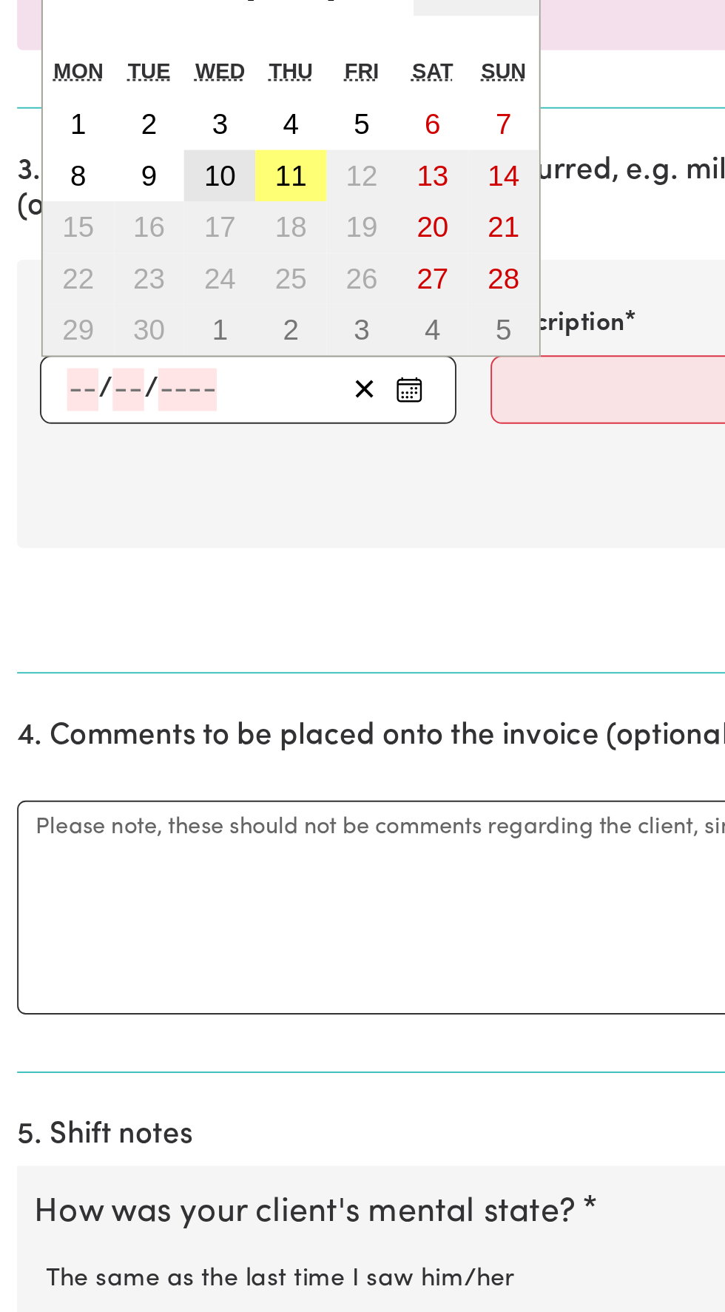
click at [104, 568] on button "10" at bounding box center [113, 559] width 37 height 27
type input "2025-09-10"
type input "10"
type input "9"
type input "2025"
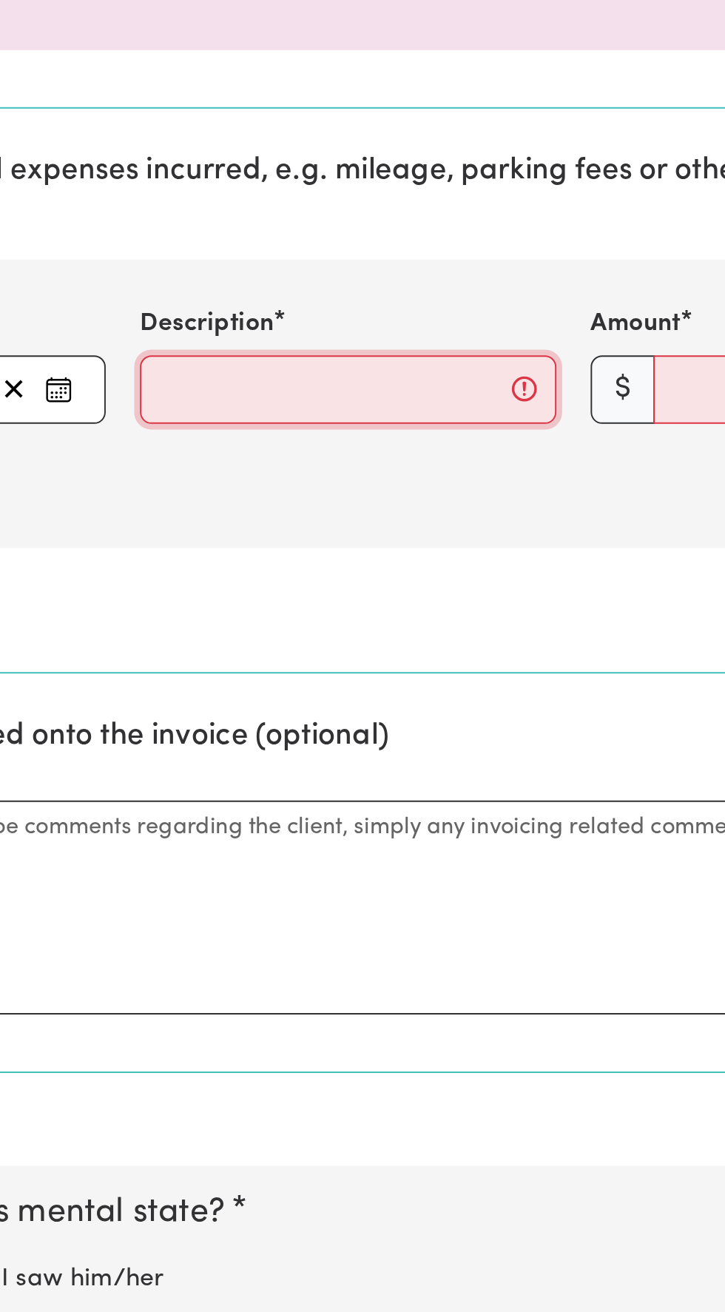
click at [338, 671] on input "Description" at bounding box center [363, 671] width 216 height 36
type input "3km @ $0.85/km"
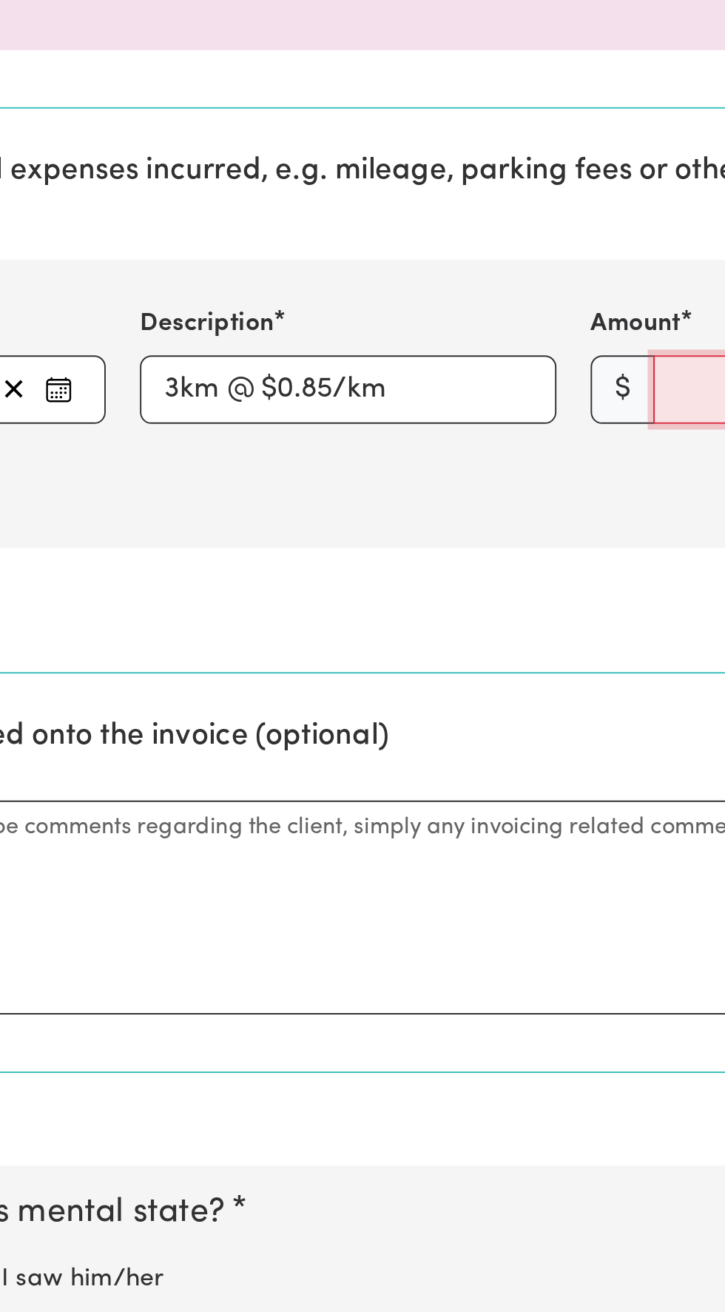
click at [534, 668] on input "Amount" at bounding box center [613, 671] width 184 height 36
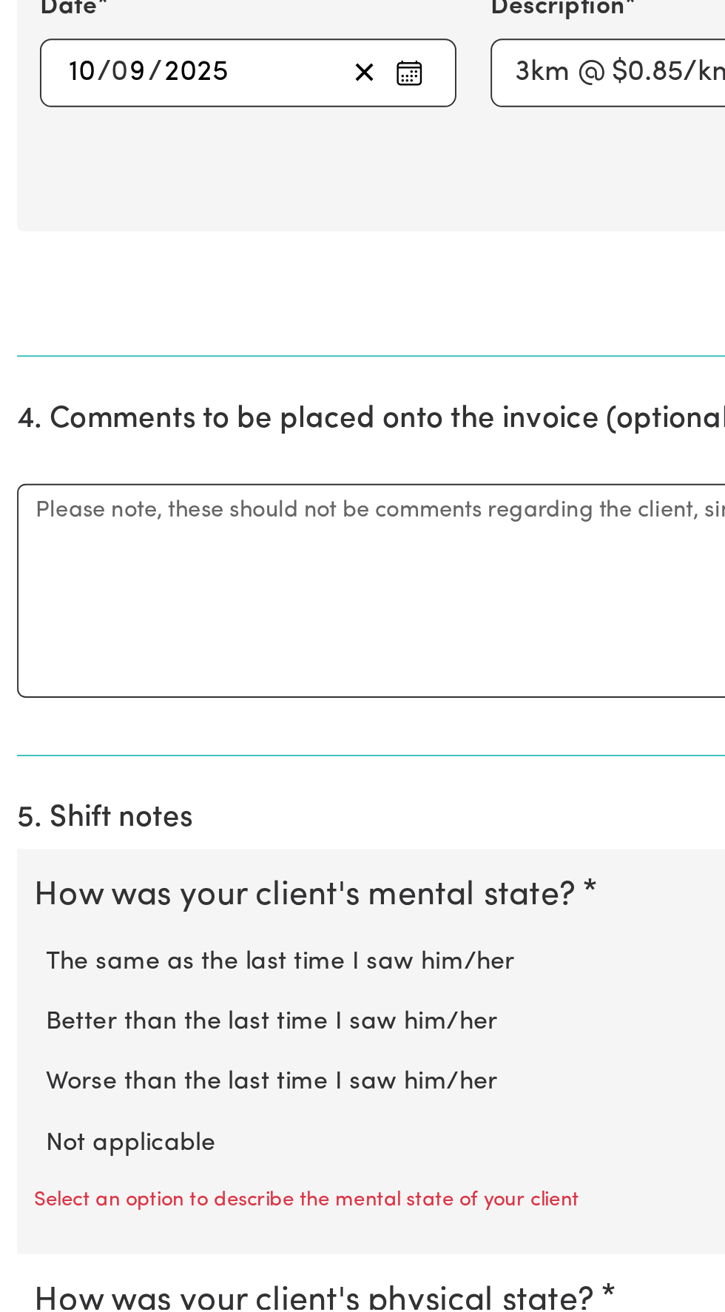
type input "2.55"
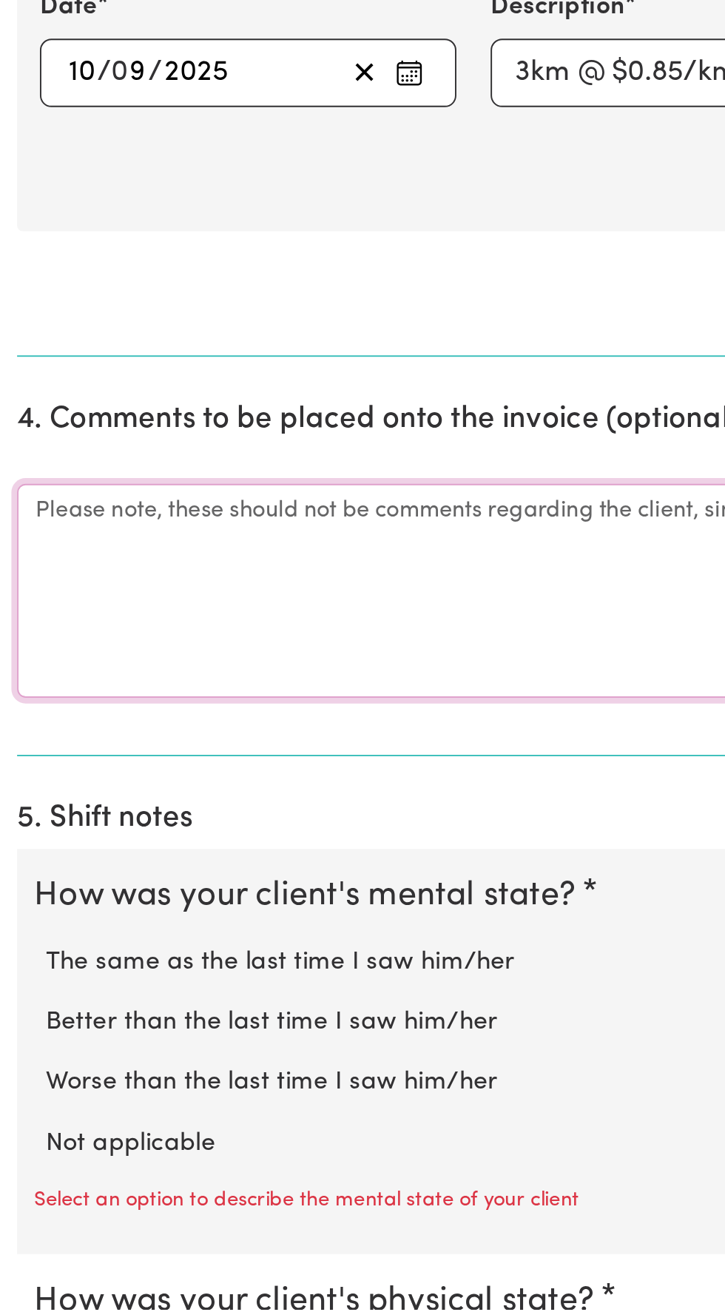
click at [172, 901] on textarea "Comments" at bounding box center [363, 939] width 708 height 111
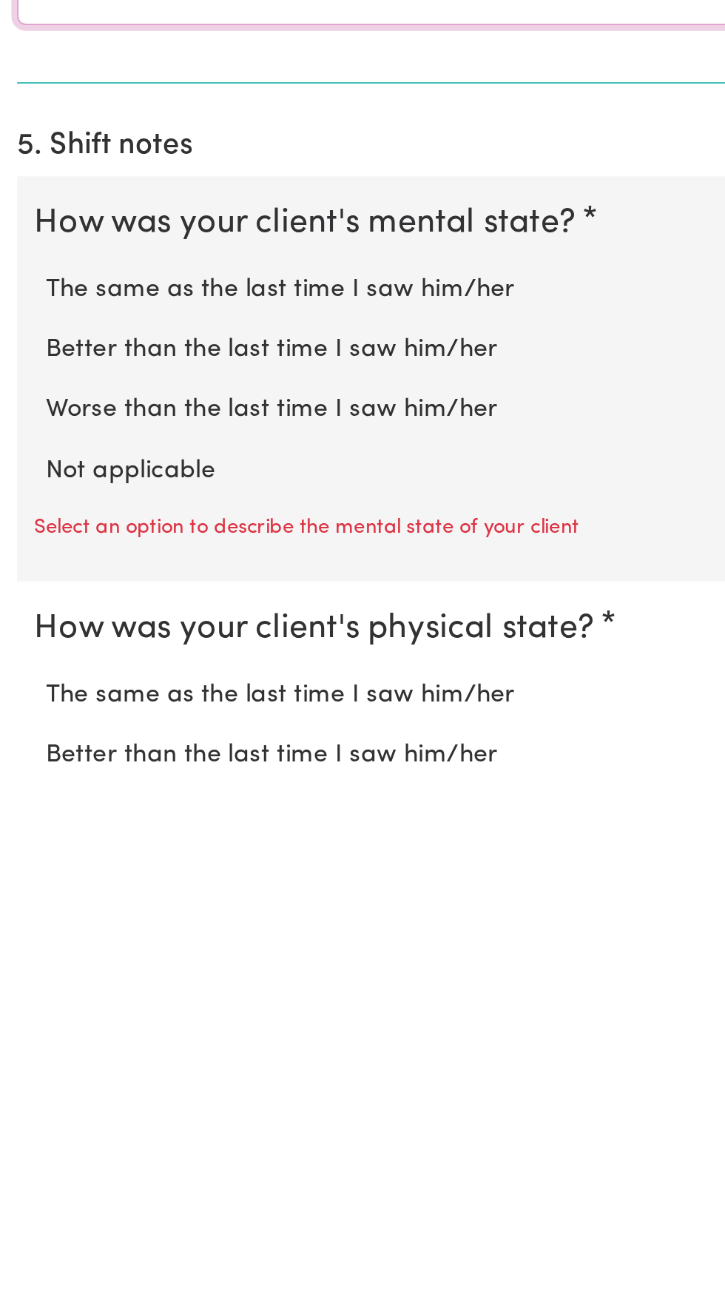
type textarea "Drove from client's house to shops and back"
click at [236, 1055] on label "The same as the last time I saw him/her" at bounding box center [363, 1059] width 678 height 19
click at [24, 1050] on input "The same as the last time I saw him/her" at bounding box center [23, 1050] width 1 height 1
radio input "true"
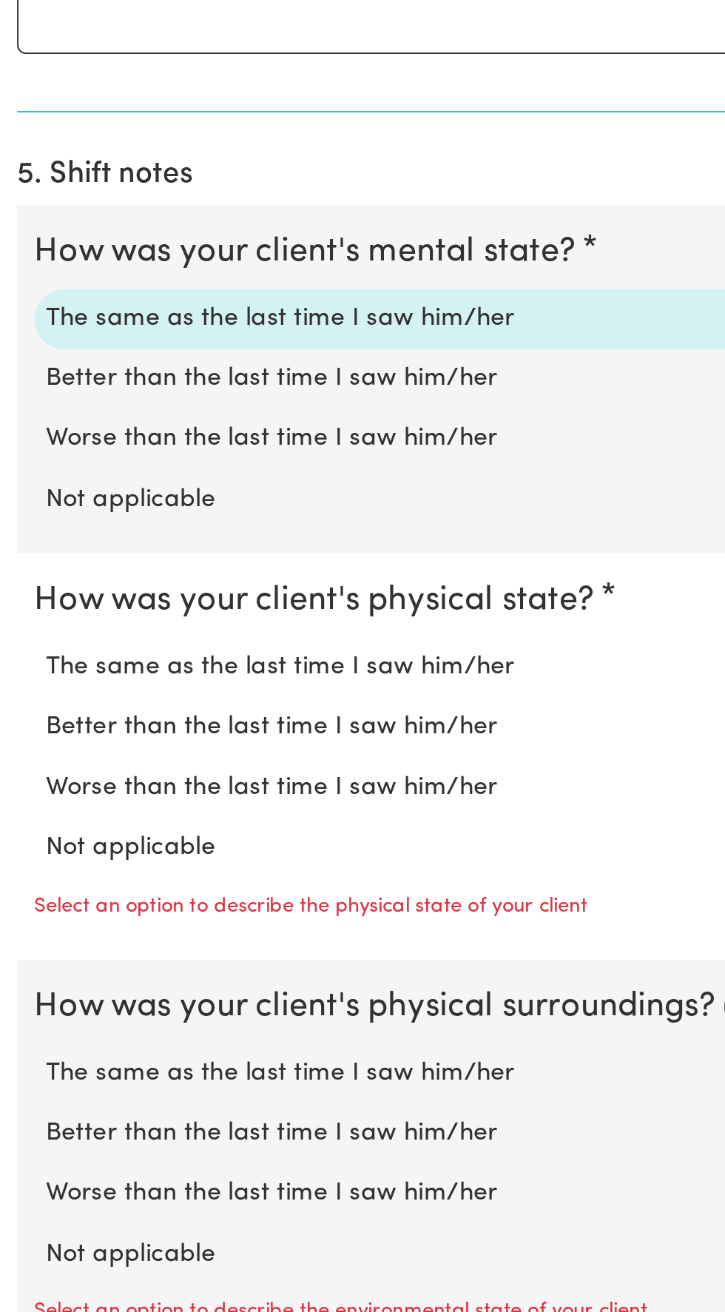
scroll to position [770, 0]
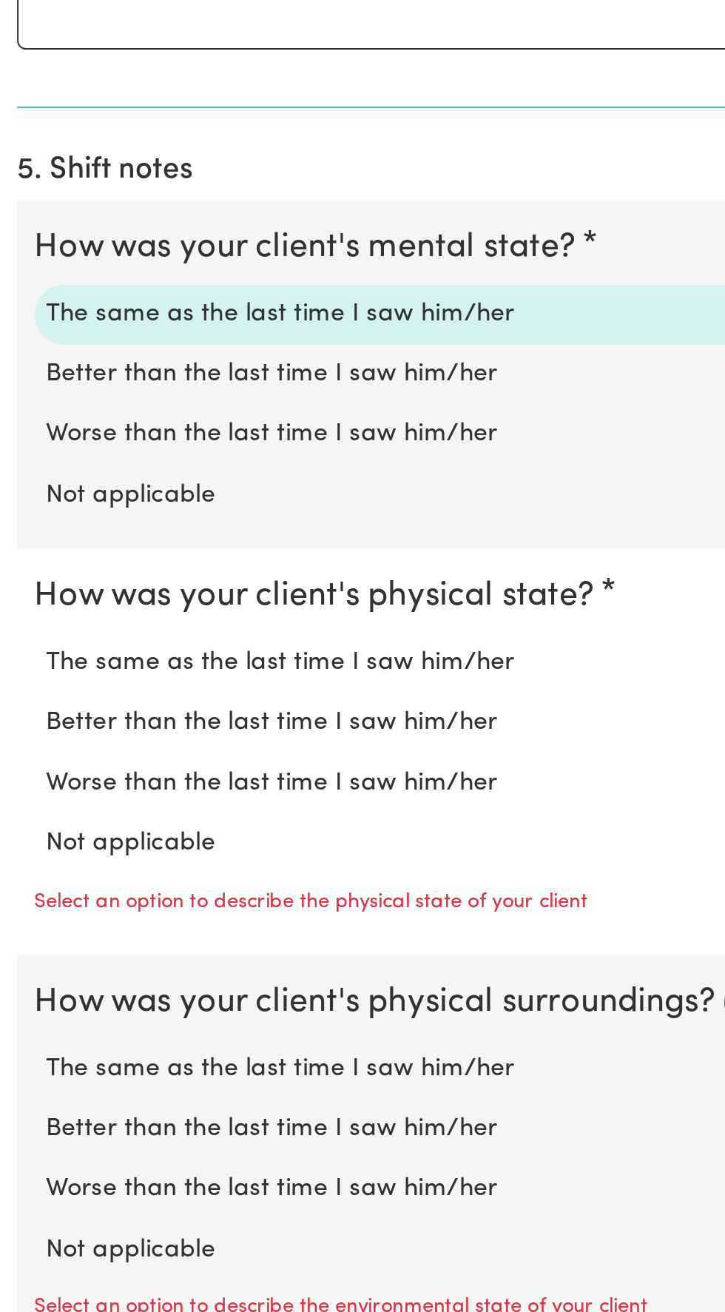
click at [240, 975] on label "The same as the last time I saw him/her" at bounding box center [363, 975] width 678 height 19
click at [24, 966] on input "The same as the last time I saw him/her" at bounding box center [23, 965] width 1 height 1
radio input "true"
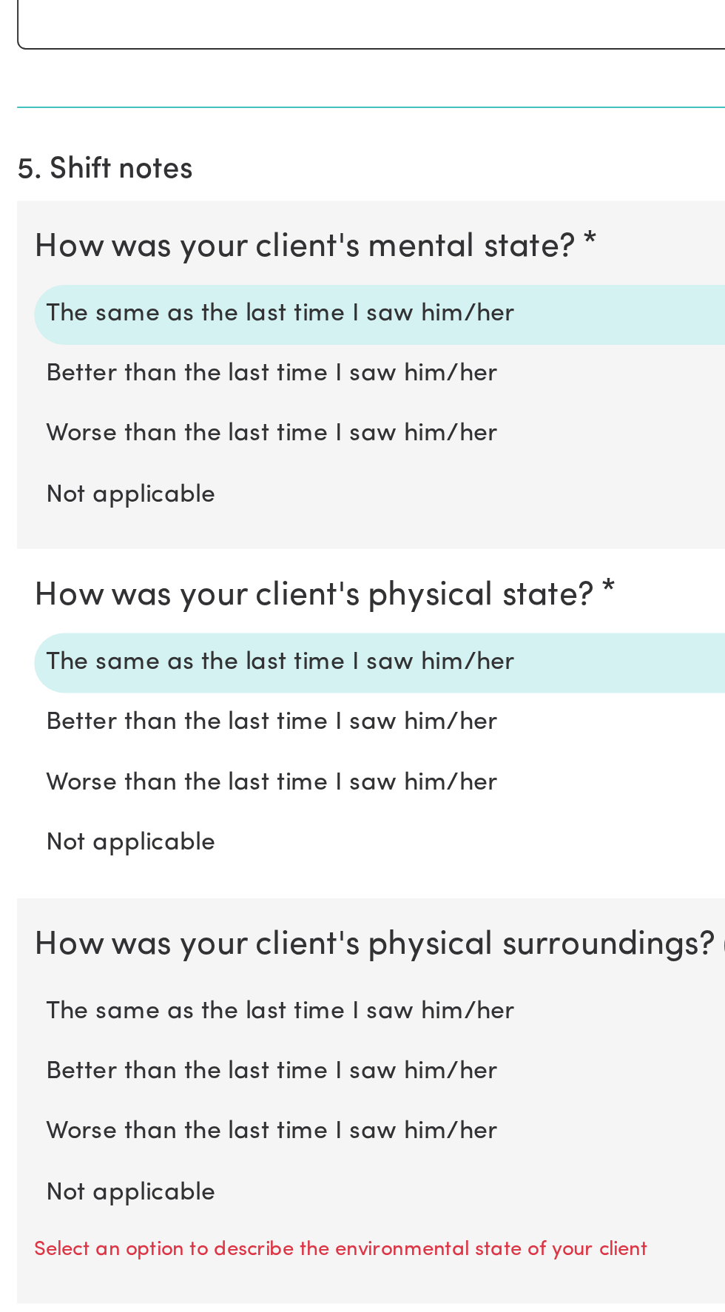
click at [242, 1159] on label "The same as the last time I saw him/her" at bounding box center [363, 1156] width 678 height 19
click at [24, 1147] on input "The same as the last time I saw him/her" at bounding box center [23, 1146] width 1 height 1
radio input "true"
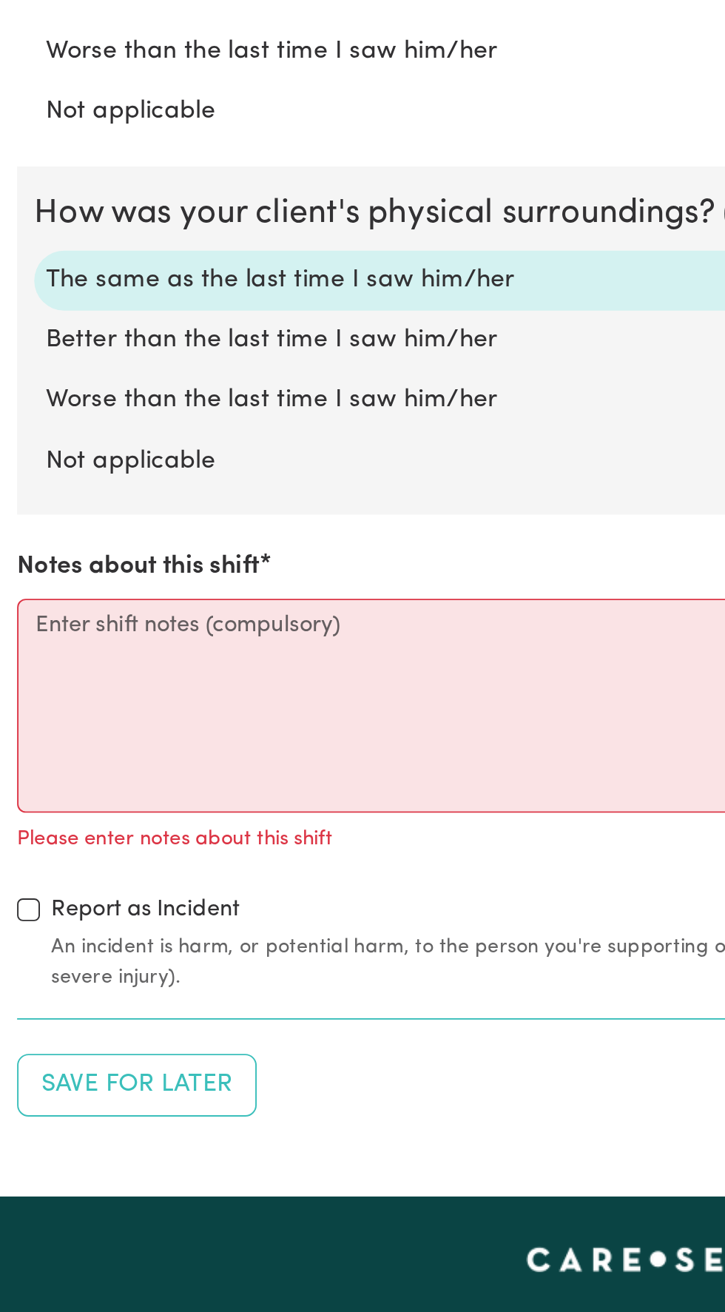
scroll to position [1150, 0]
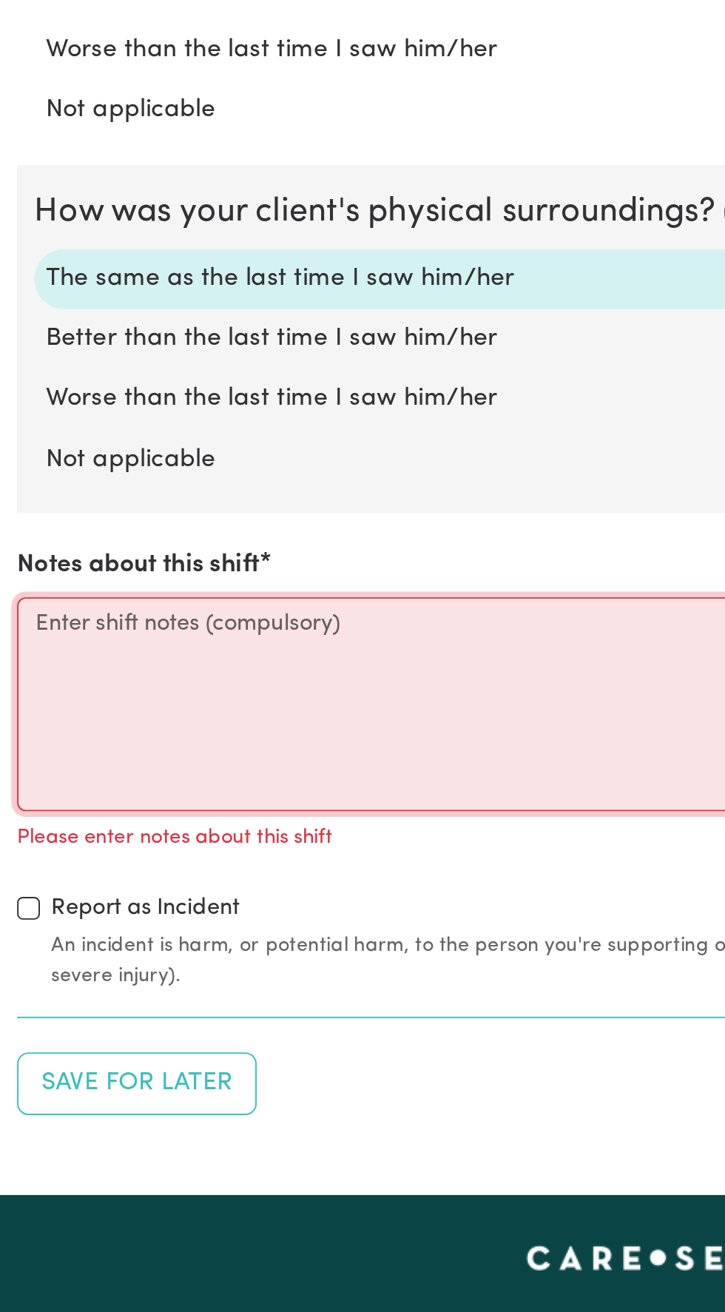
click at [166, 960] on textarea "Notes about this shift" at bounding box center [363, 996] width 708 height 111
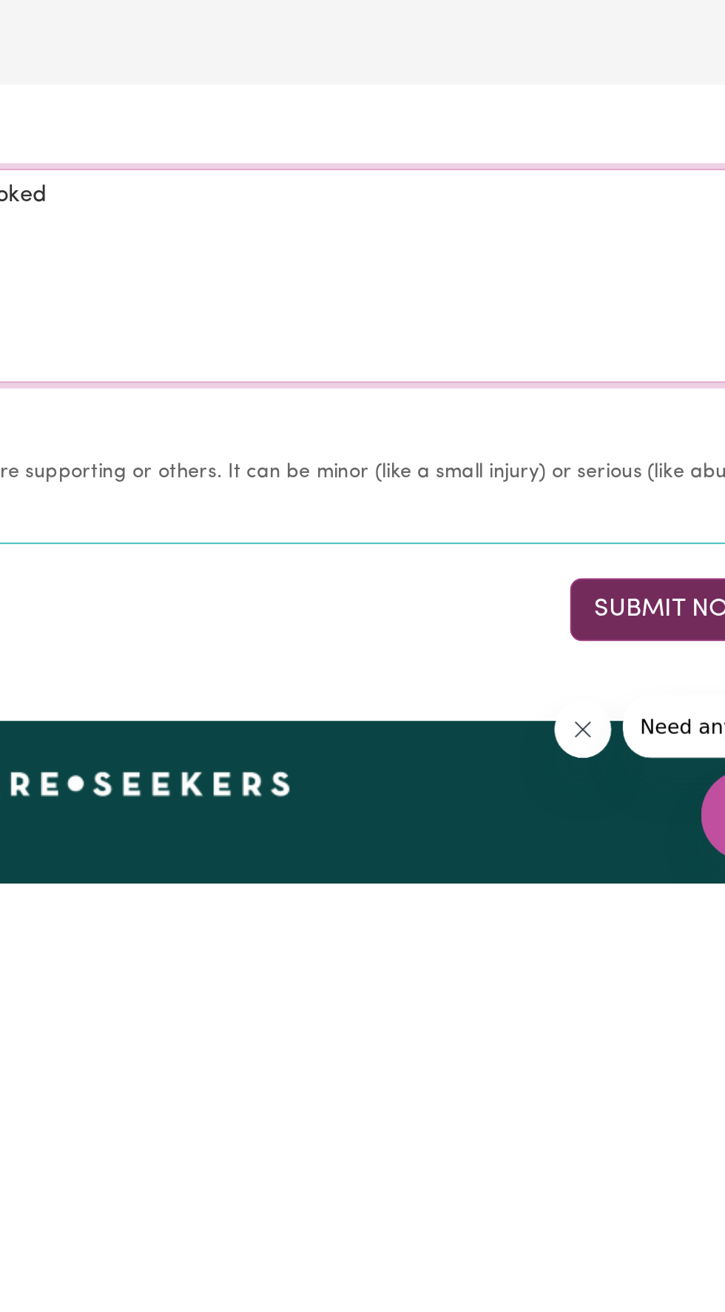
type textarea "Washed dishes, meal planned, went to shops and cooked"
click at [625, 1177] on button "Submit Now" at bounding box center [651, 1170] width 107 height 33
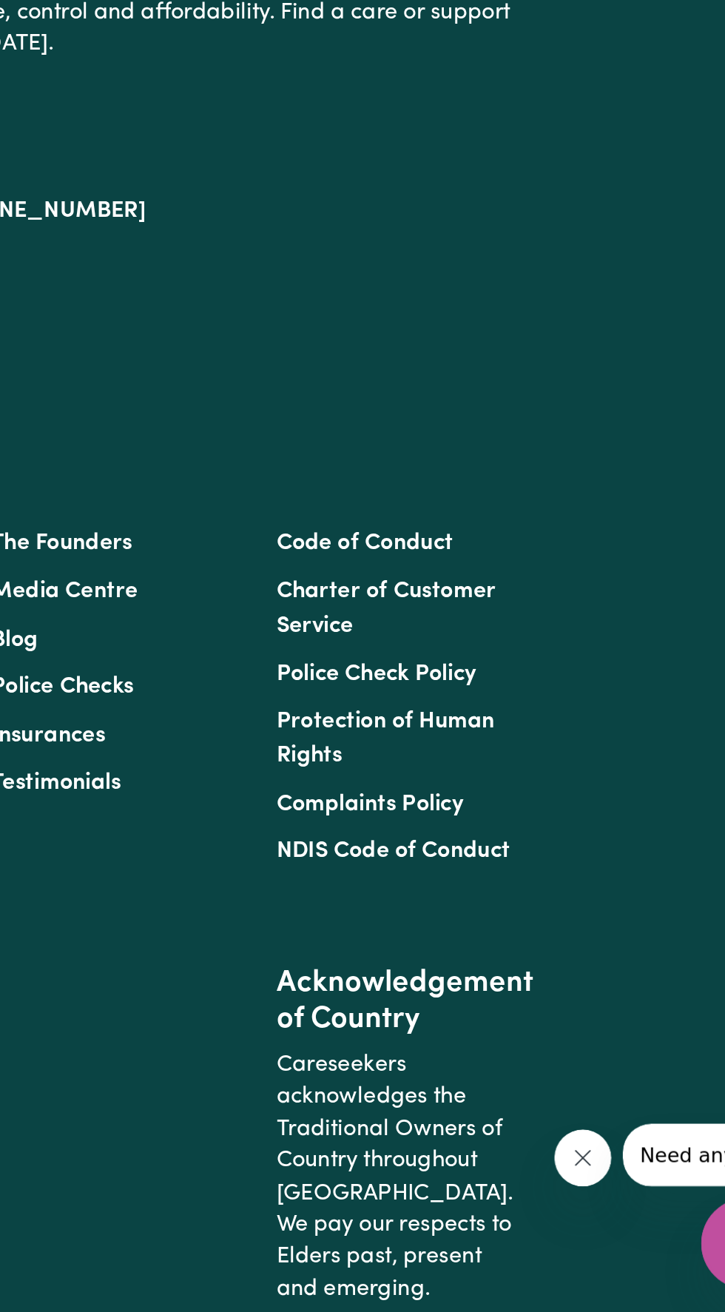
scroll to position [0, 0]
